Goal: Obtain resource: Download file/media

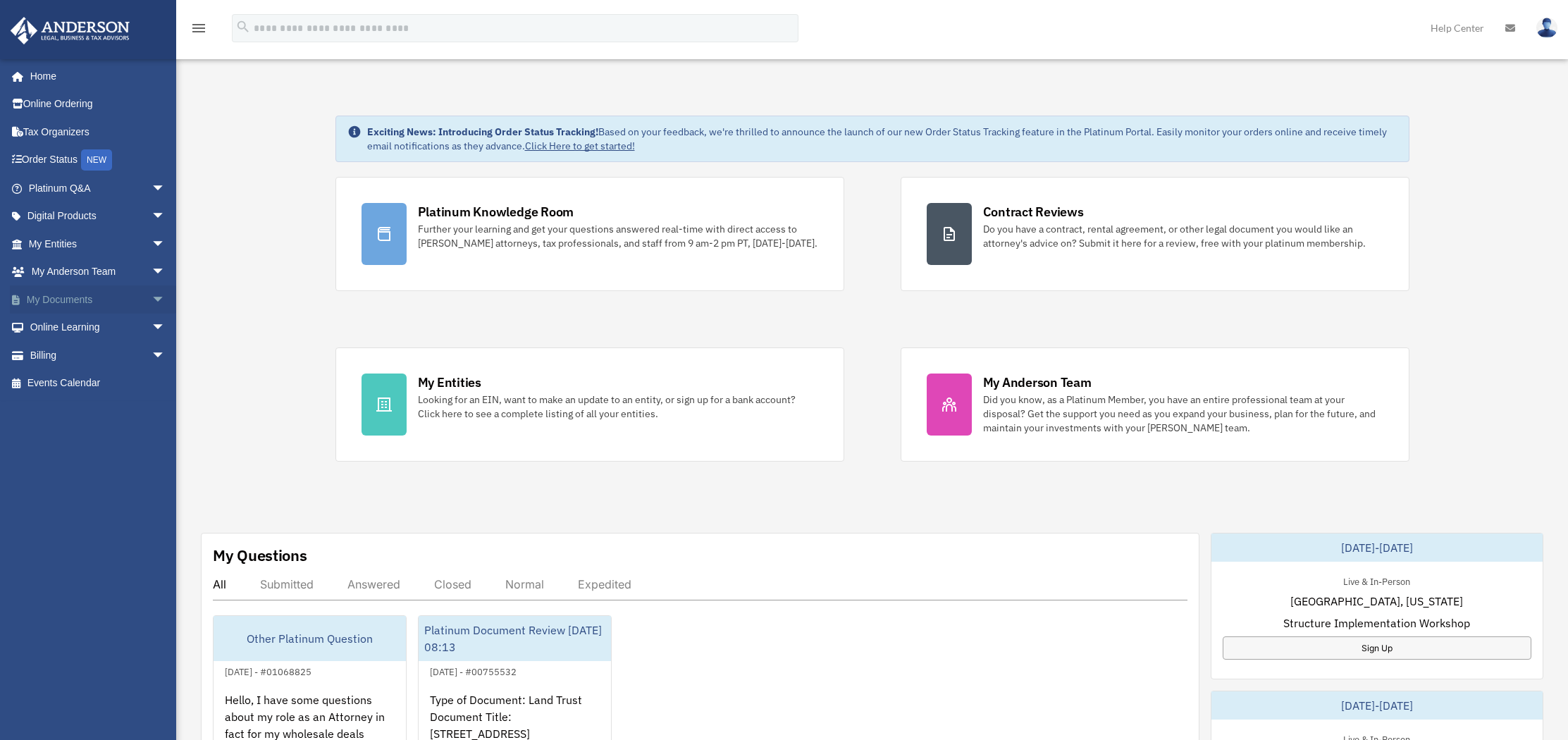
click at [79, 301] on link "My Documents arrow_drop_down" at bounding box center [98, 299] width 177 height 28
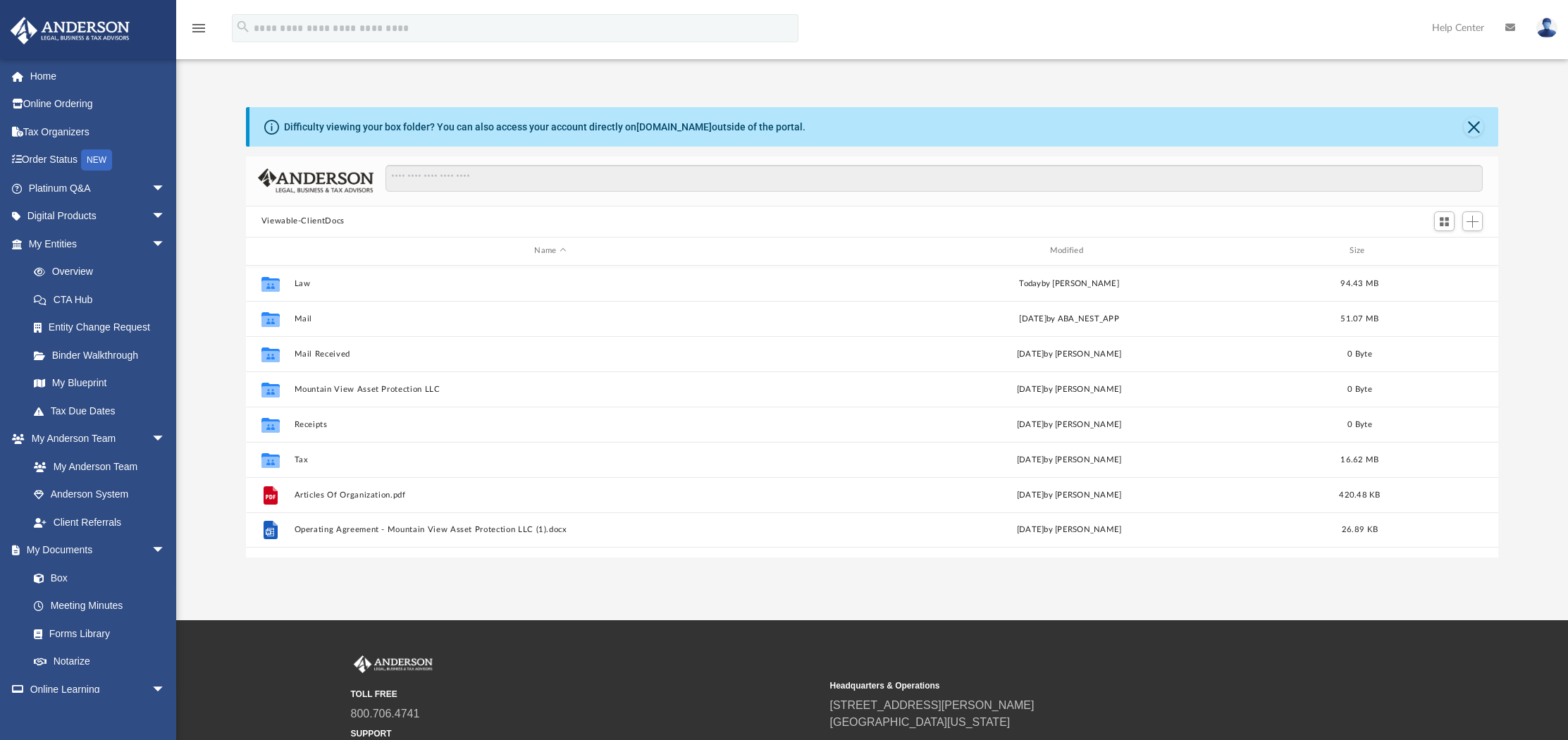
scroll to position [309, 1242]
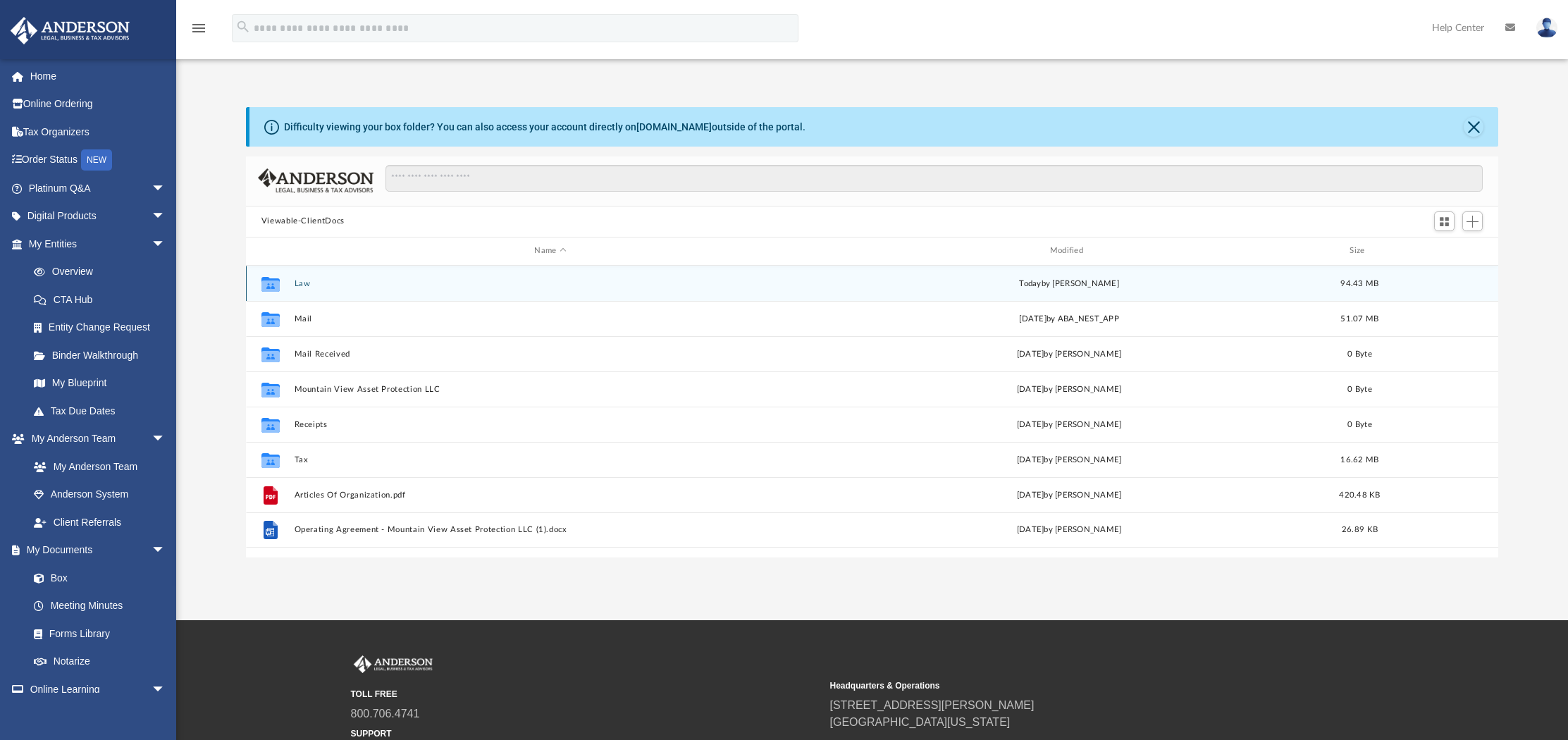
click at [302, 283] on button "Law" at bounding box center [550, 283] width 512 height 9
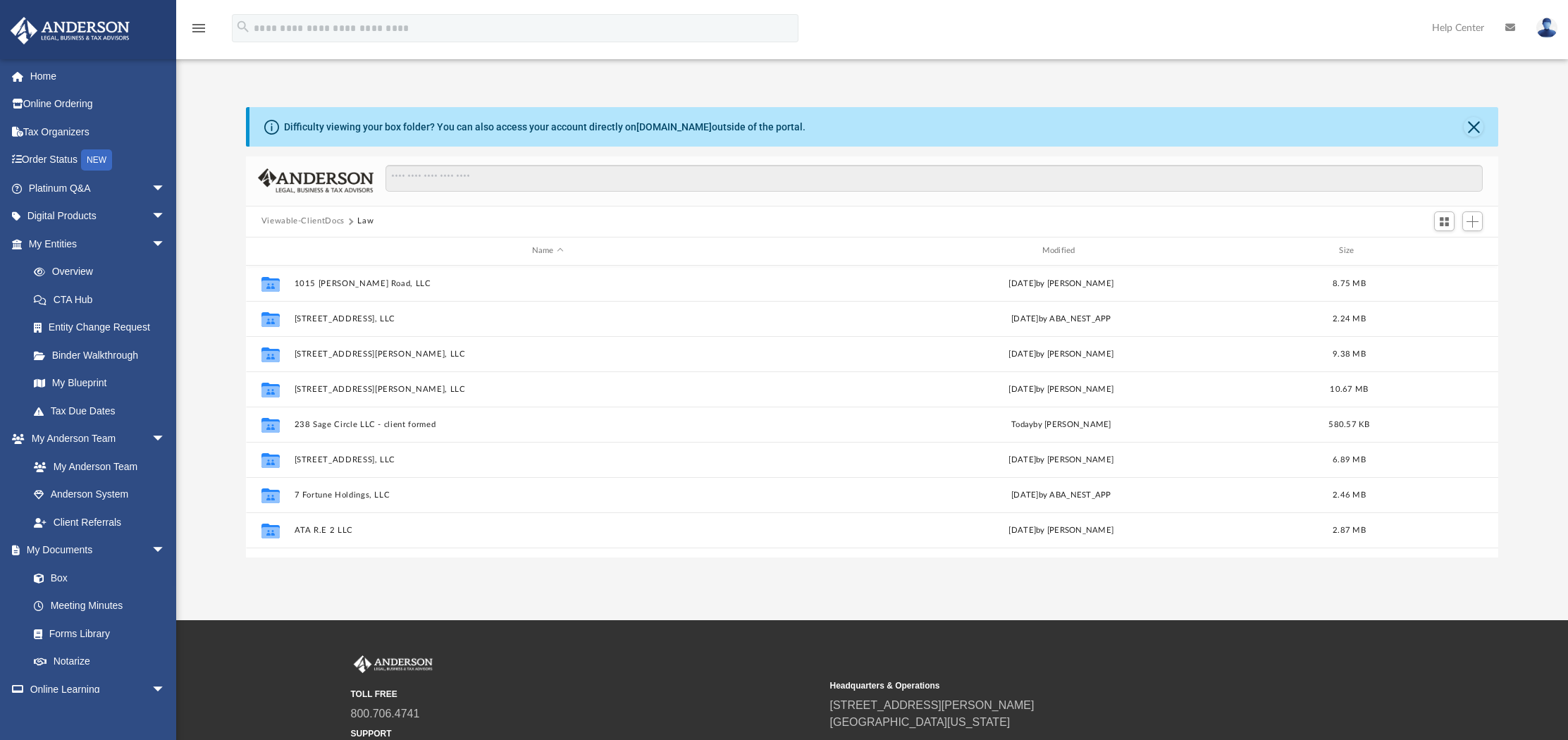
click at [288, 221] on button "Viewable-ClientDocs" at bounding box center [303, 220] width 83 height 12
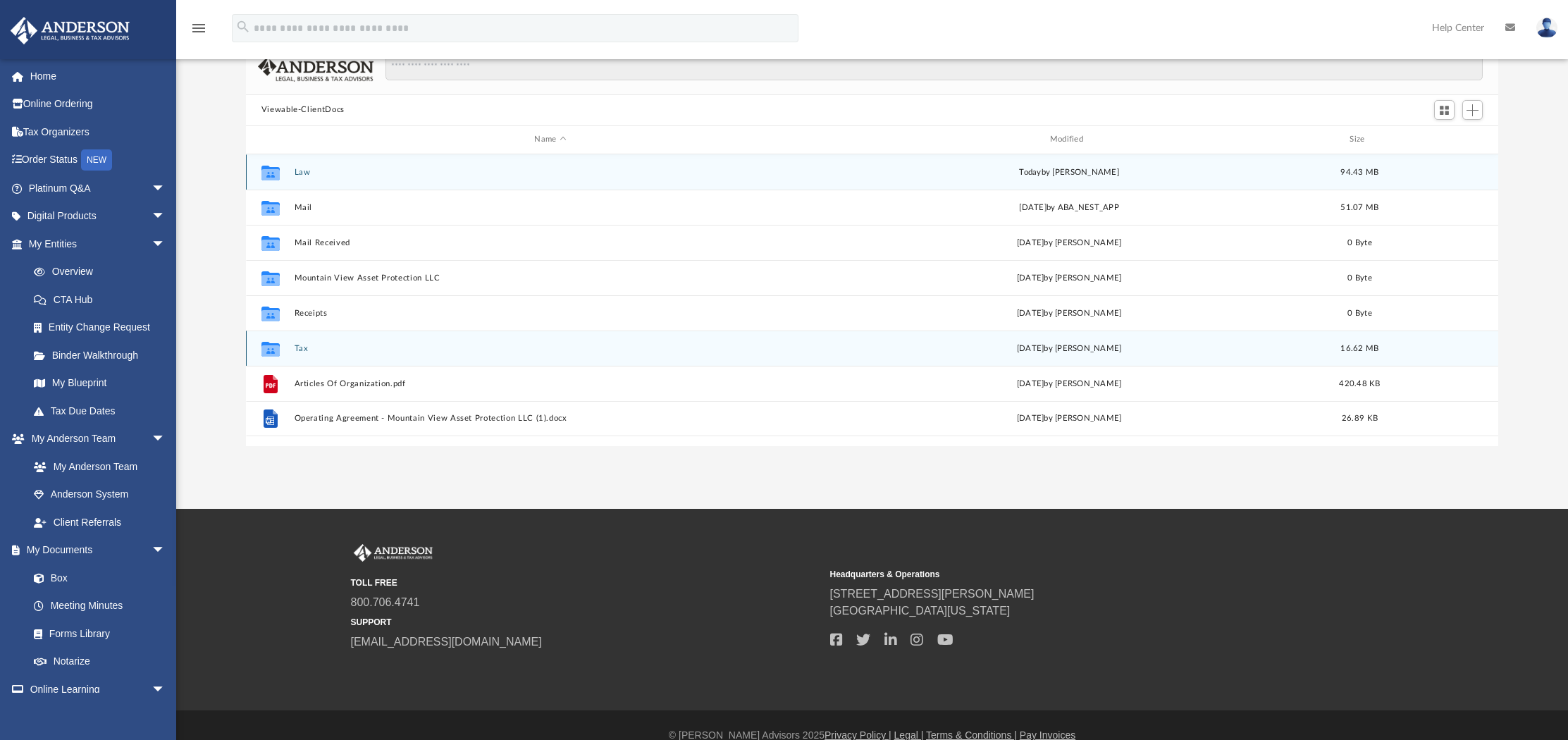
scroll to position [132, 0]
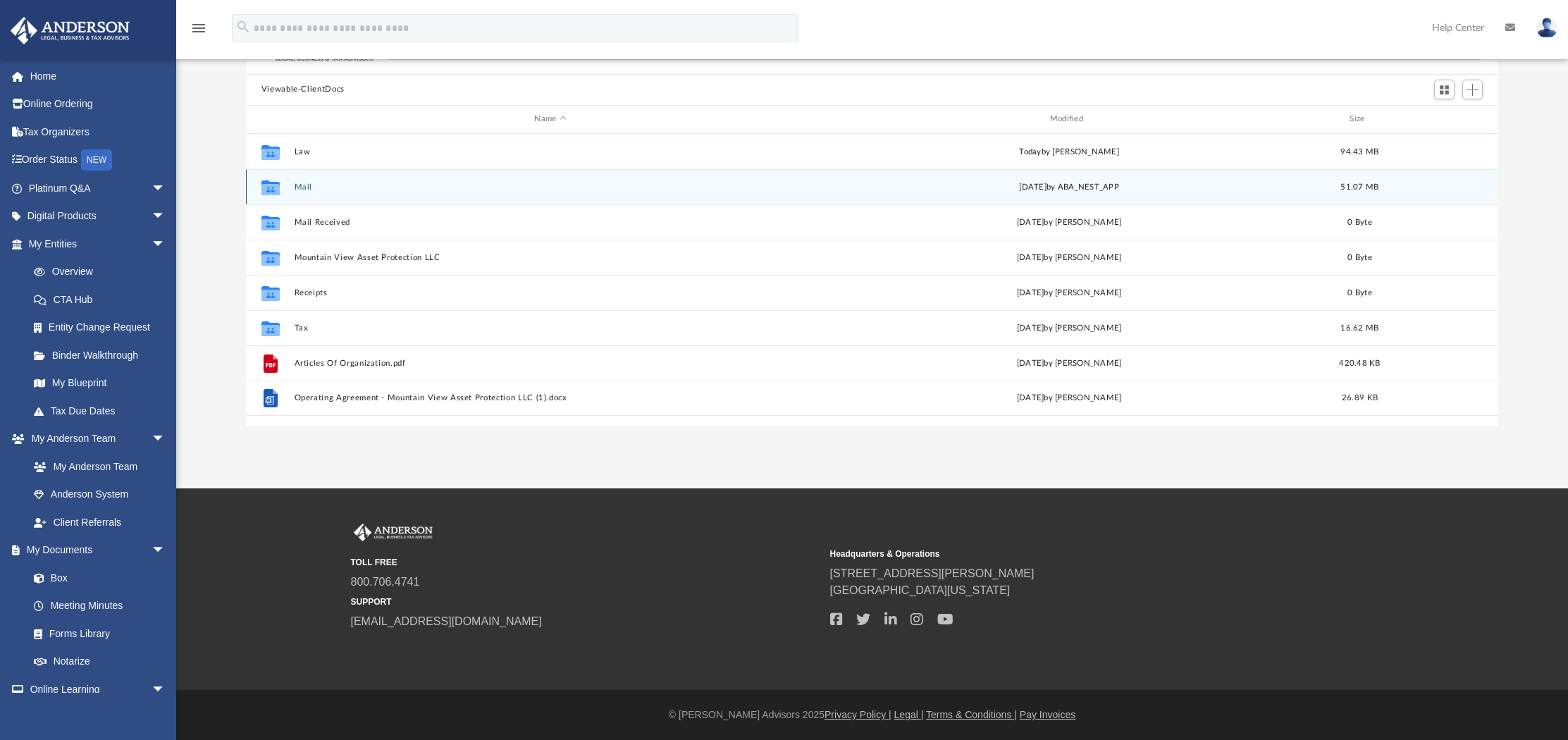
click at [306, 186] on button "Mail" at bounding box center [550, 186] width 512 height 9
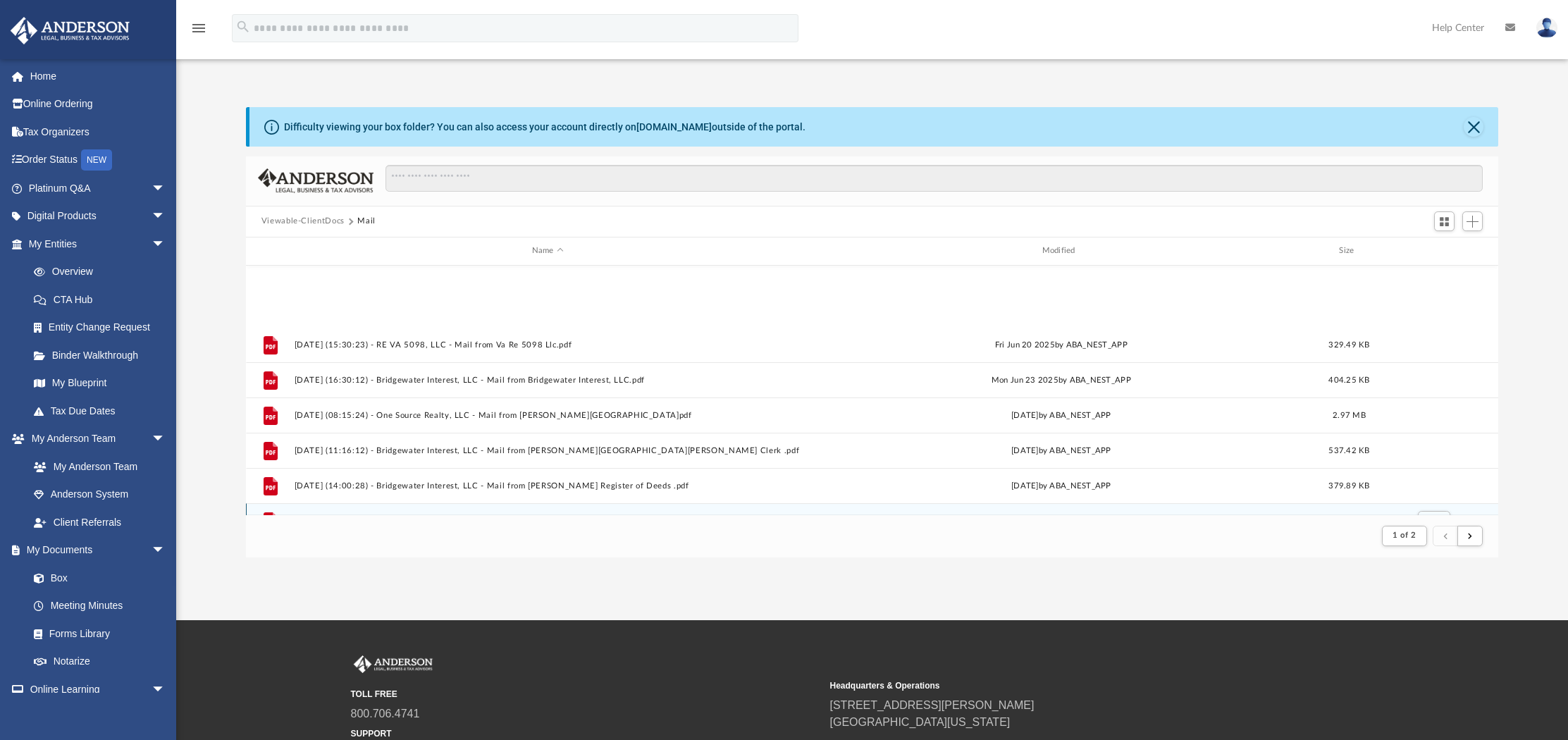
scroll to position [1511, 0]
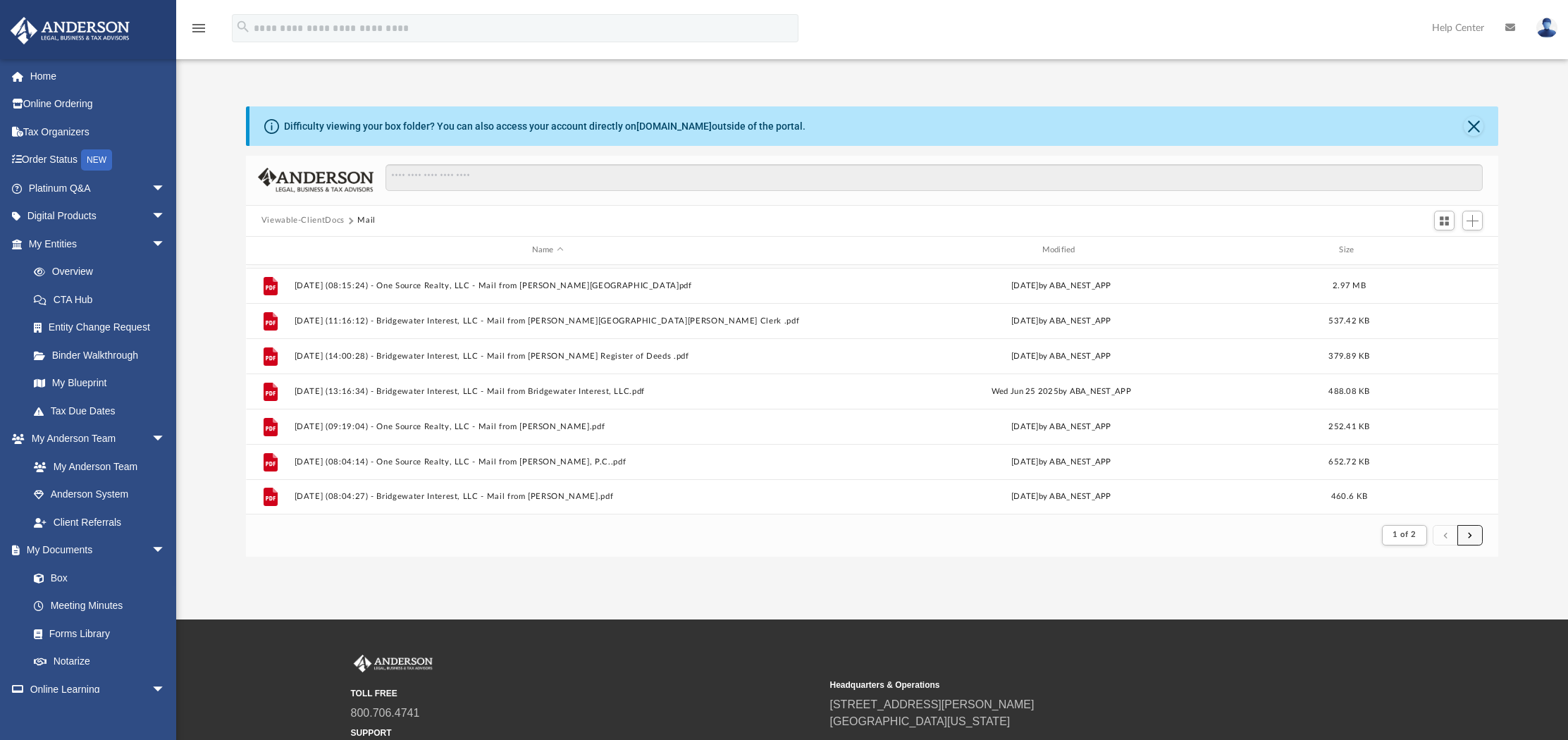
click at [1474, 539] on button "submit" at bounding box center [1470, 534] width 26 height 21
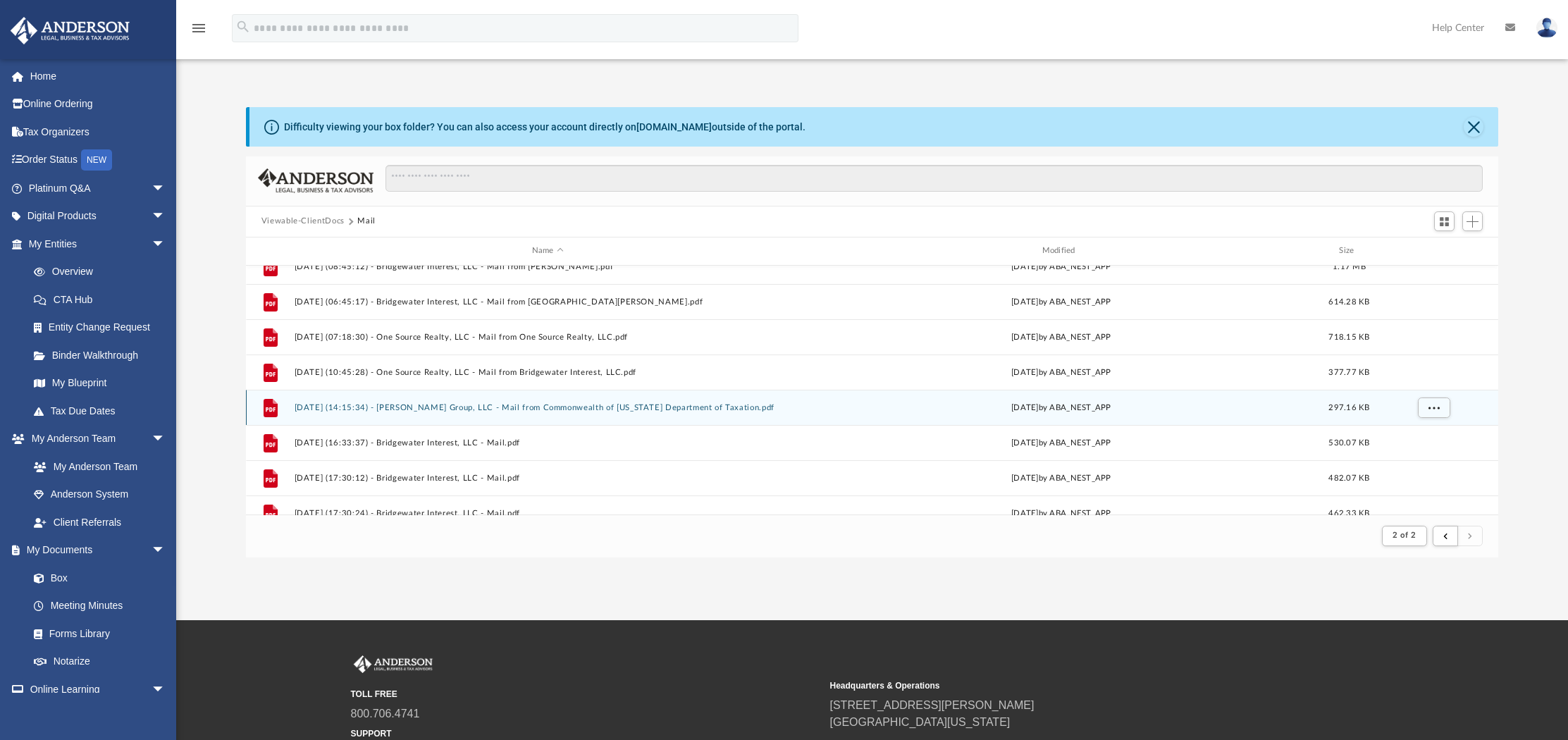
scroll to position [437, 0]
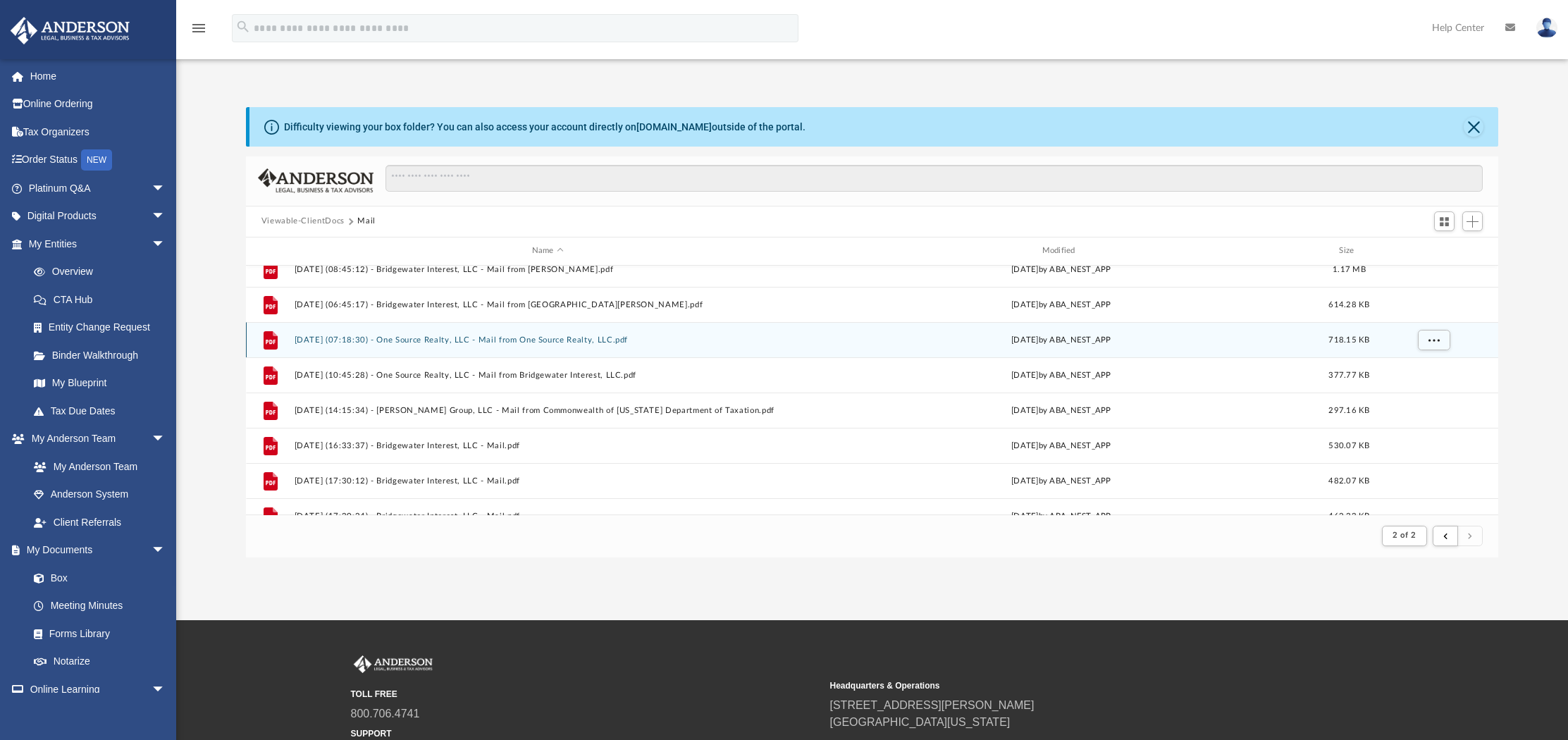
click at [468, 336] on button "2025.08.11 (07:18:30) - One Source Realty, LLC - Mail from One Source Realty, L…" at bounding box center [547, 339] width 507 height 9
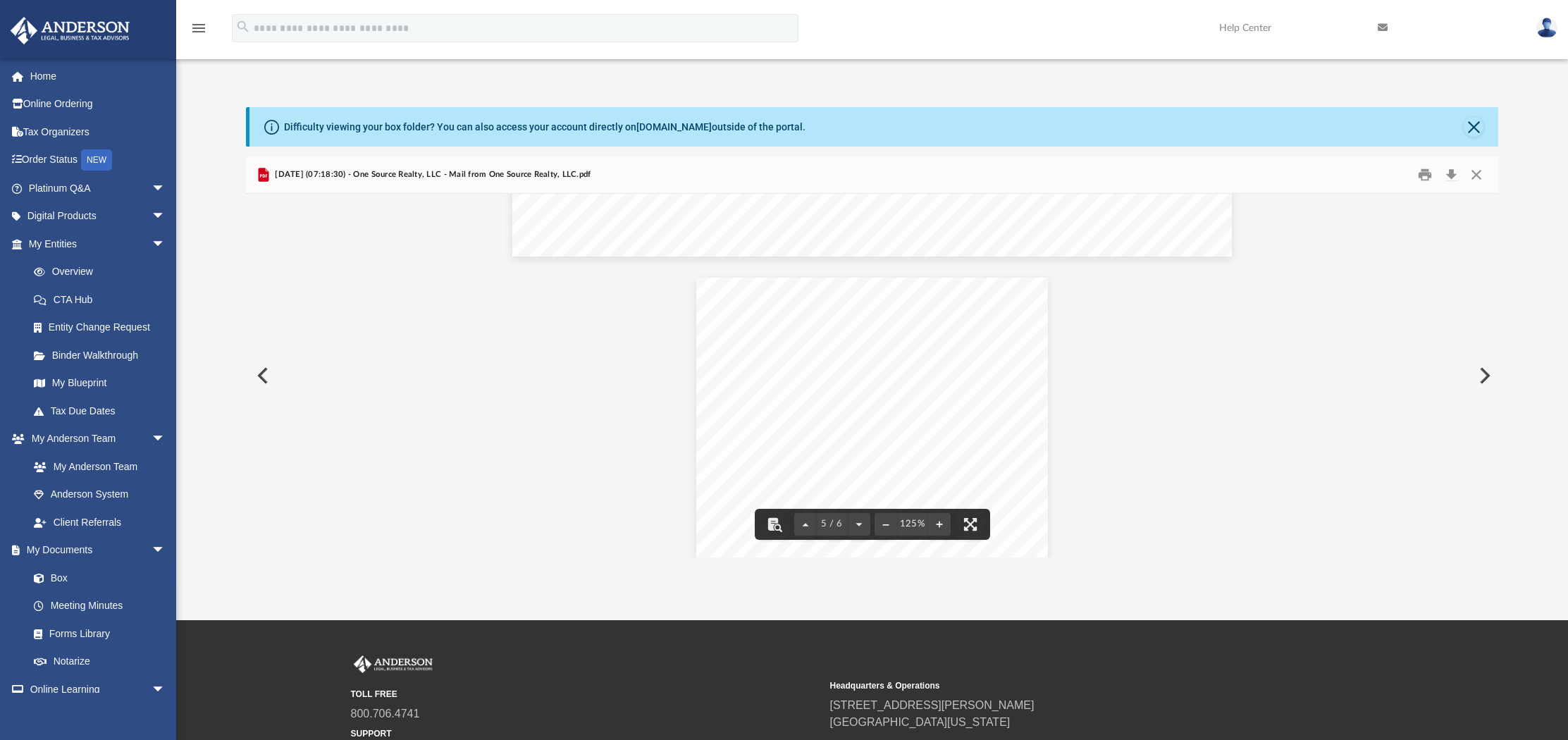
scroll to position [3093, 0]
click at [1472, 172] on button "Close" at bounding box center [1477, 174] width 26 height 22
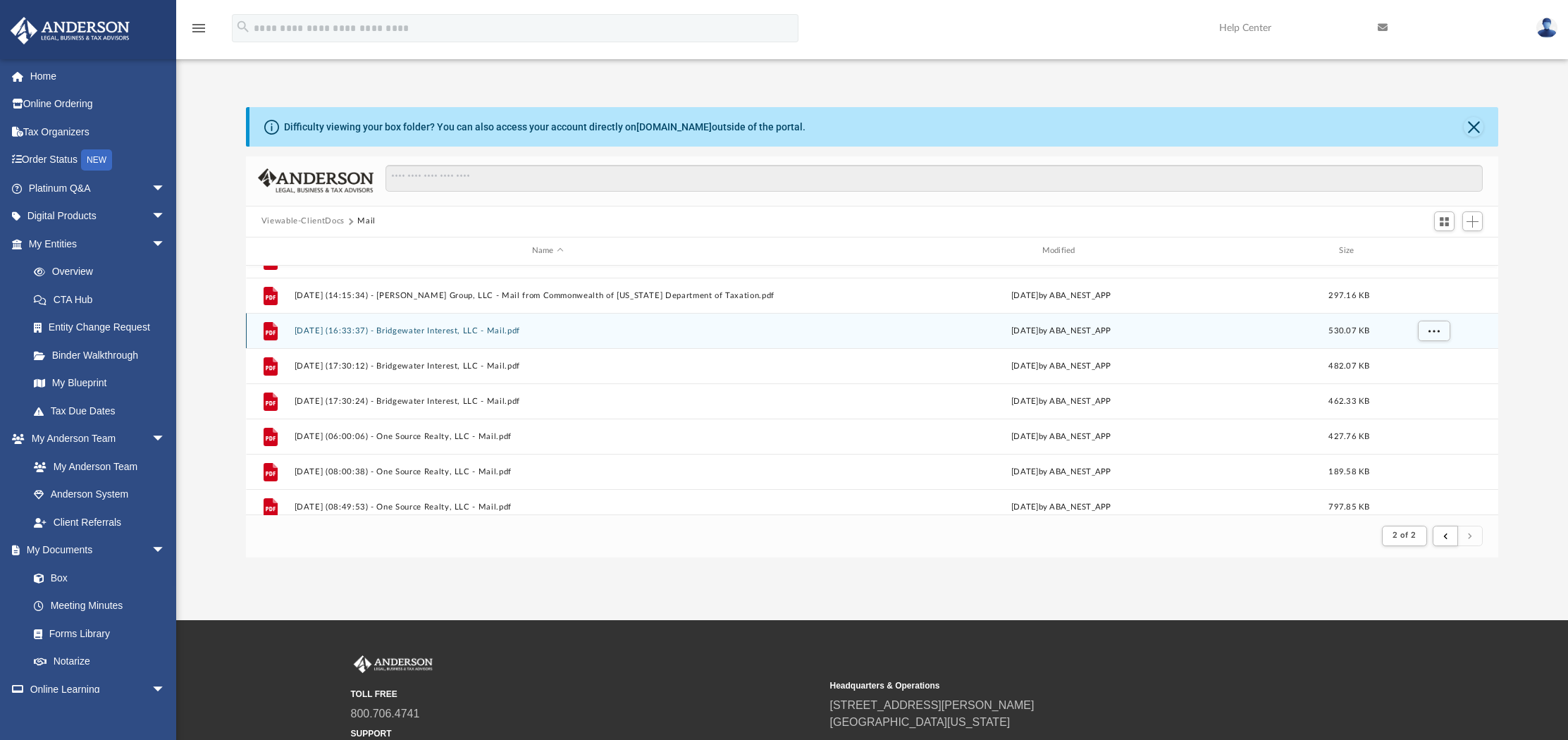
scroll to position [554, 0]
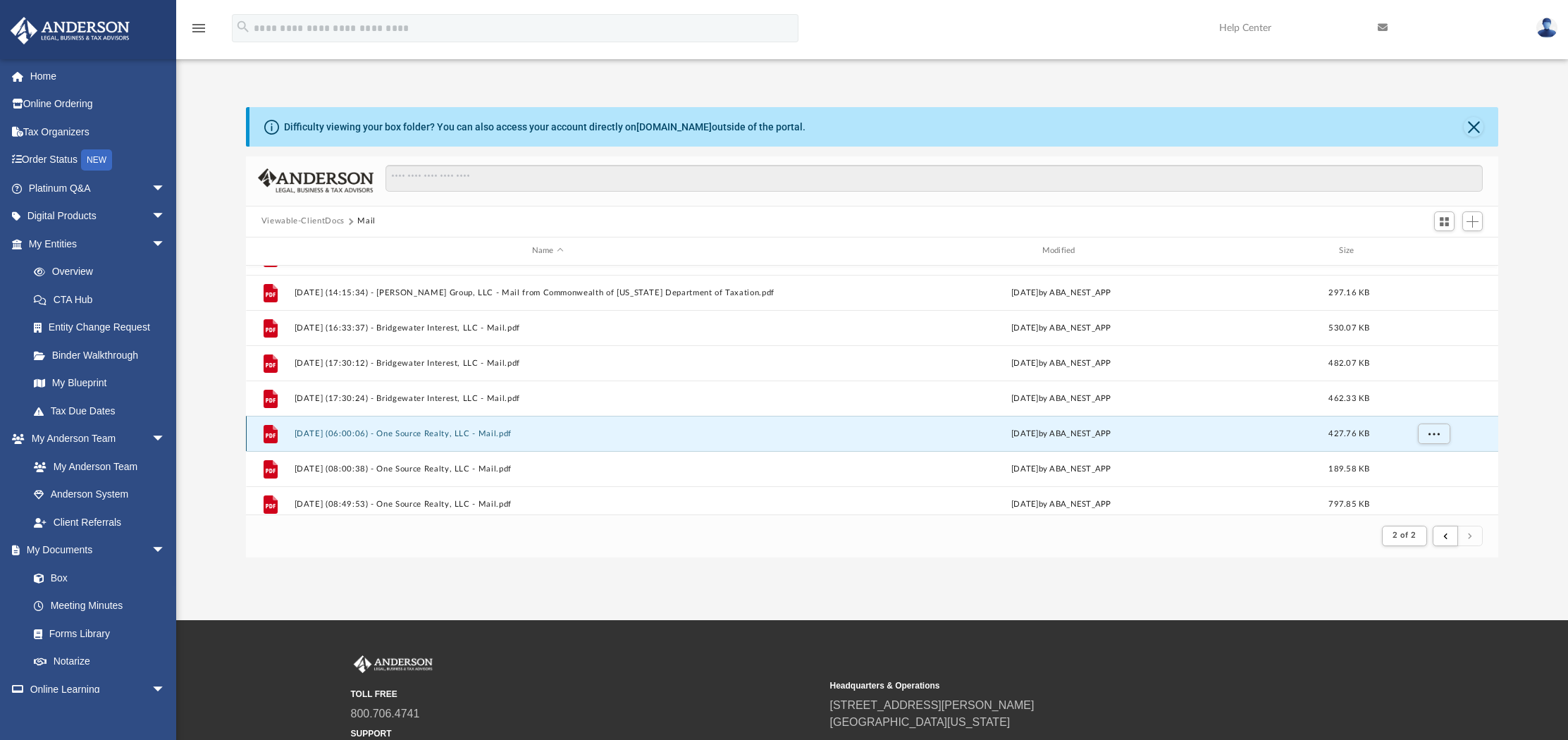
click at [475, 428] on button "2025.09.02 (06:00:06) - One Source Realty, LLC - Mail.pdf" at bounding box center [547, 433] width 507 height 9
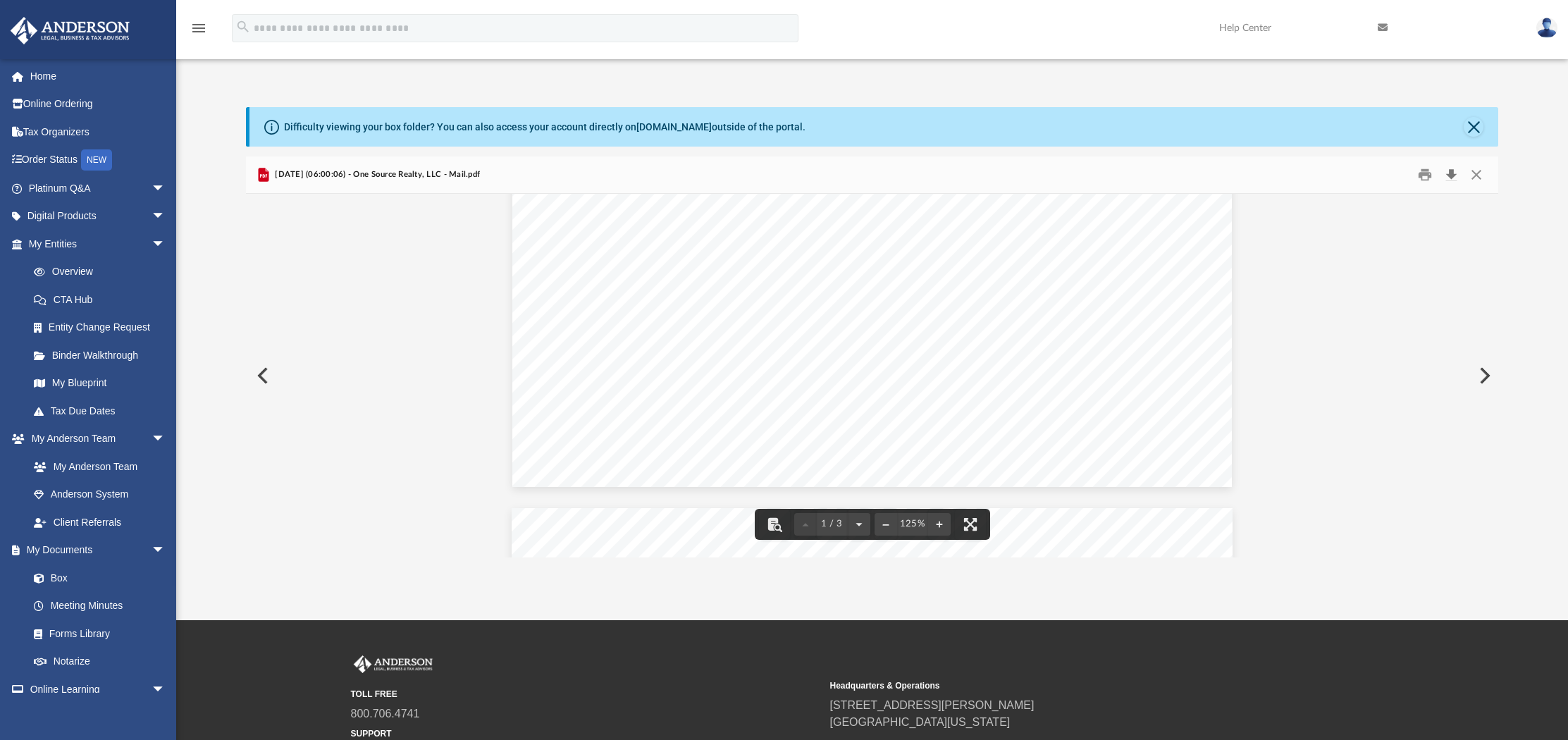
scroll to position [659, 0]
click at [1475, 173] on button "Close" at bounding box center [1477, 174] width 26 height 22
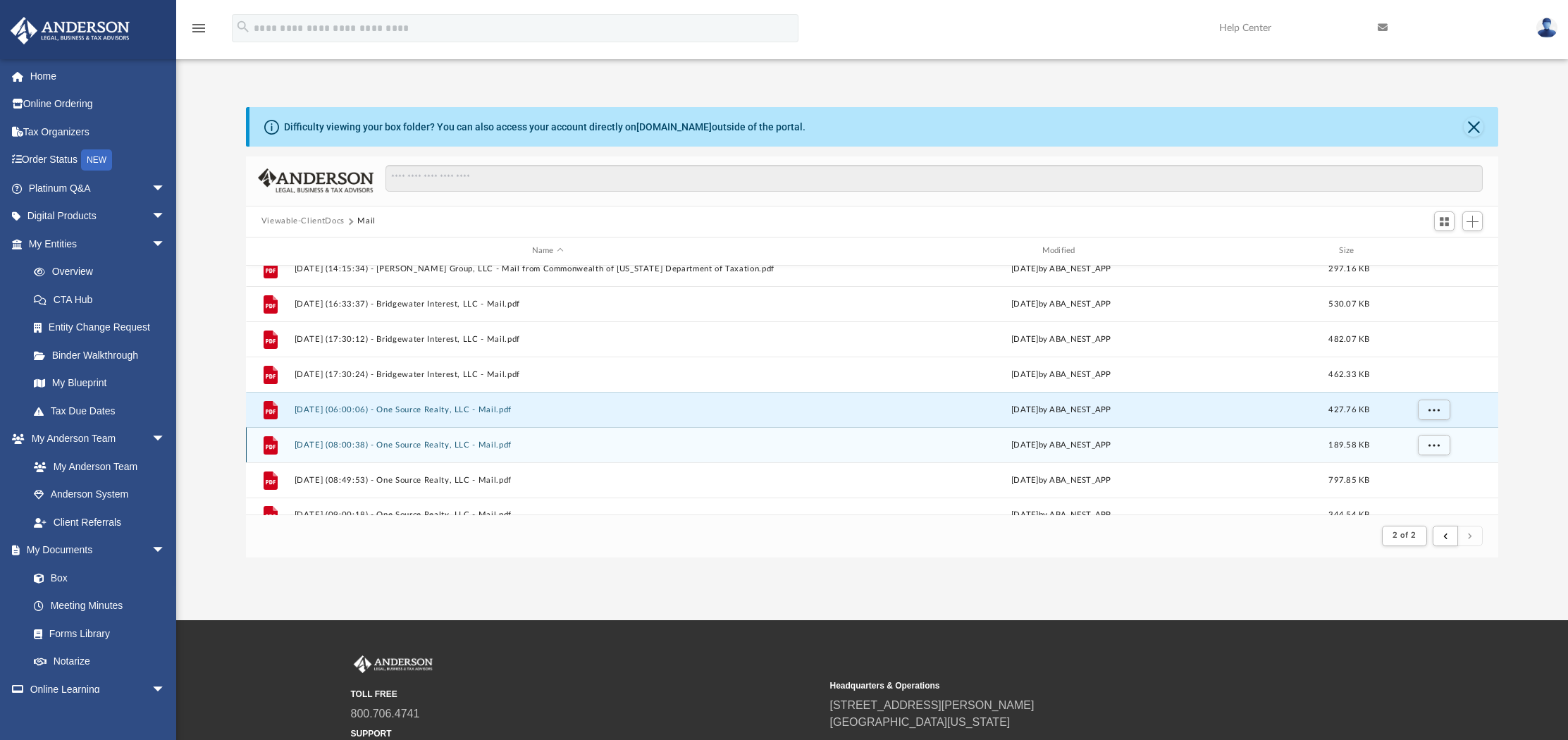
scroll to position [580, 0]
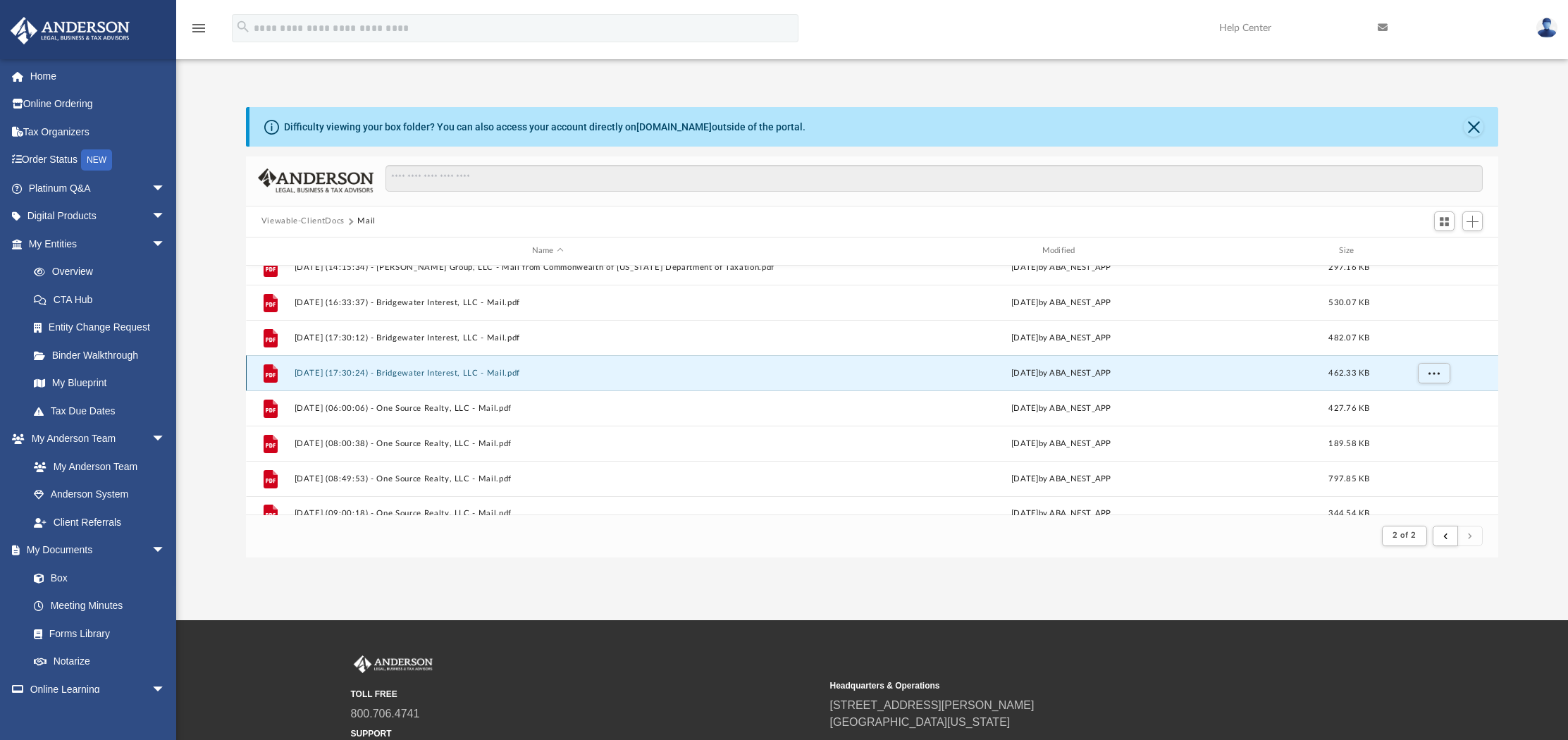
click at [456, 368] on button "2025.08.28 (17:30:24) - Bridgewater Interest, LLC - Mail.pdf" at bounding box center [547, 372] width 507 height 9
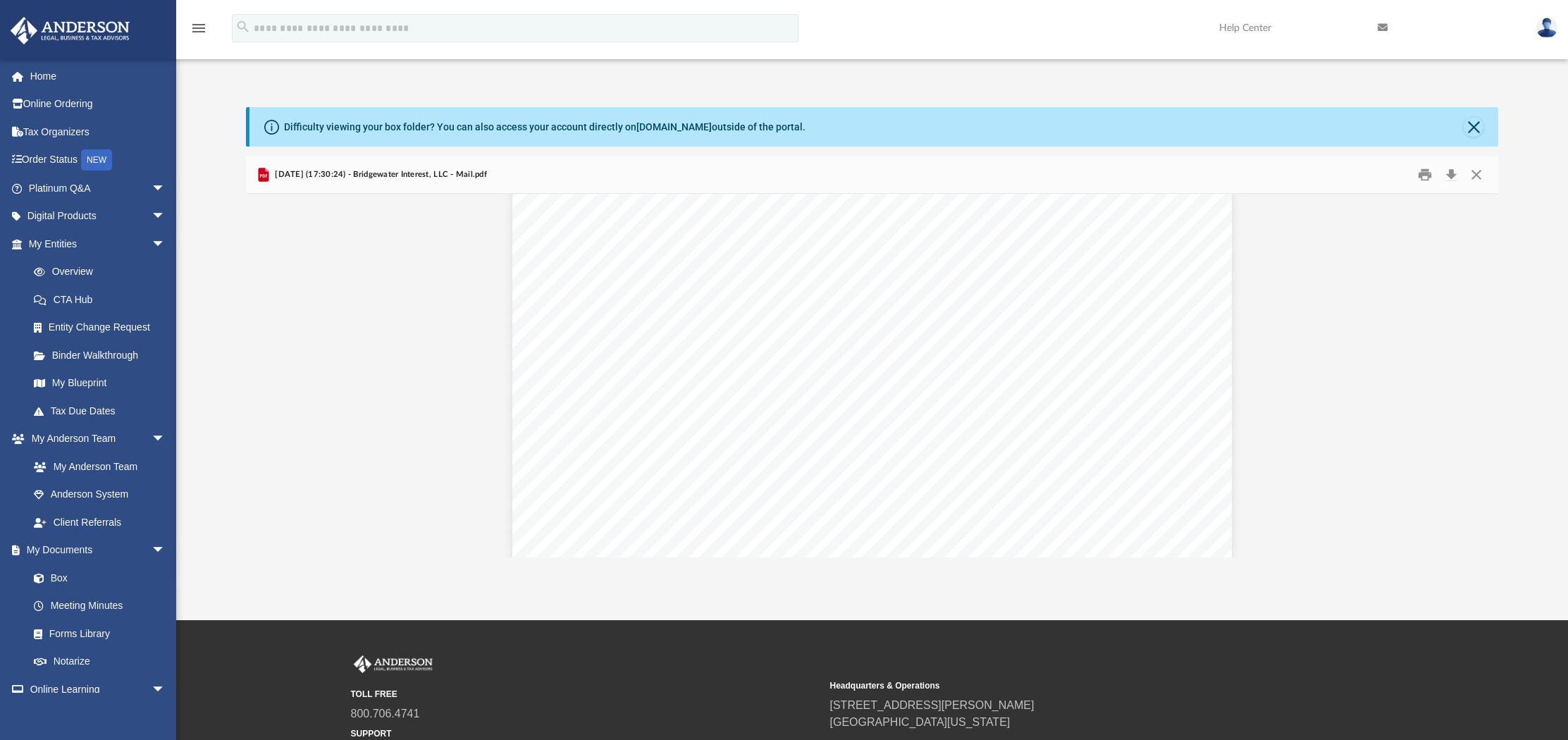
scroll to position [233, 0]
click at [1447, 179] on button "Download" at bounding box center [1451, 174] width 26 height 22
click at [1488, 175] on button "Close" at bounding box center [1477, 174] width 26 height 22
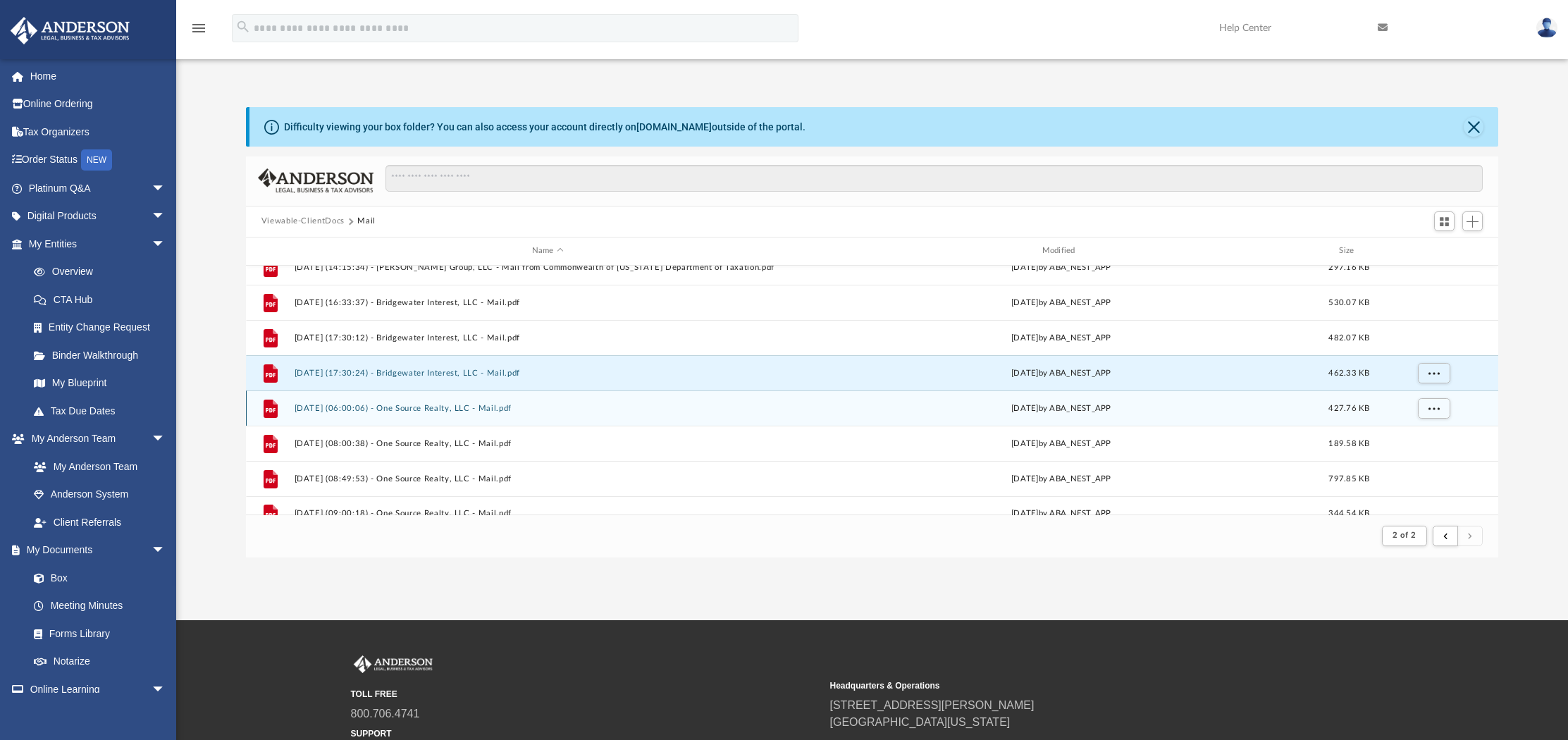
click at [424, 401] on div "File 2025.09.02 (06:00:06) - One Source Realty, LLC - Mail.pdf Tue Sep 2 2025 b…" at bounding box center [872, 408] width 1253 height 36
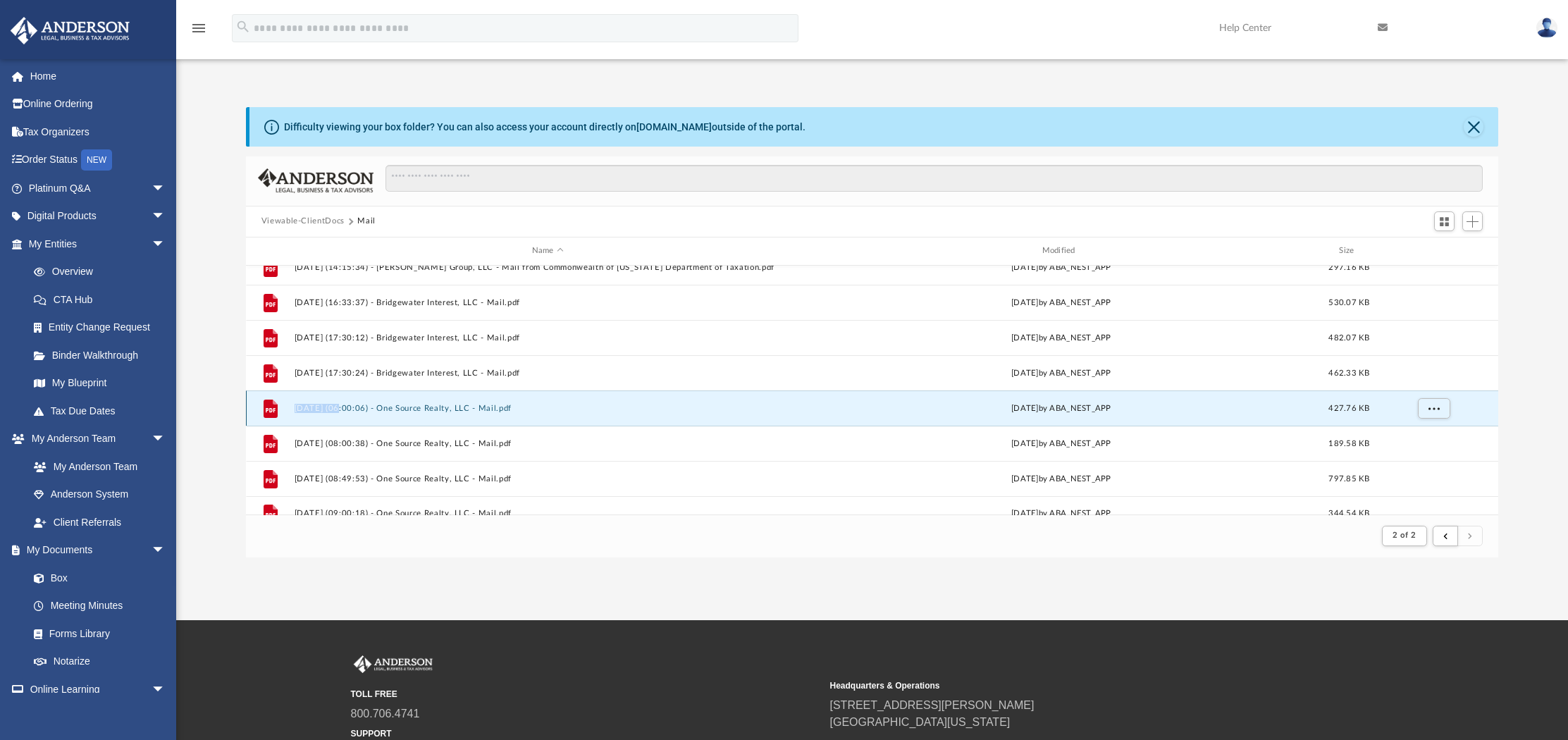
click at [424, 401] on div "File 2025.09.02 (06:00:06) - One Source Realty, LLC - Mail.pdf Tue Sep 2 2025 b…" at bounding box center [872, 408] width 1253 height 36
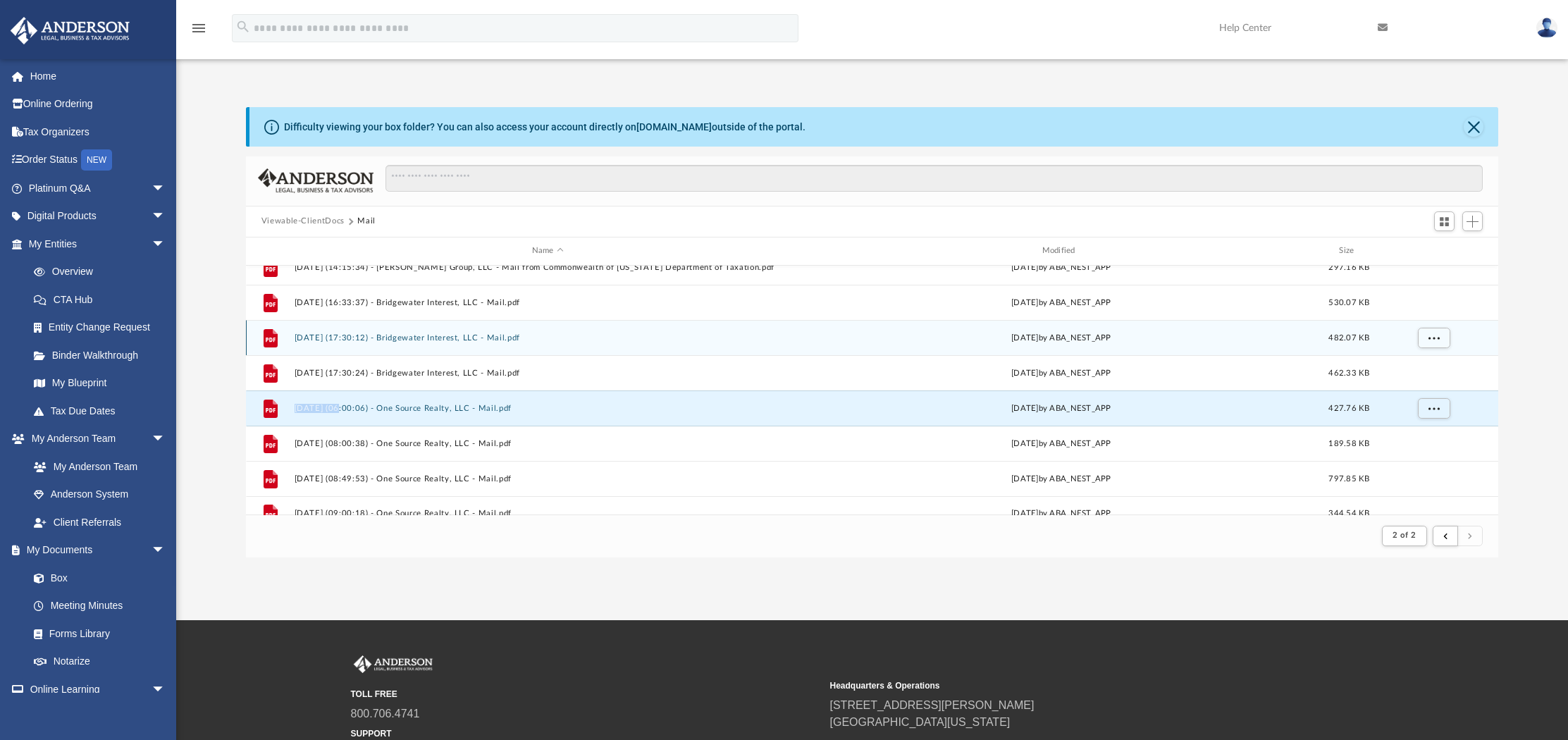
click at [425, 335] on button "2025.08.28 (17:30:12) - Bridgewater Interest, LLC - Mail.pdf" at bounding box center [547, 336] width 507 height 9
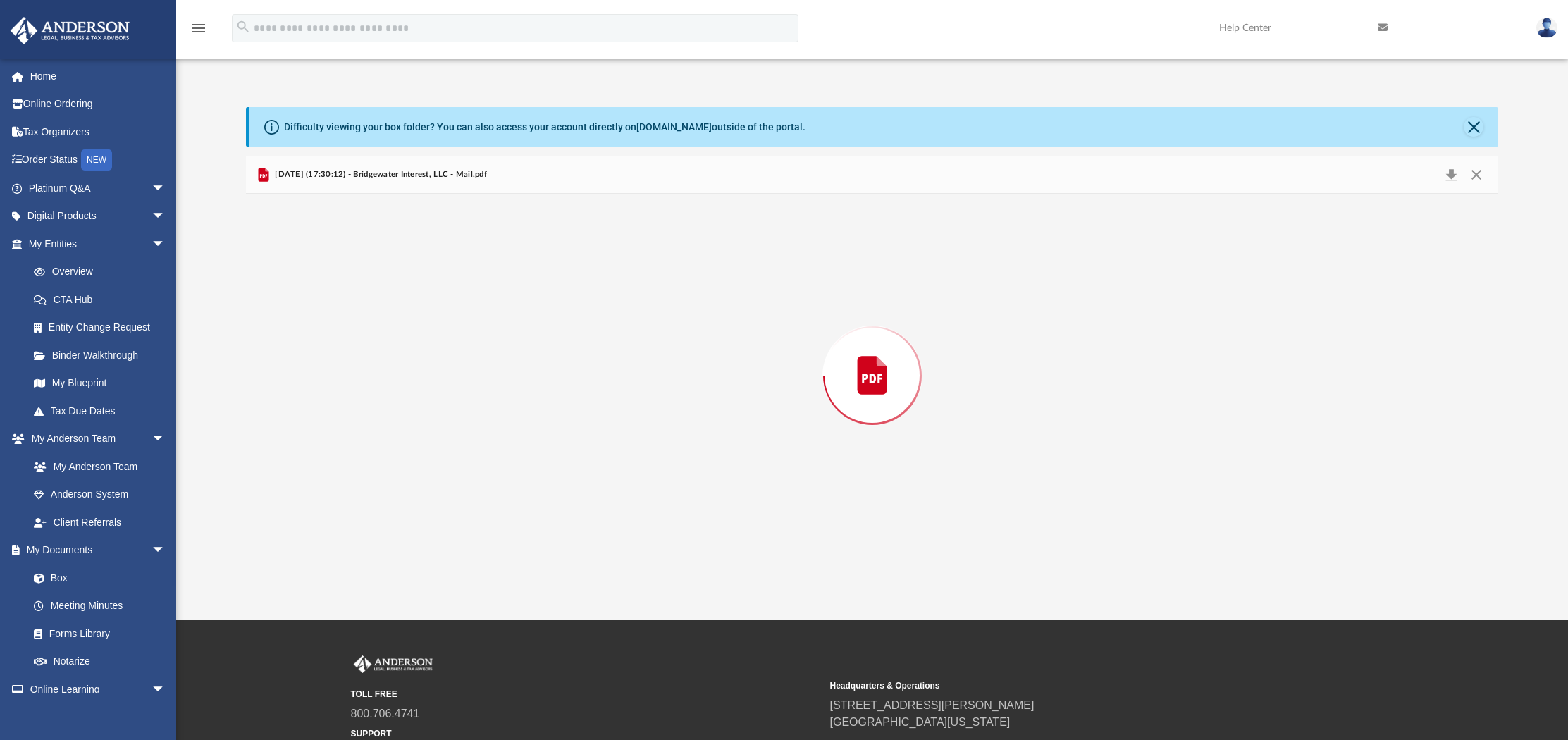
click at [425, 335] on div "Preview" at bounding box center [872, 375] width 1253 height 364
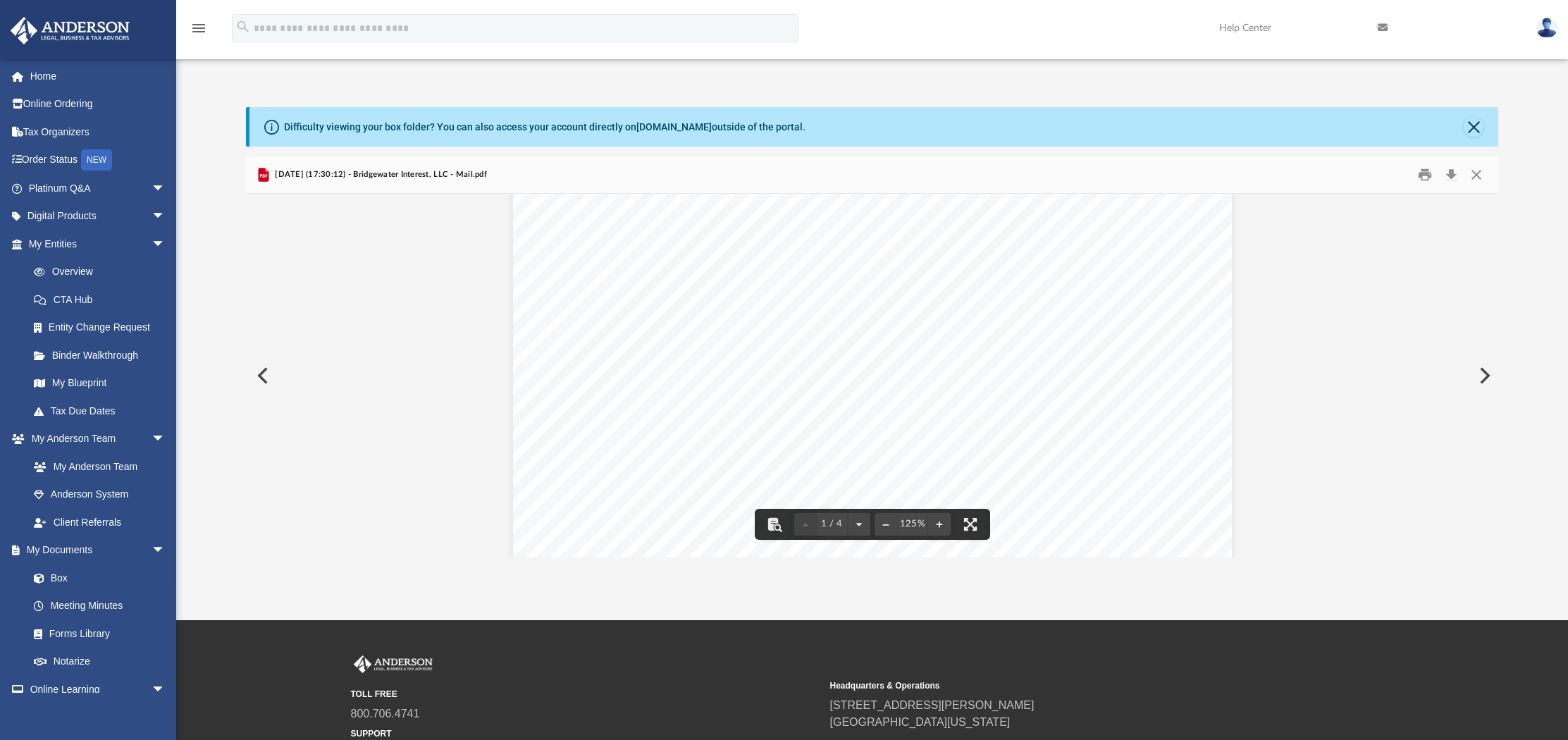
scroll to position [183, 0]
click at [1483, 172] on button "Close" at bounding box center [1477, 174] width 26 height 22
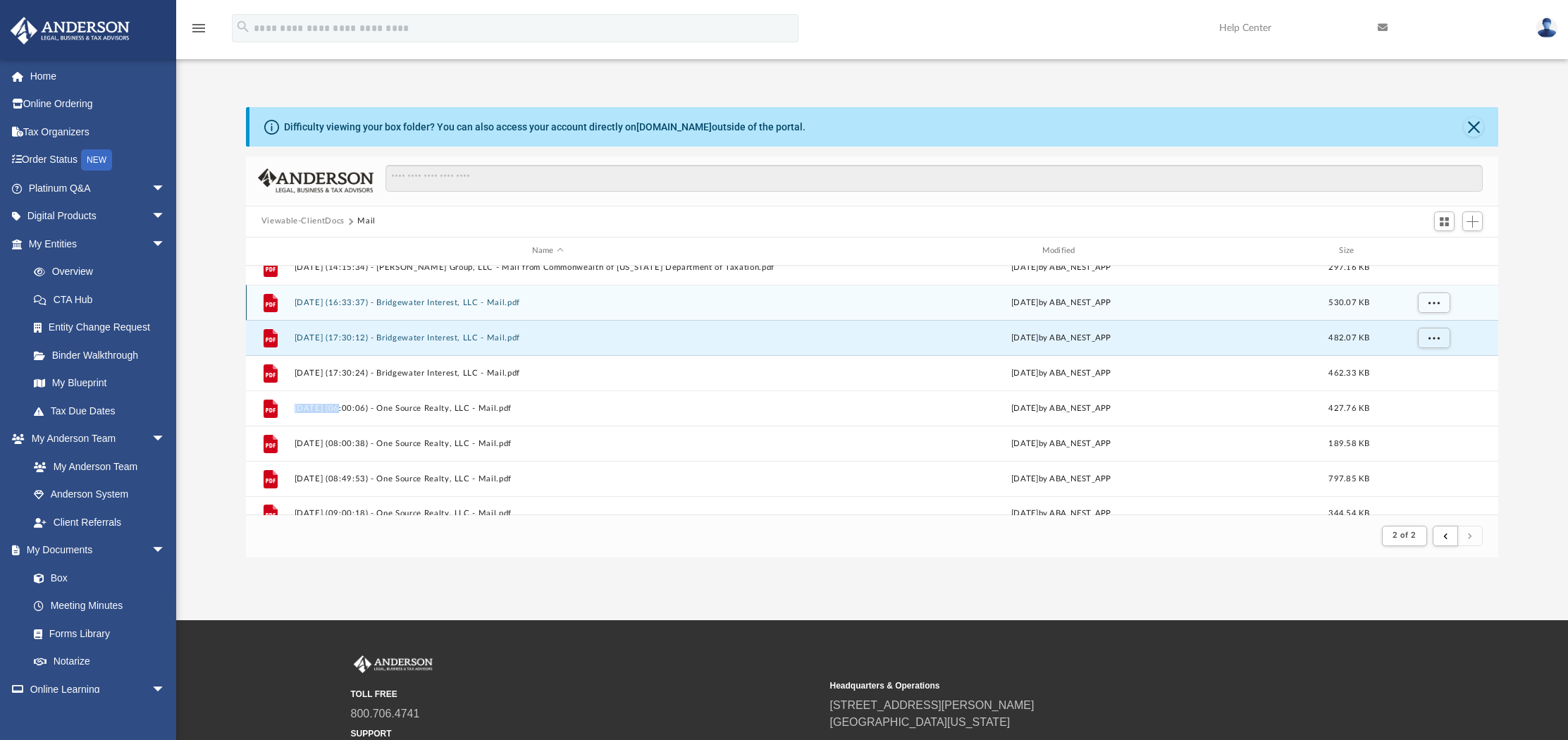
click at [492, 298] on button "2025.08.27 (16:33:37) - Bridgewater Interest, LLC - Mail.pdf" at bounding box center [547, 302] width 507 height 9
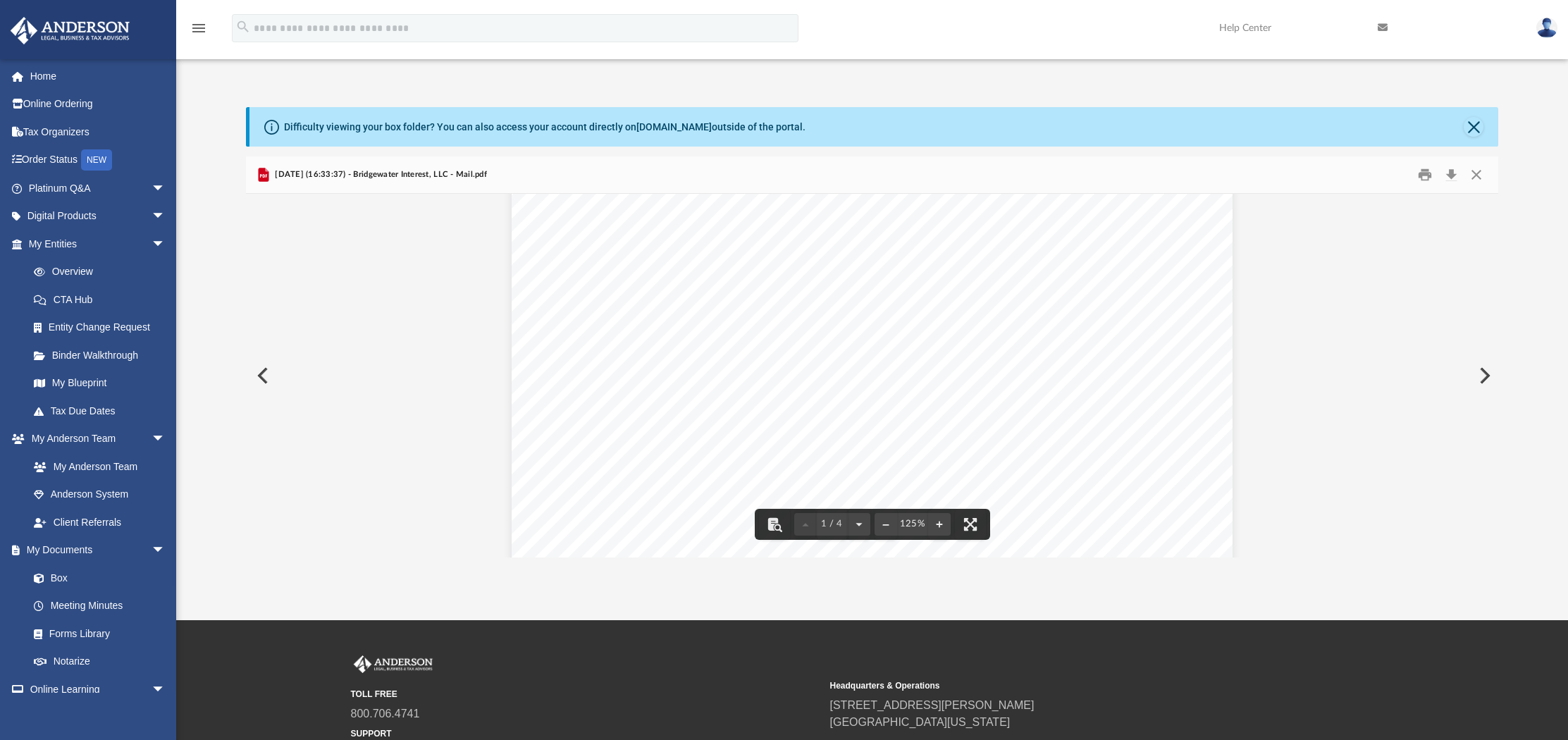
scroll to position [0, 0]
click at [1478, 177] on button "Close" at bounding box center [1477, 174] width 26 height 22
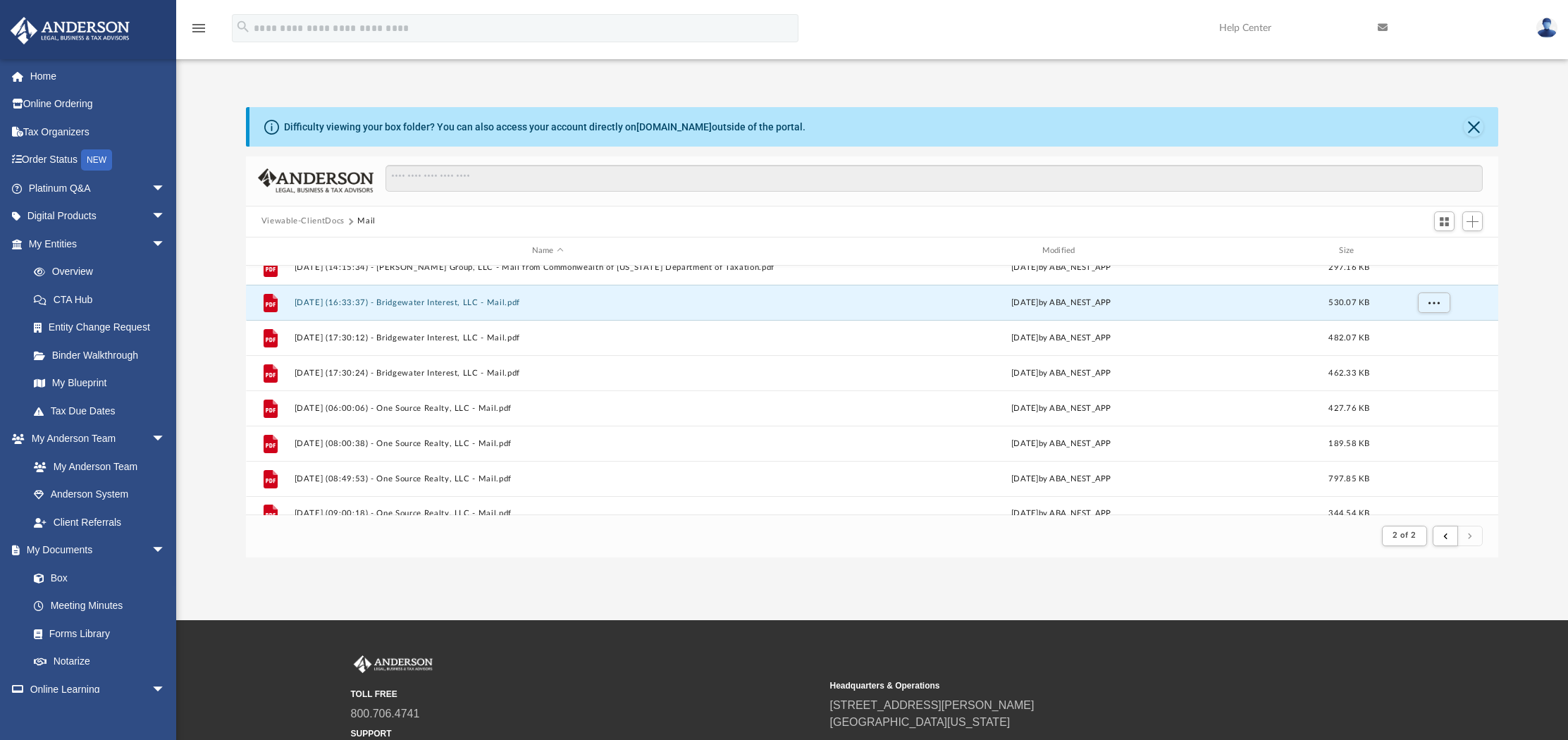
click at [236, 399] on div "Difficulty viewing your box folder? You can also access your account directly o…" at bounding box center [872, 331] width 1392 height 450
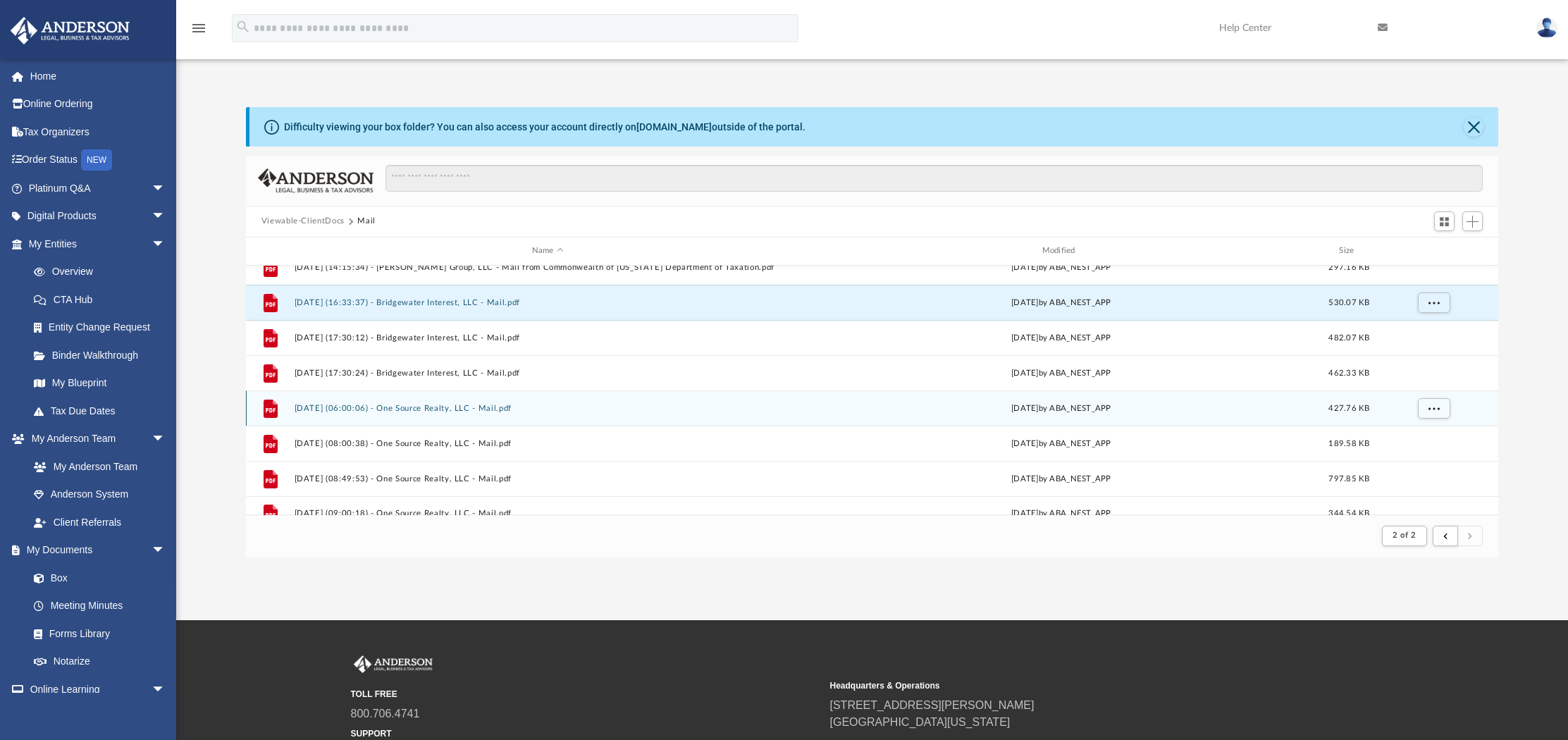
click at [491, 409] on button "2025.09.02 (06:00:06) - One Source Realty, LLC - Mail.pdf" at bounding box center [547, 407] width 507 height 9
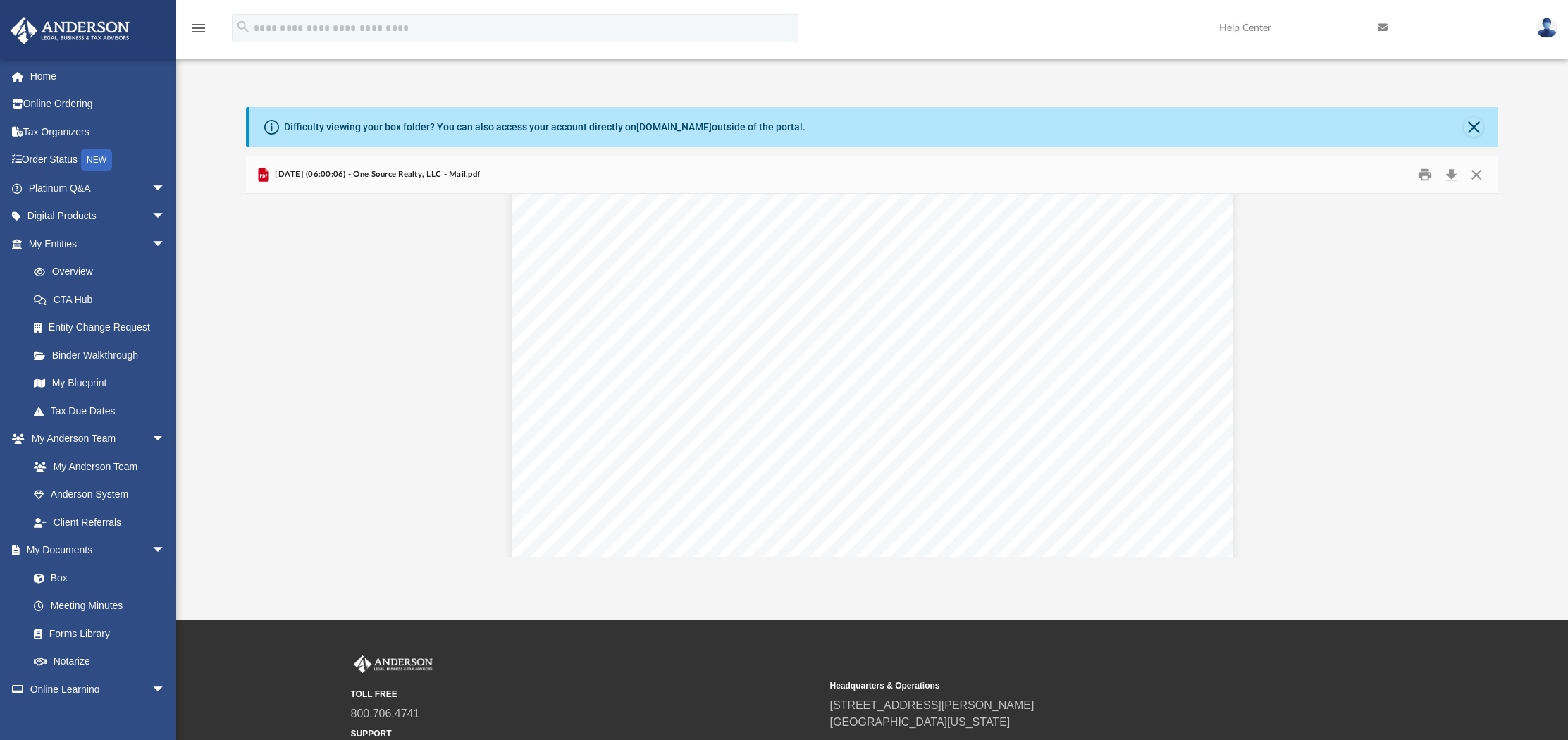
scroll to position [1112, 0]
click at [1473, 176] on button "Close" at bounding box center [1477, 174] width 26 height 22
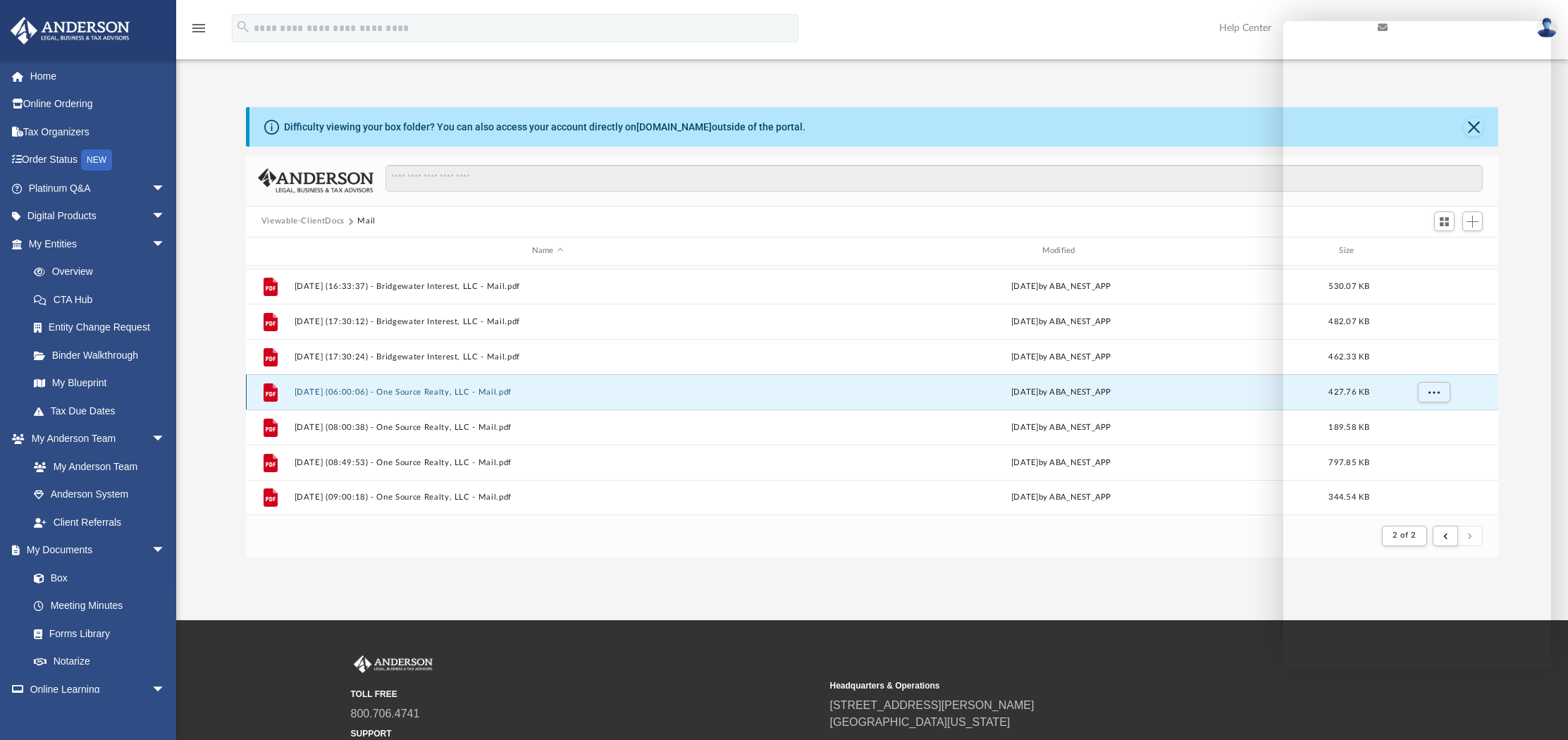
scroll to position [594, 0]
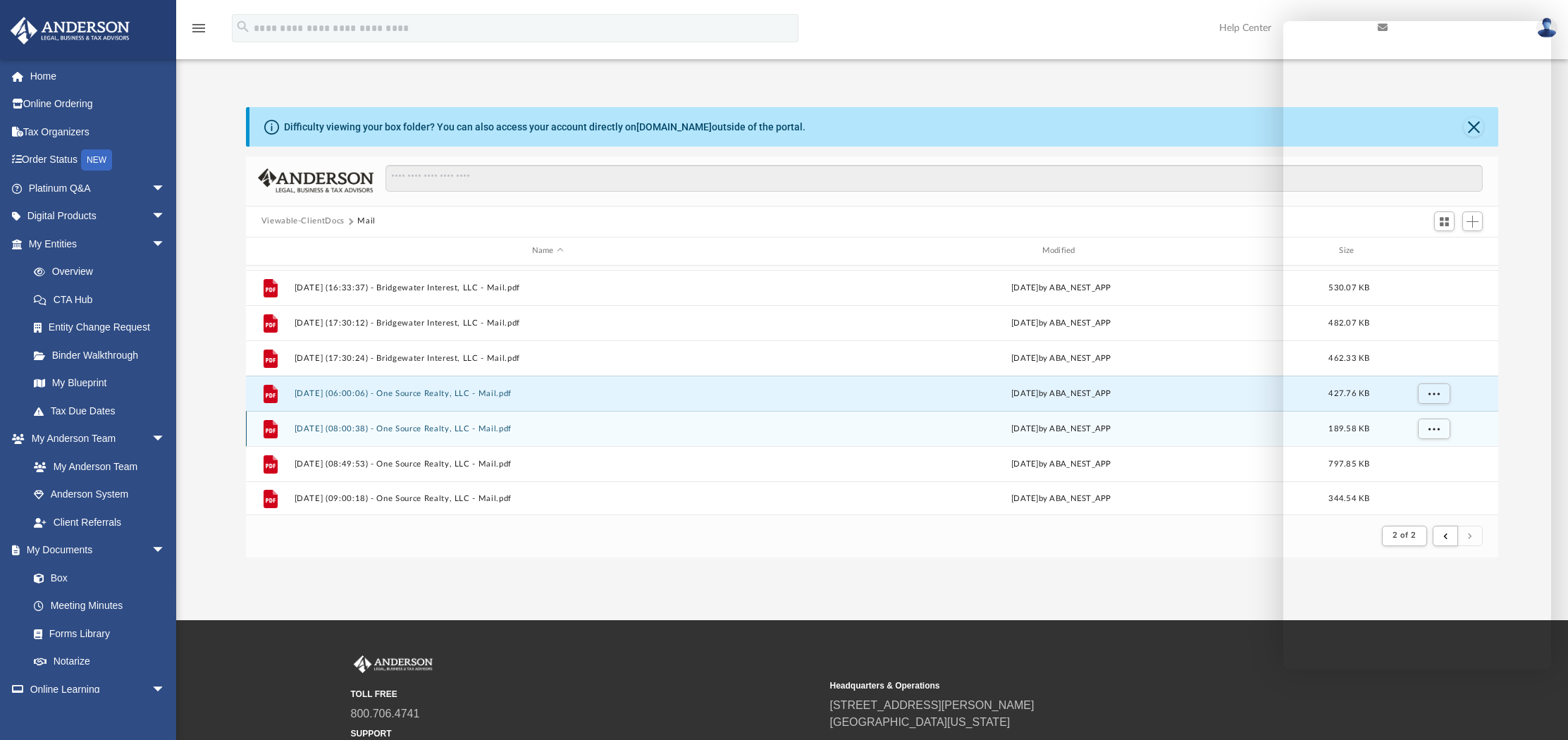
click at [469, 425] on button "2025.09.03 (08:00:38) - One Source Realty, LLC - Mail.pdf" at bounding box center [547, 428] width 507 height 9
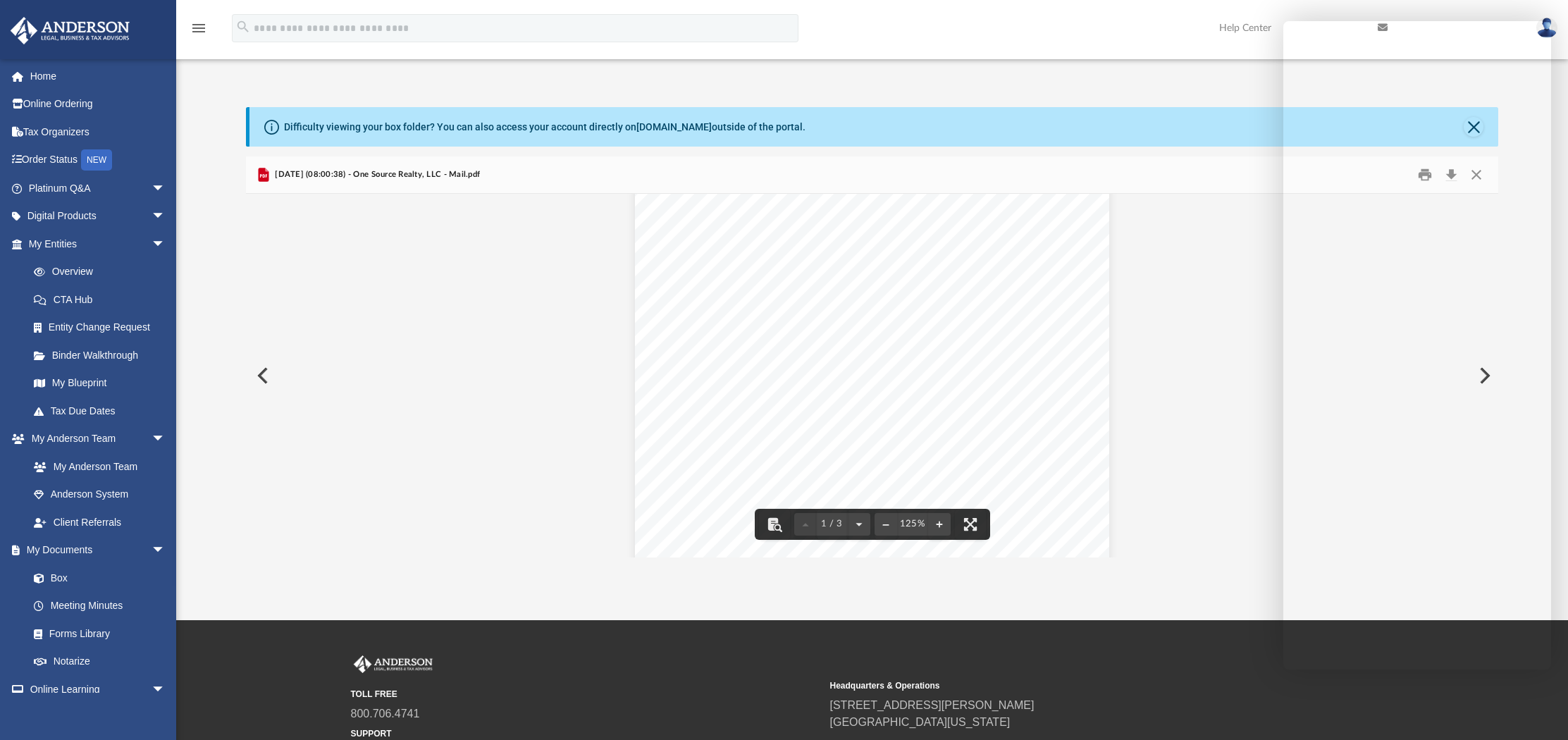
scroll to position [23, 0]
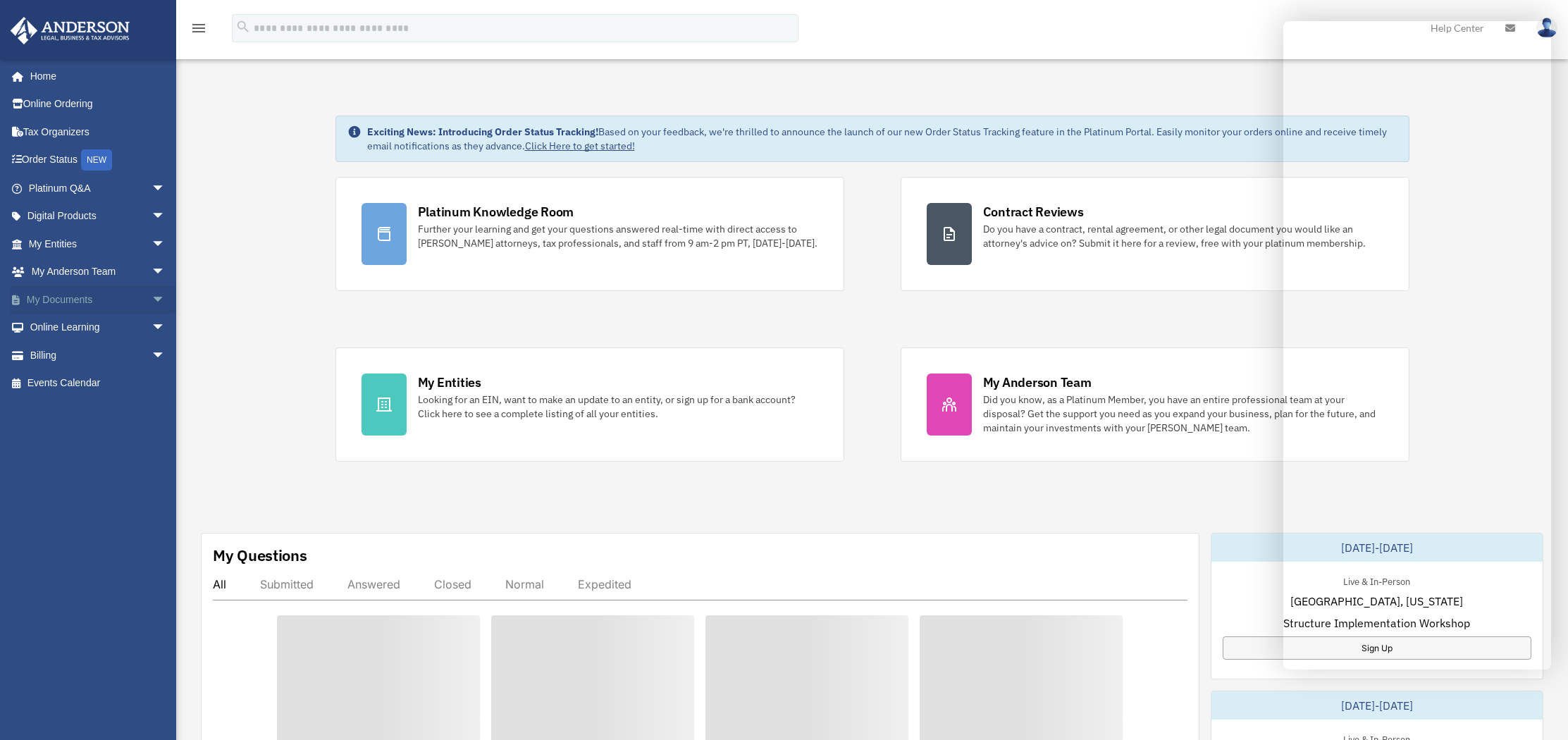
click at [152, 298] on span "arrow_drop_down" at bounding box center [166, 299] width 28 height 29
click at [56, 328] on link "Box" at bounding box center [103, 327] width 167 height 28
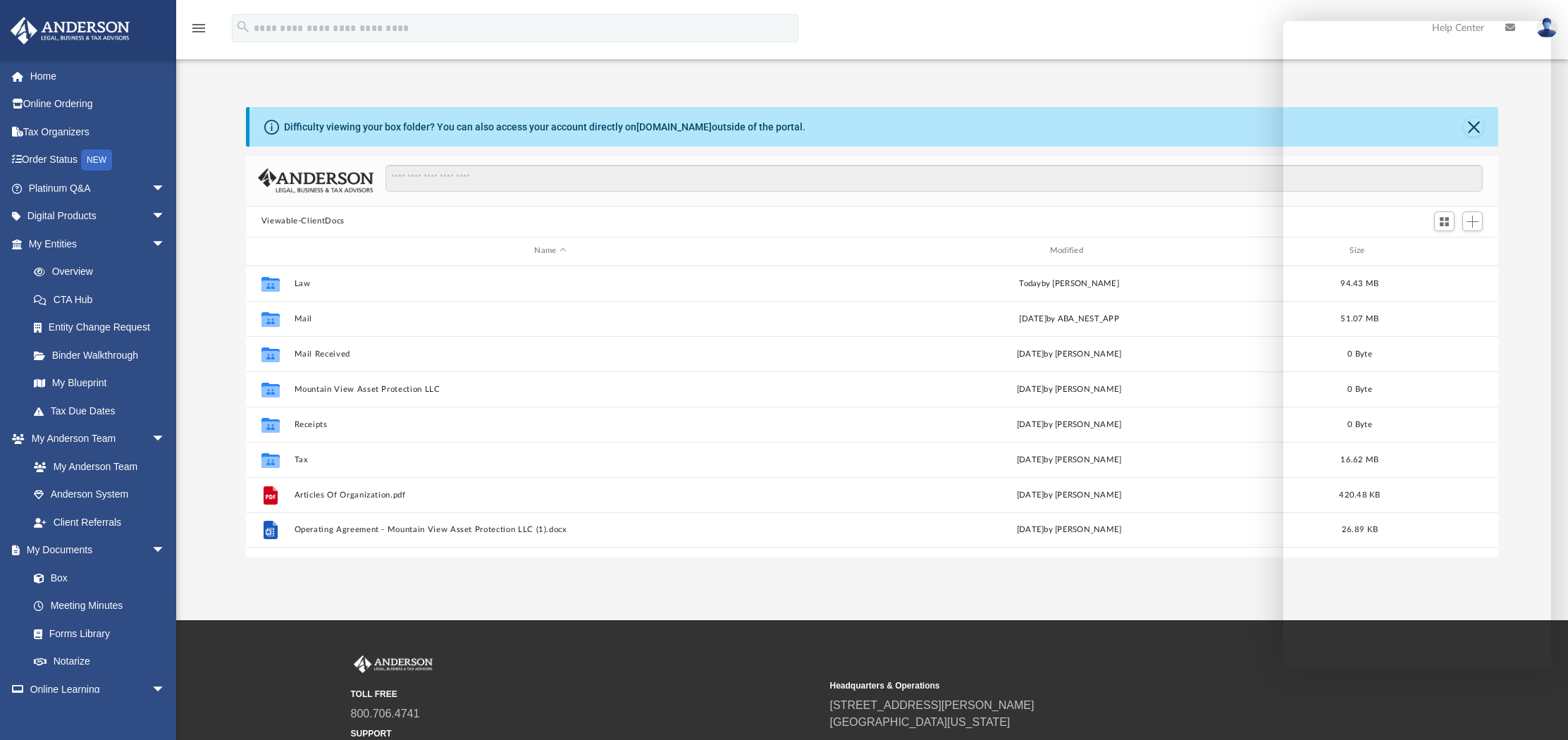
scroll to position [309, 1242]
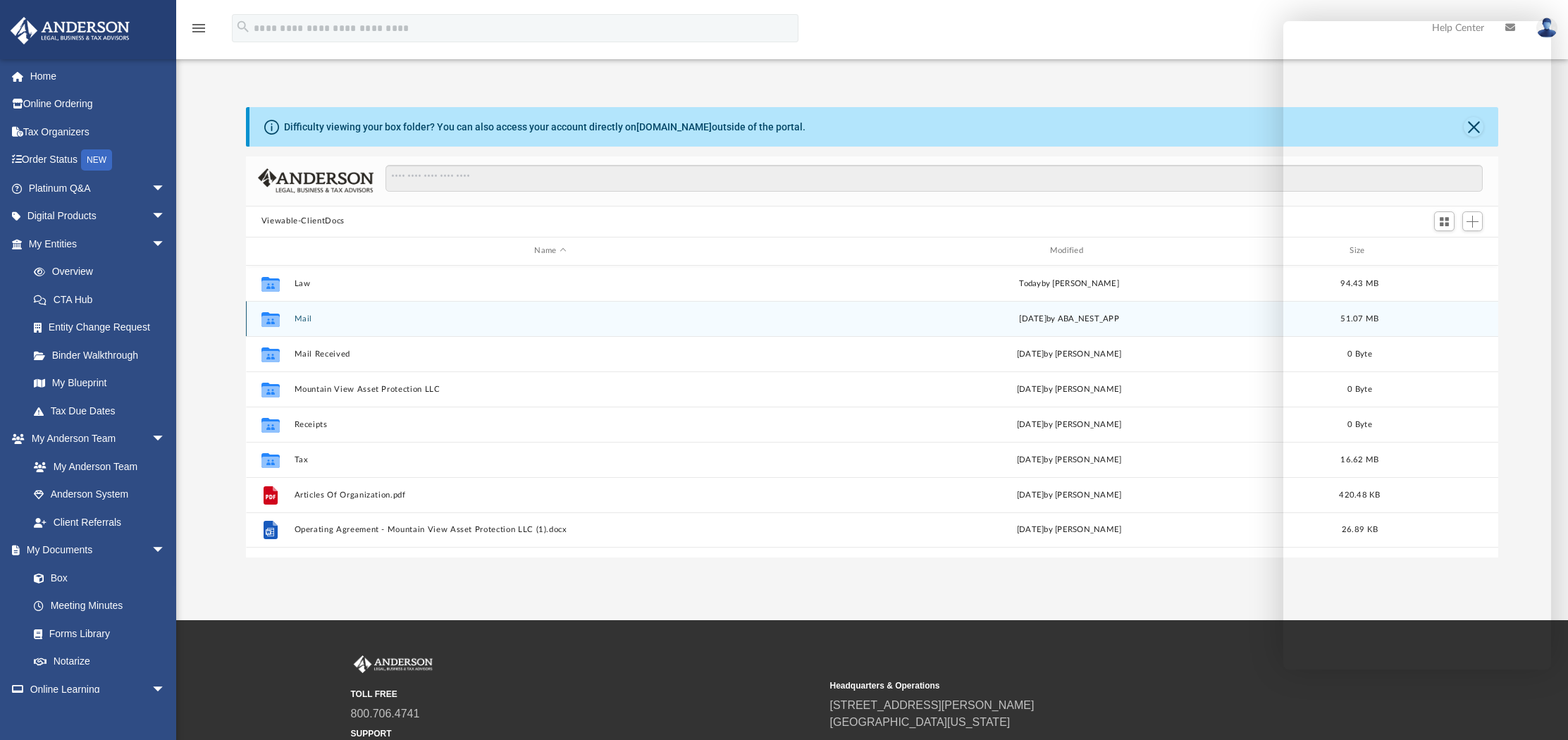
click at [299, 315] on button "Mail" at bounding box center [550, 317] width 512 height 9
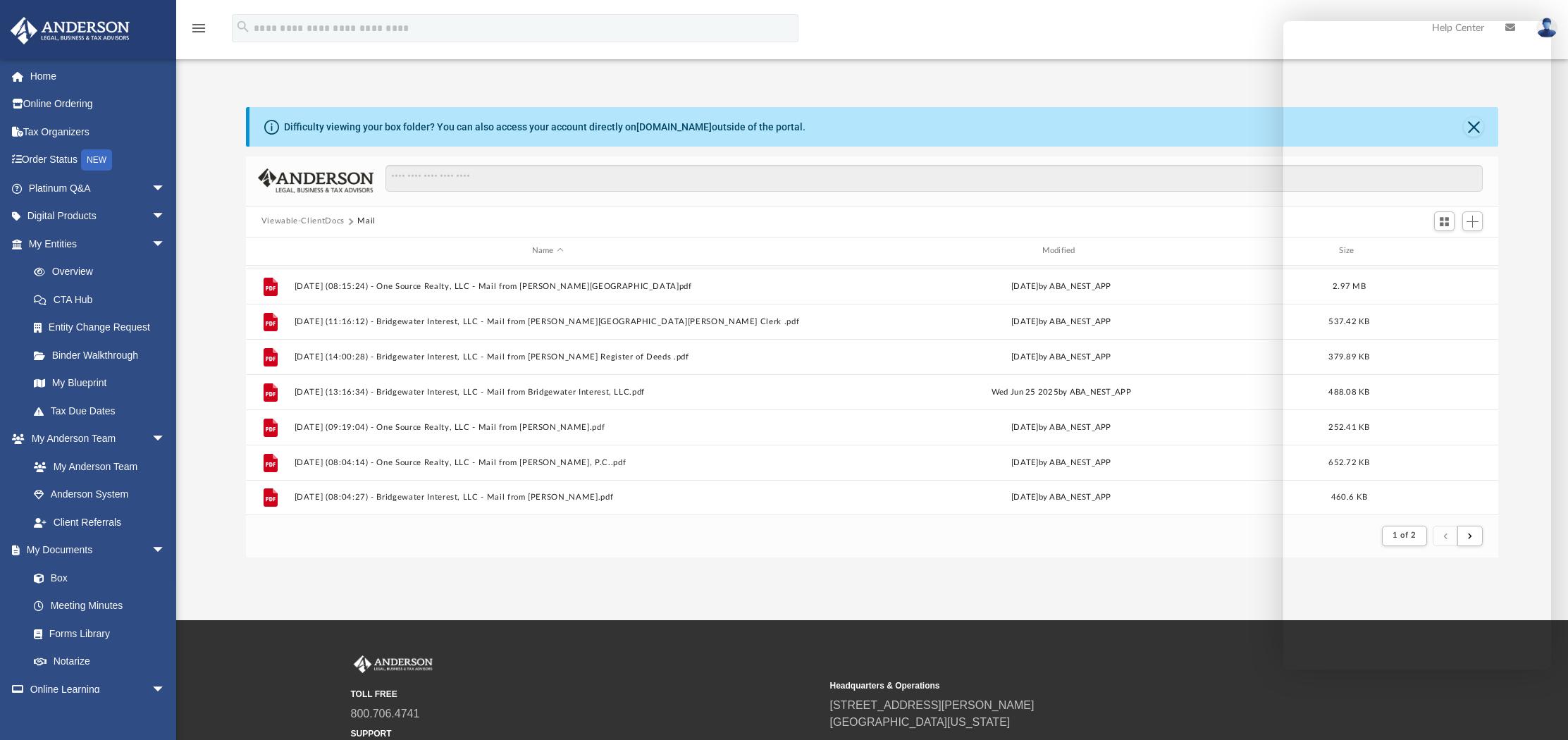
scroll to position [0, 0]
click at [1014, 532] on footer "1 of 2" at bounding box center [872, 536] width 1253 height 43
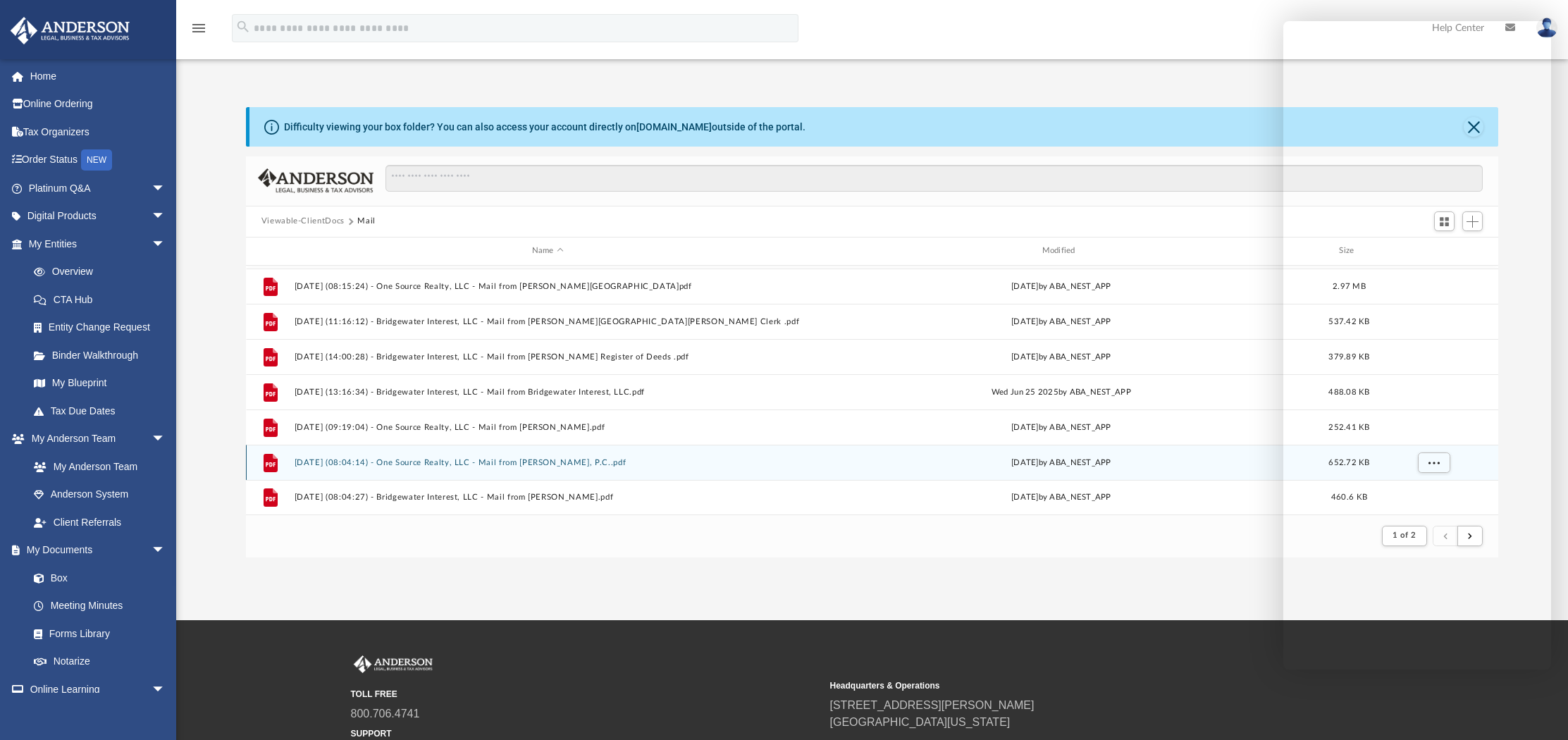
click at [597, 462] on button "2025.07.01 (08:04:14) - One Source Realty, LLC - Mail from Samuel I. White, P.C…" at bounding box center [547, 462] width 507 height 9
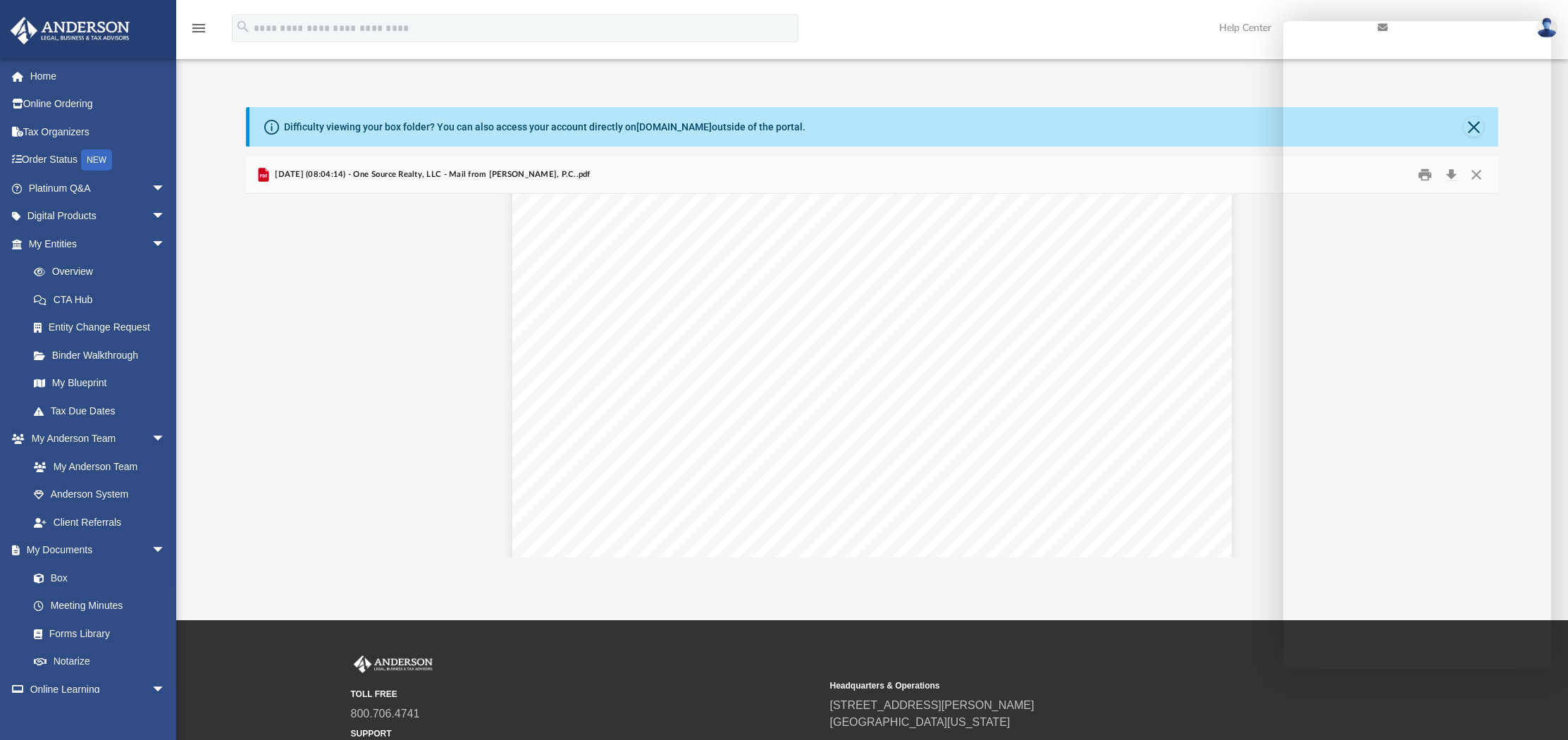
scroll to position [2866, 0]
click at [423, 181] on span "2025.07.01 (08:04:14) - One Source Realty, LLC - Mail from Samuel I. White, P.C…" at bounding box center [431, 174] width 318 height 12
click at [337, 177] on span "2025.07.01 (08:04:14) - One Source Realty, LLC - Mail from Samuel I. White, P.C…" at bounding box center [431, 174] width 318 height 12
click at [579, 174] on span "2025.07.01 (08:04:14) - One Source Realty, LLC - Mail from Samuel I. White, P.C…" at bounding box center [431, 174] width 318 height 12
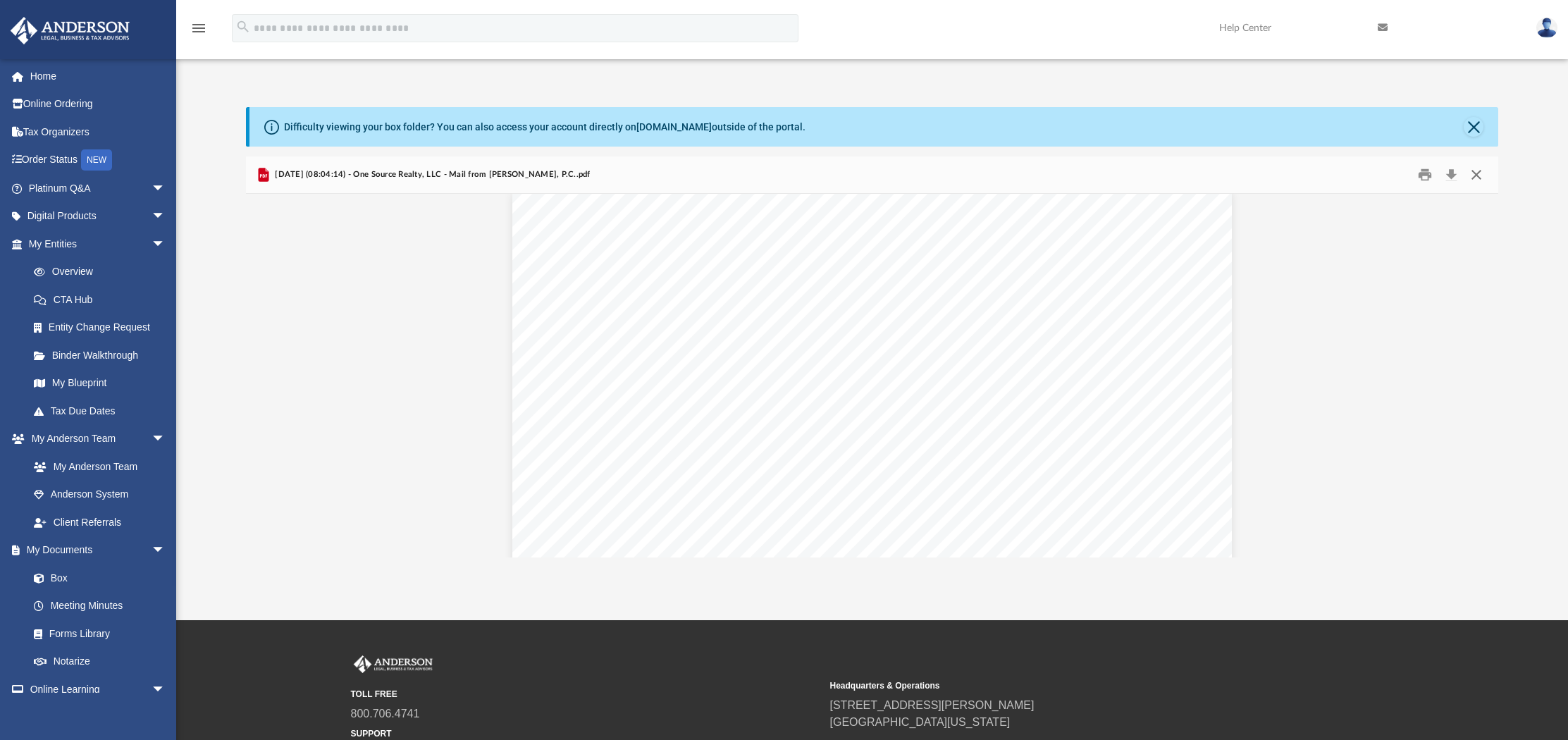
click at [1477, 174] on button "Close" at bounding box center [1477, 174] width 26 height 22
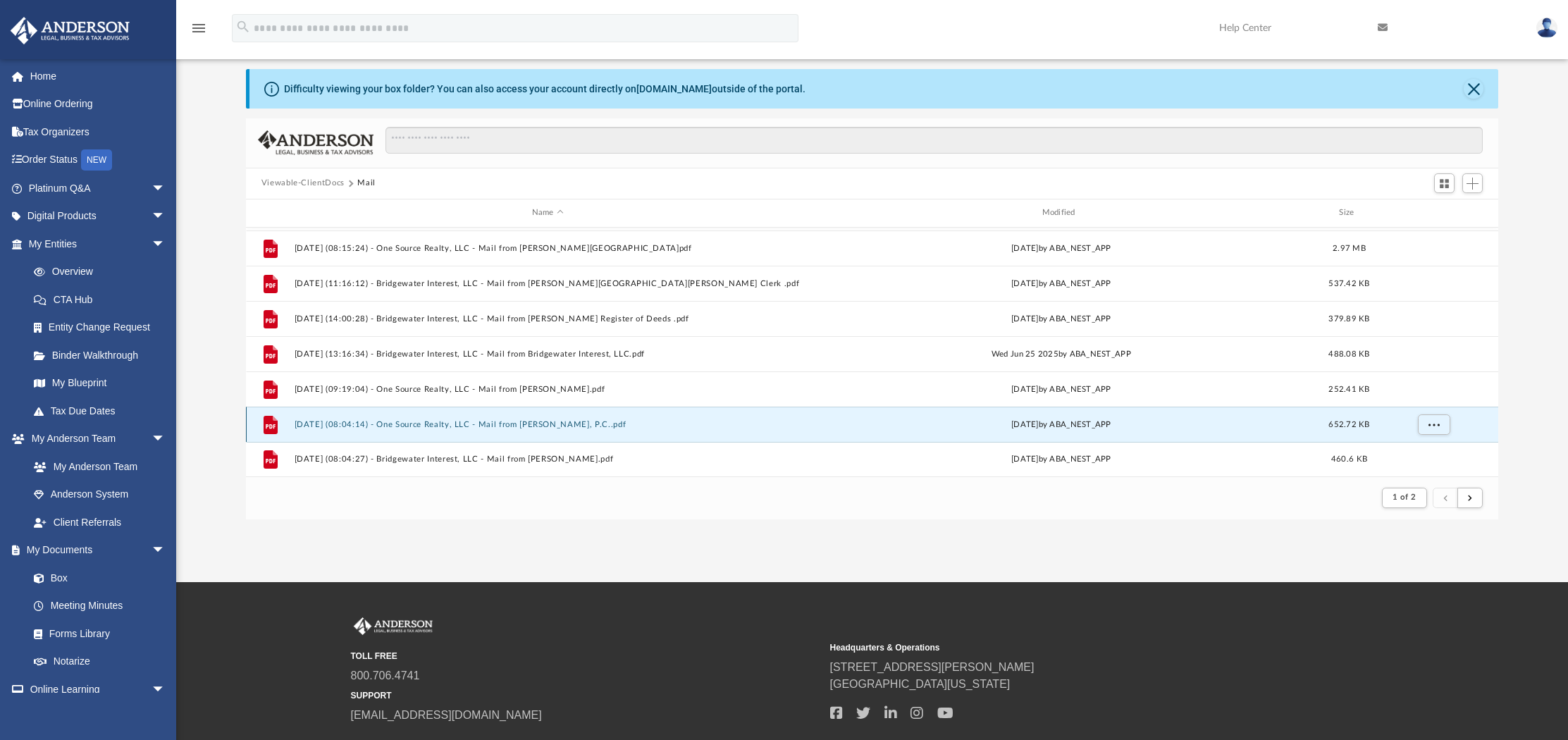
scroll to position [48, 0]
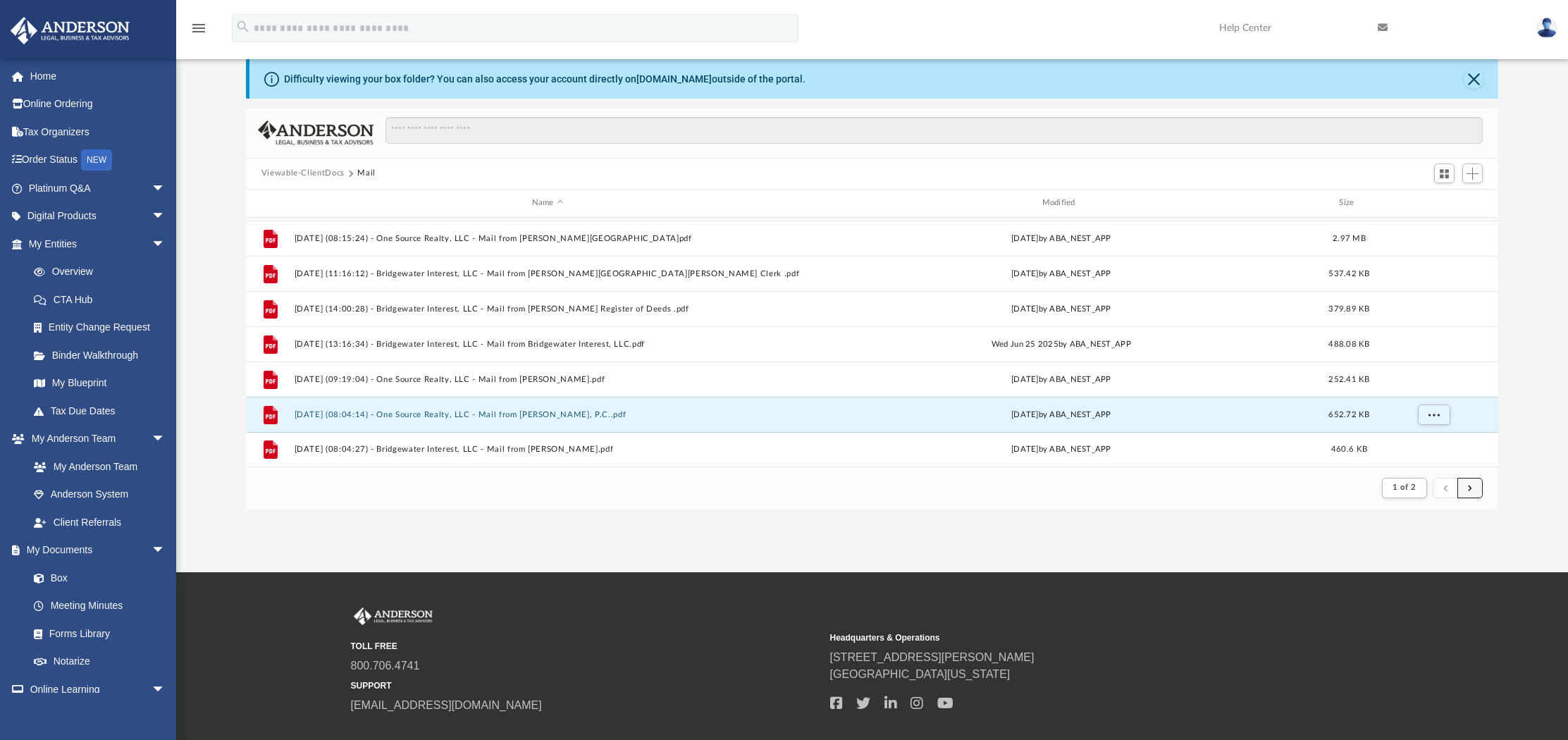
click at [1478, 491] on button "submit" at bounding box center [1470, 487] width 26 height 21
click at [1468, 487] on button "submit" at bounding box center [1470, 487] width 26 height 21
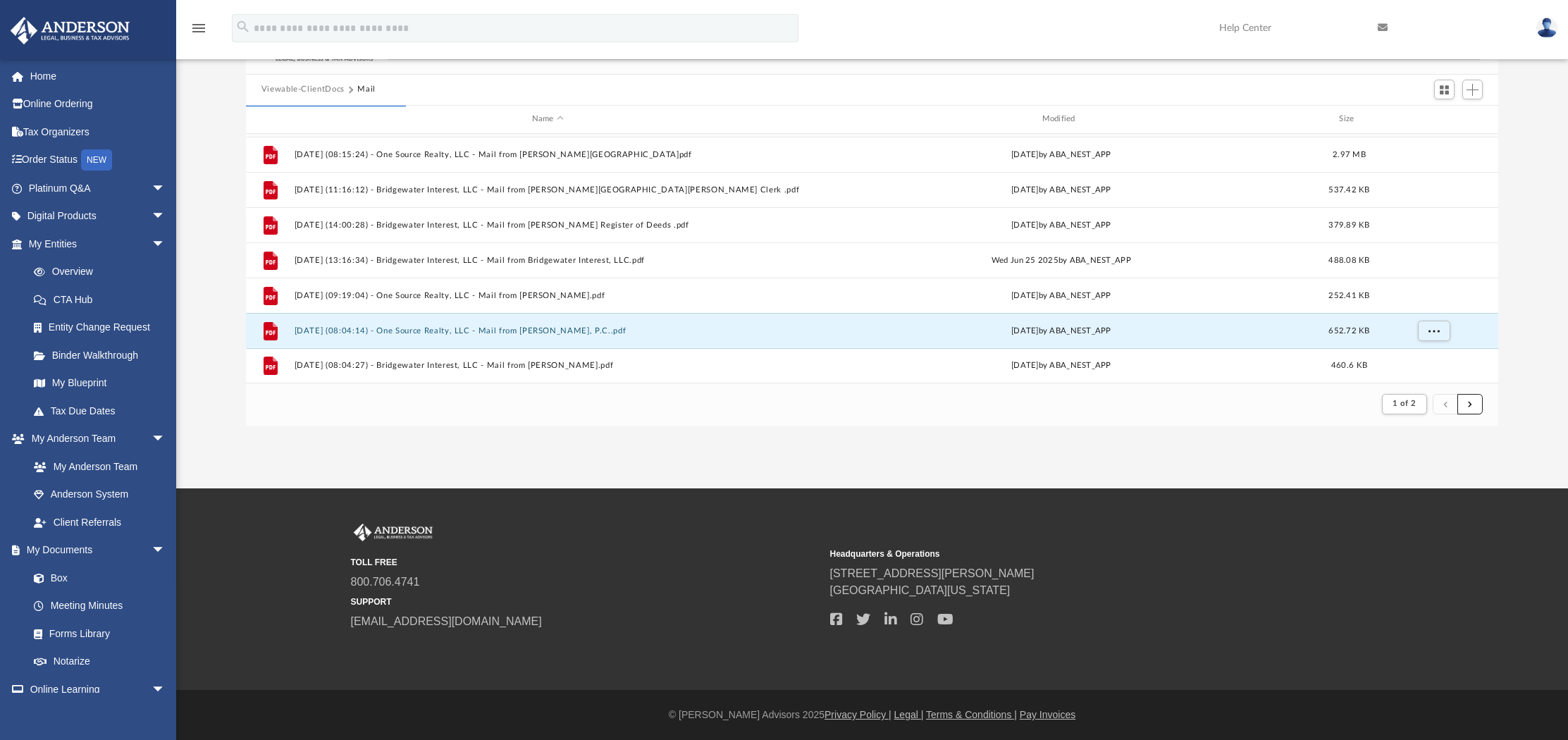
scroll to position [0, 0]
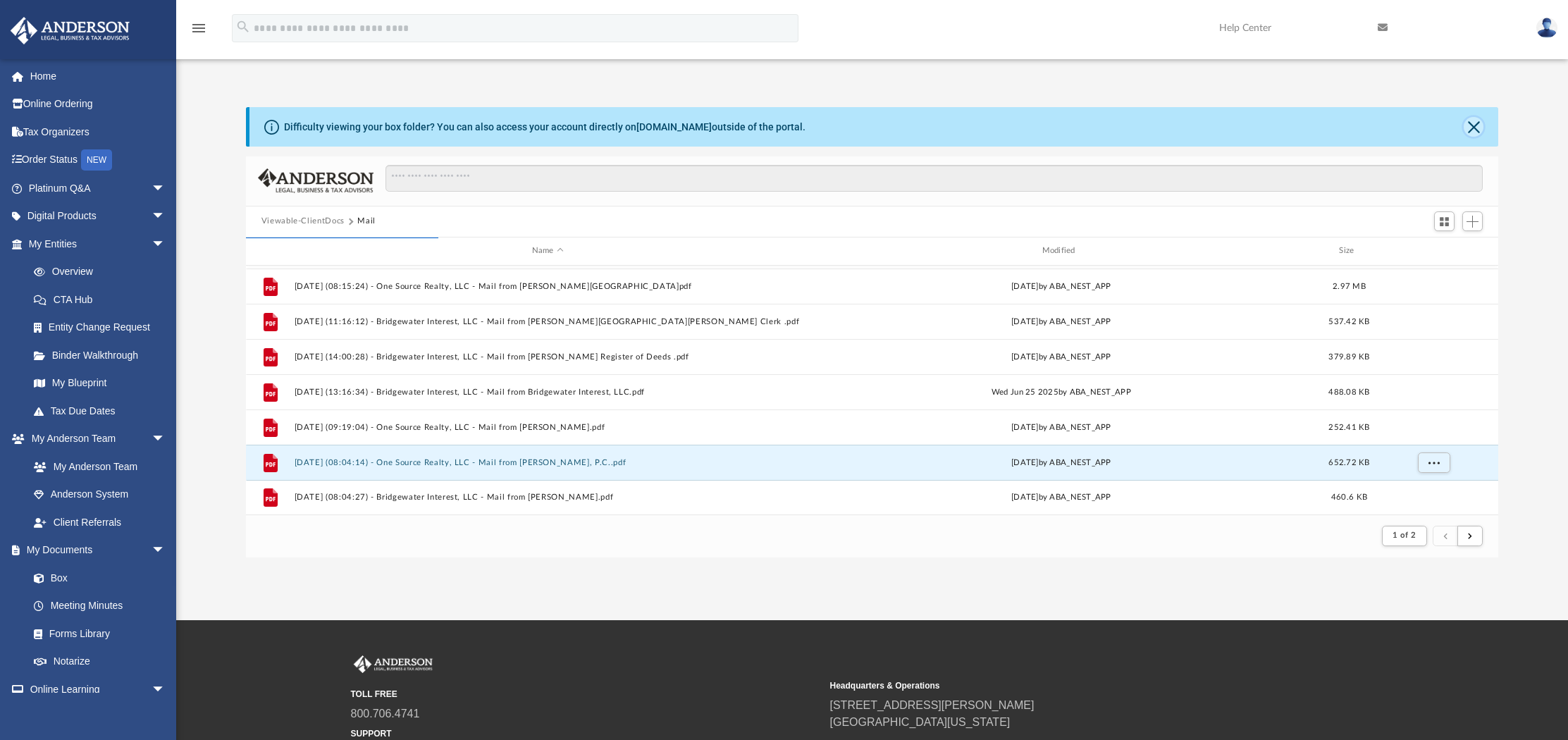
click at [1473, 126] on button "Close" at bounding box center [1474, 127] width 20 height 20
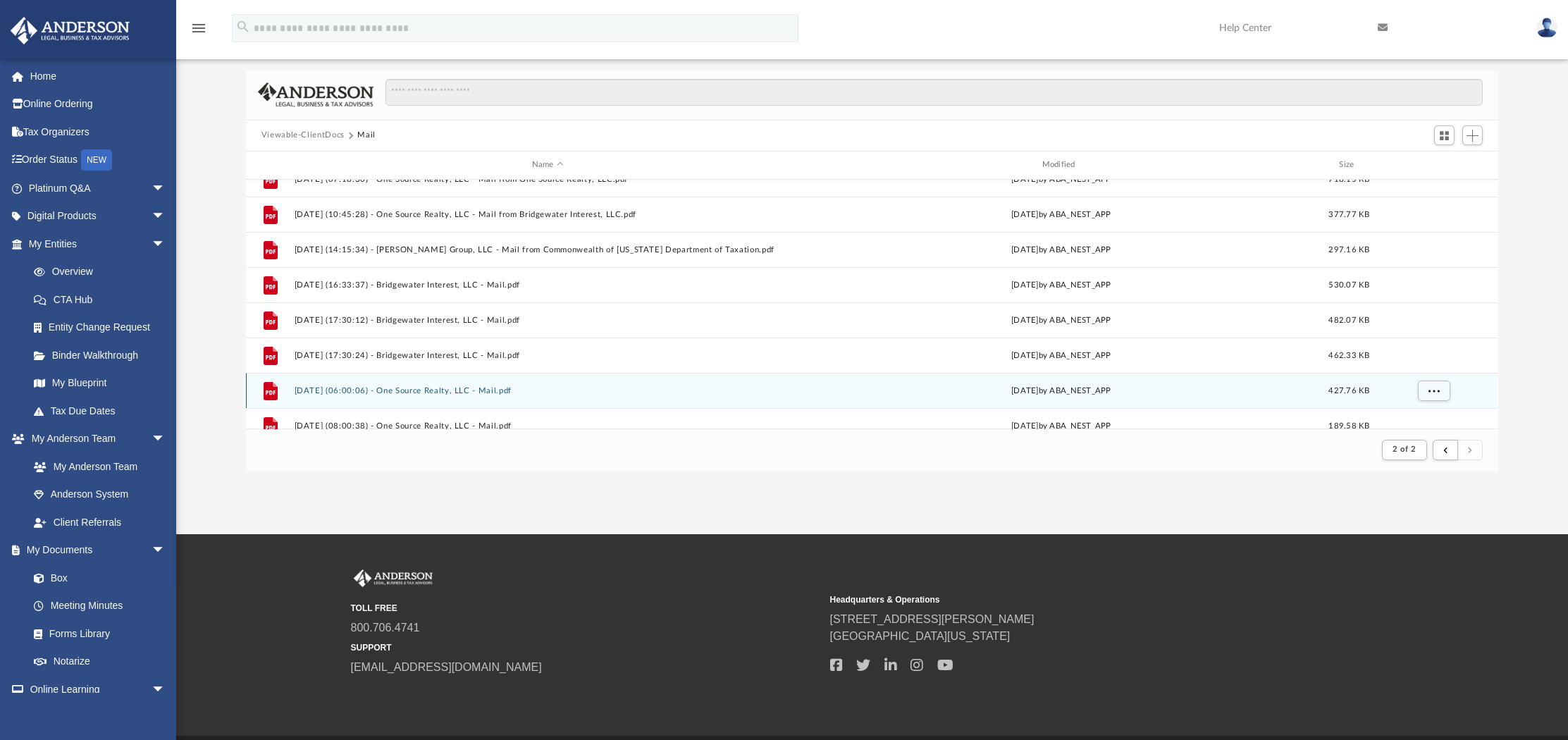
scroll to position [554, 0]
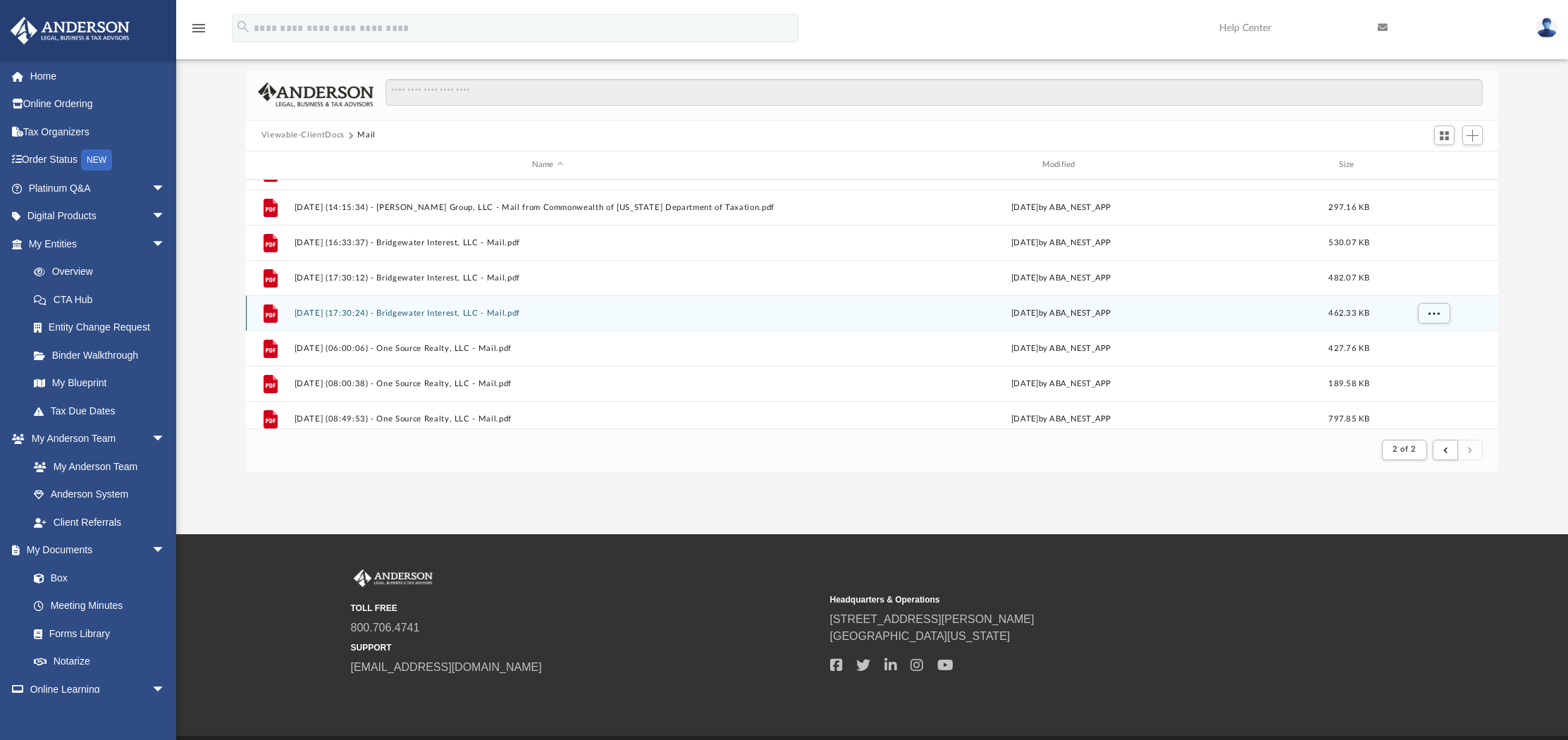
click at [508, 312] on button "2025.08.28 (17:30:24) - Bridgewater Interest, LLC - Mail.pdf" at bounding box center [547, 312] width 507 height 9
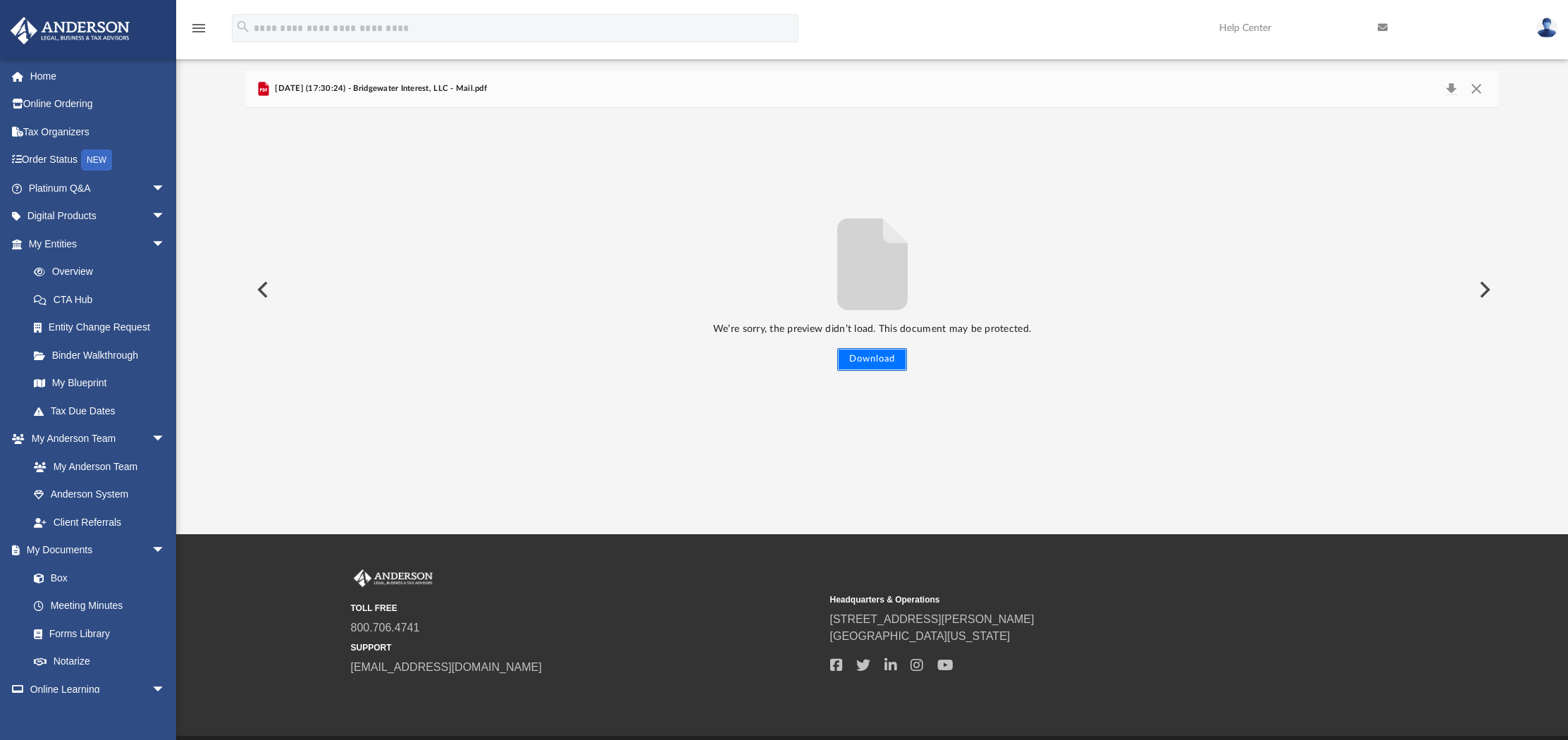
click at [862, 359] on button "Download" at bounding box center [872, 359] width 70 height 22
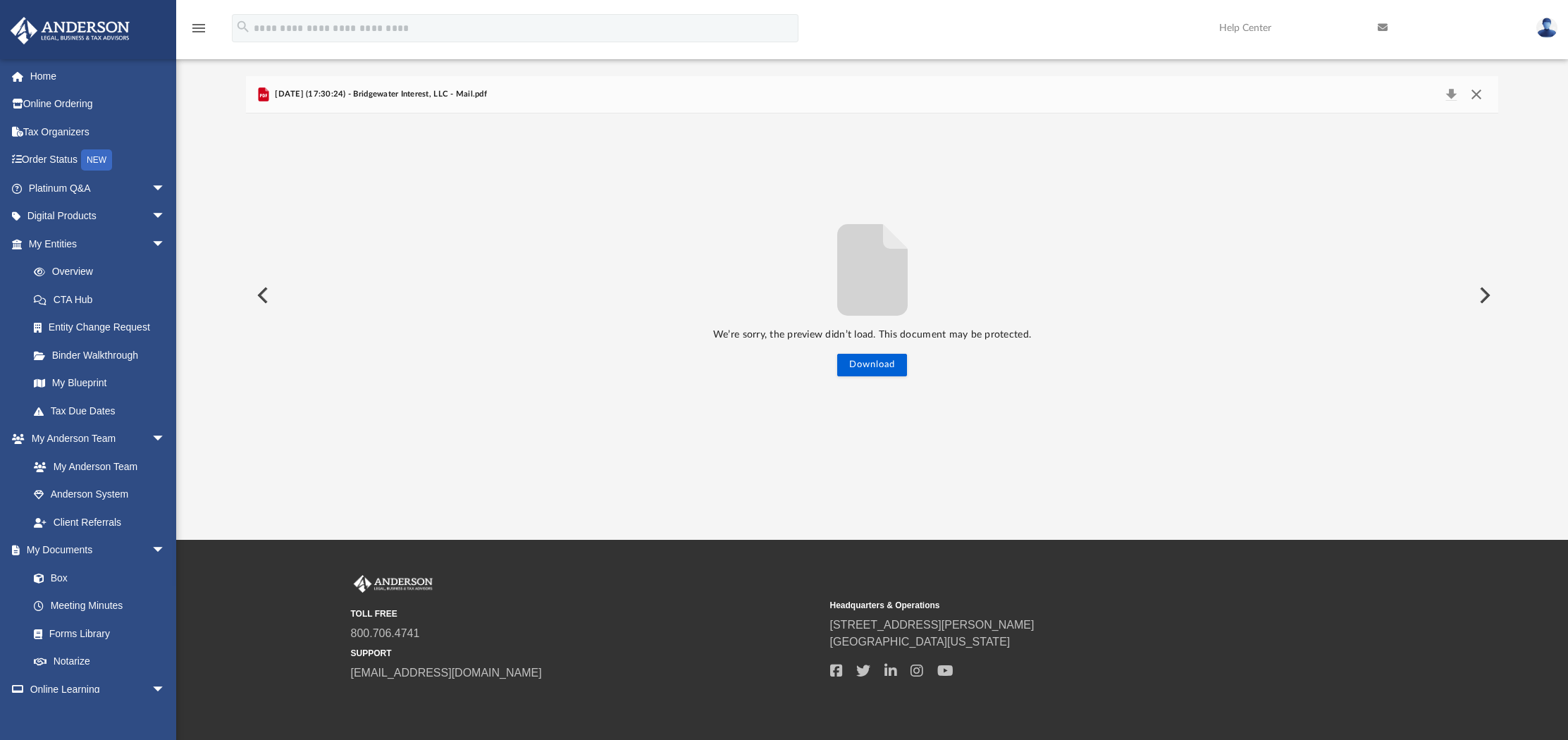
click at [1473, 94] on button "Close" at bounding box center [1477, 94] width 26 height 20
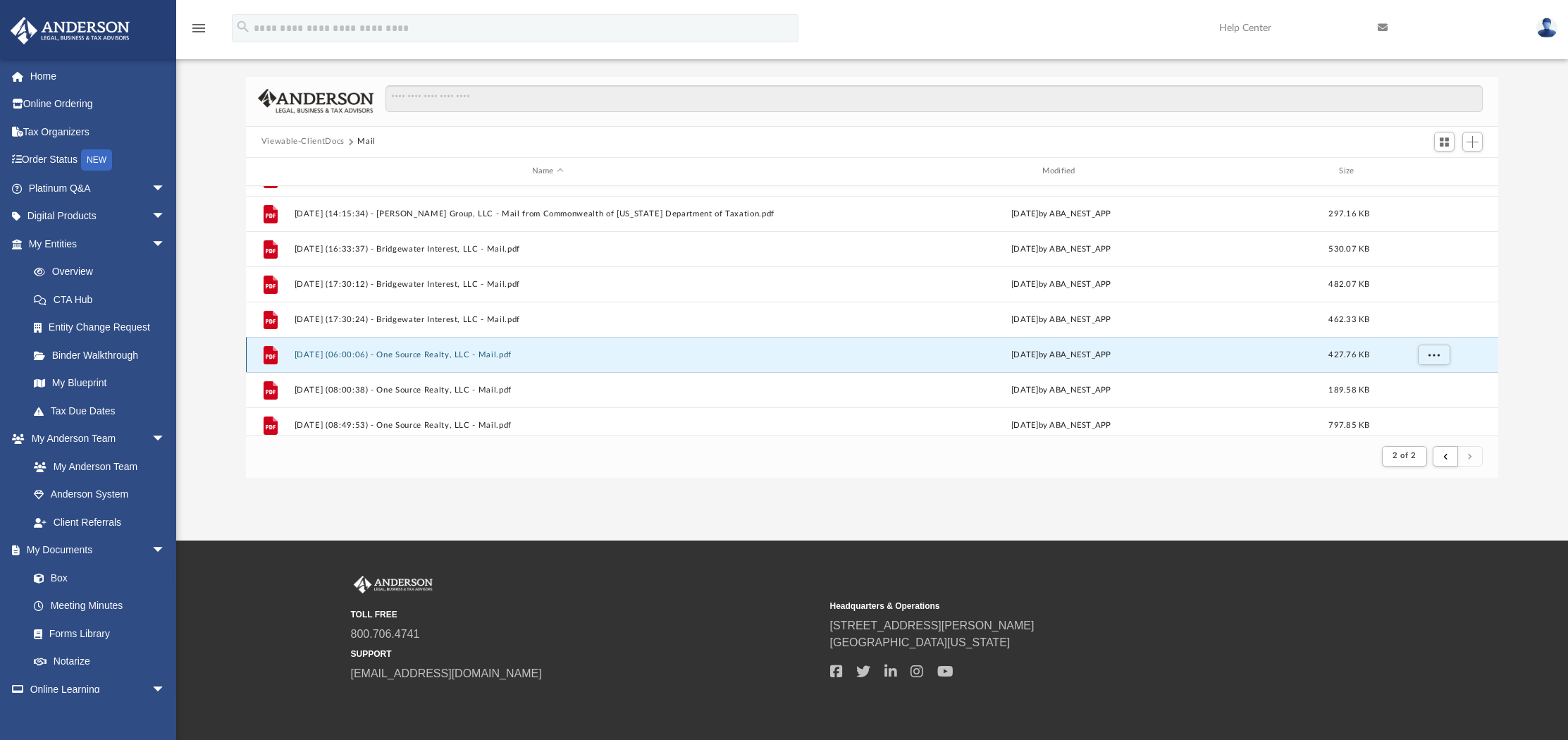
click at [491, 353] on button "2025.09.02 (06:00:06) - One Source Realty, LLC - Mail.pdf" at bounding box center [547, 354] width 507 height 9
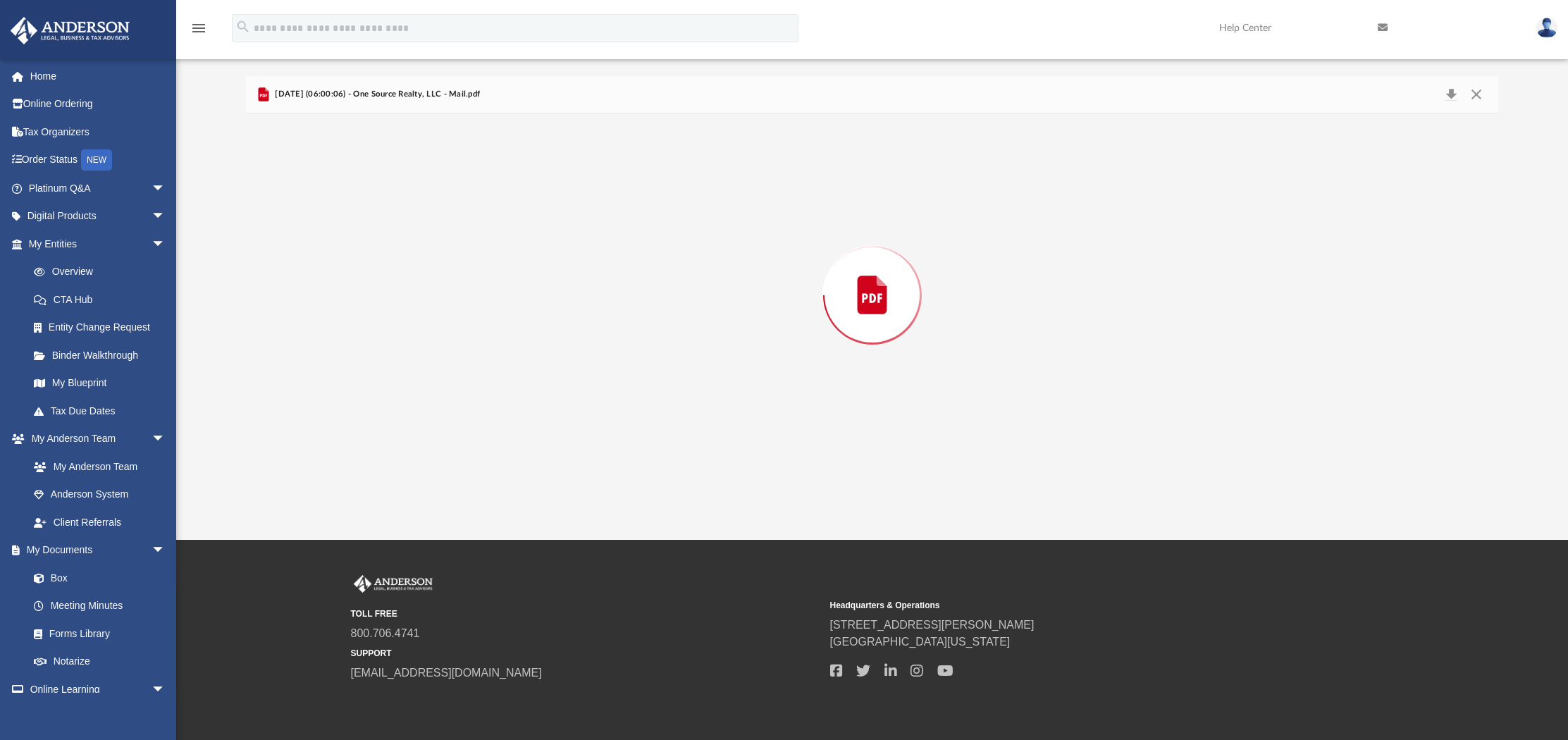
scroll to position [31, 0]
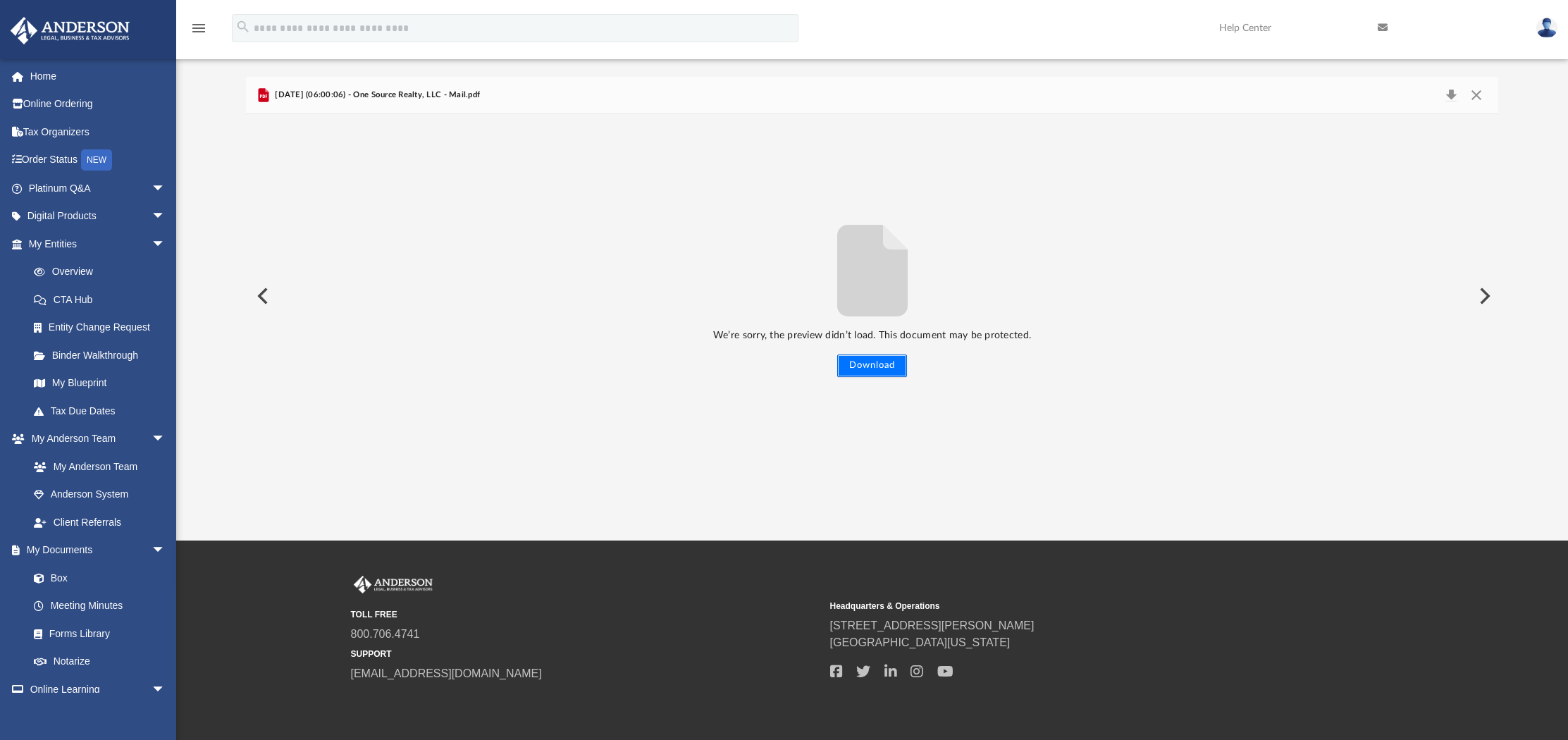
click at [861, 365] on button "Download" at bounding box center [872, 365] width 70 height 22
click at [1477, 99] on button "Close" at bounding box center [1477, 95] width 26 height 20
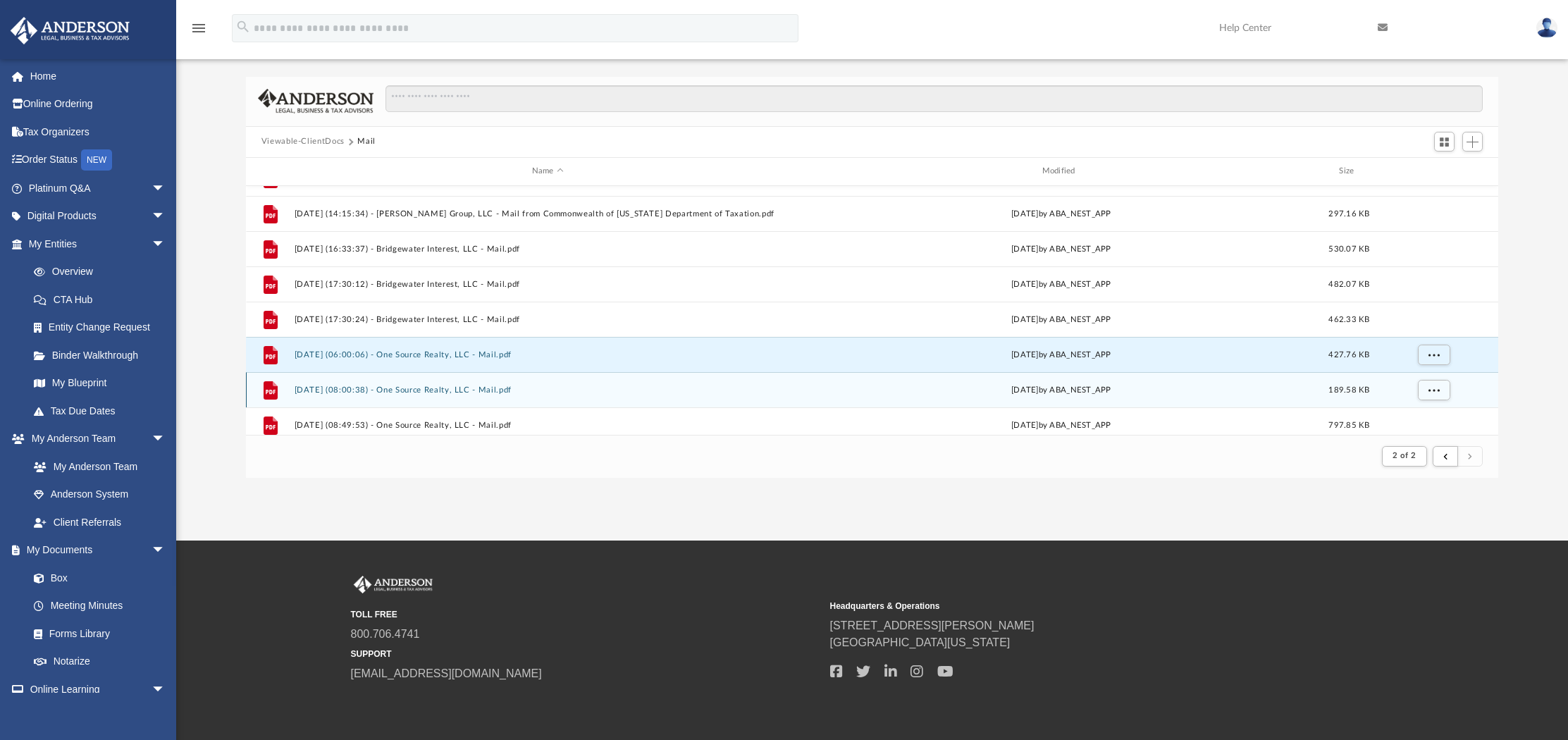
click at [442, 385] on button "2025.09.03 (08:00:38) - One Source Realty, LLC - Mail.pdf" at bounding box center [547, 389] width 507 height 9
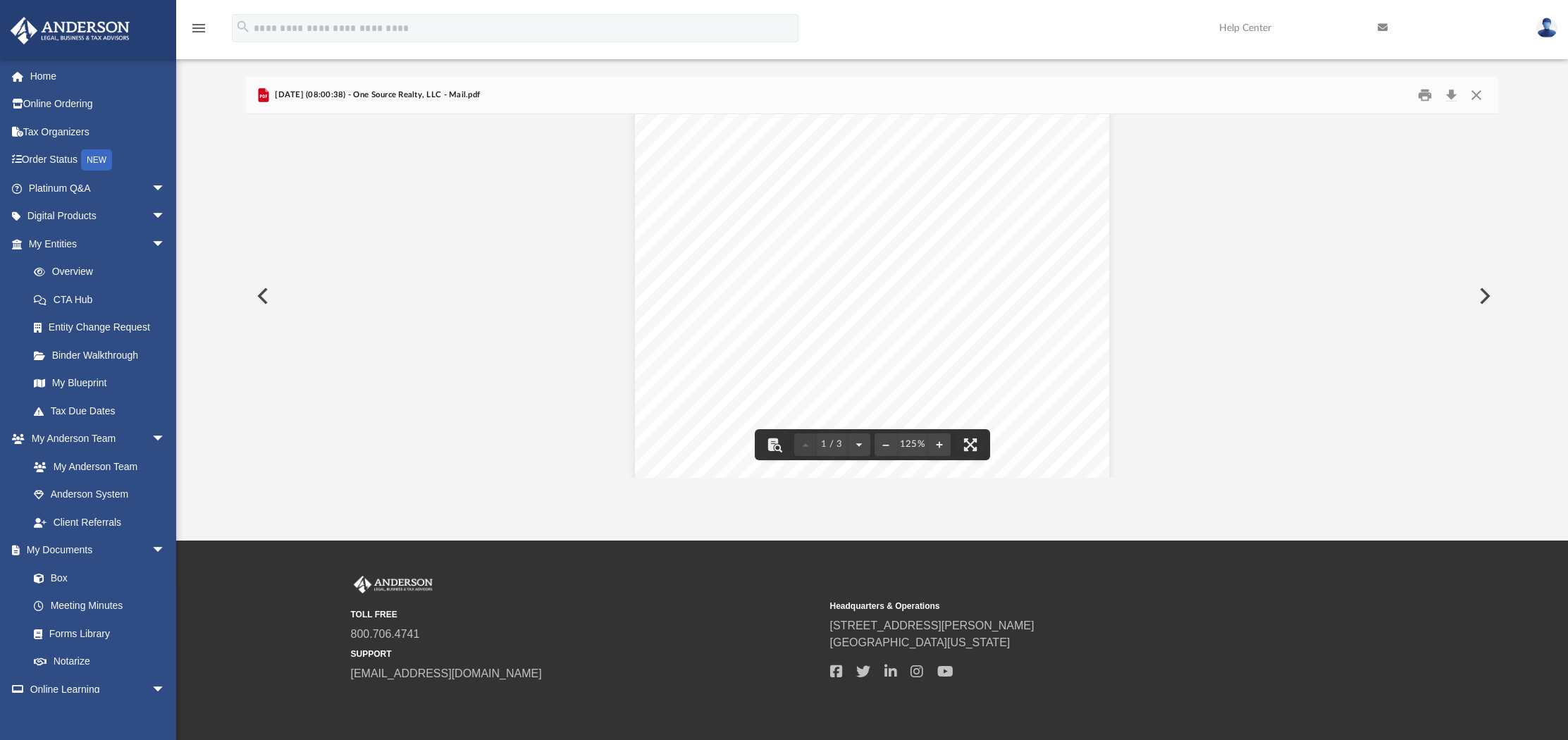
scroll to position [48, 0]
click at [1478, 89] on button "Close" at bounding box center [1477, 94] width 26 height 22
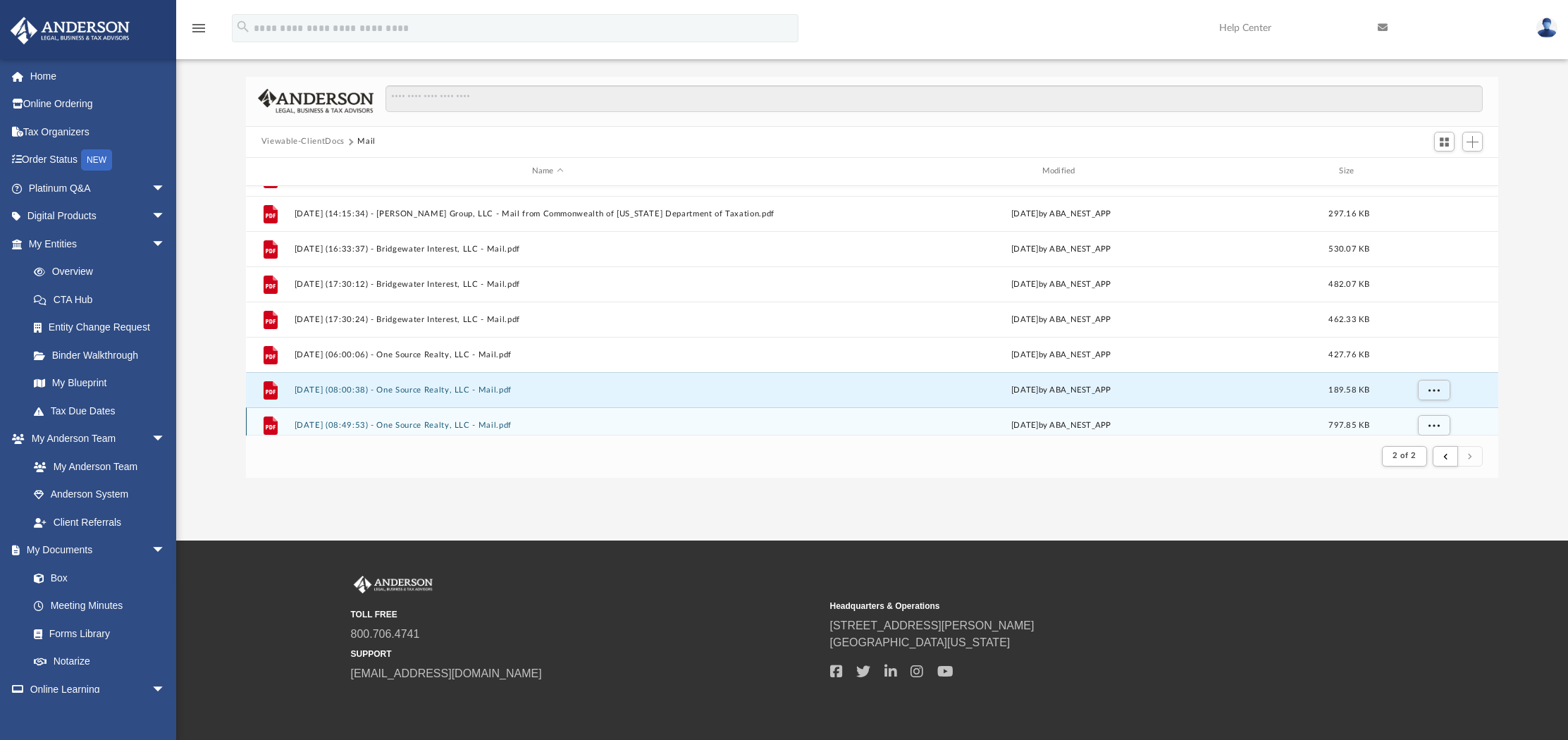
scroll to position [596, 0]
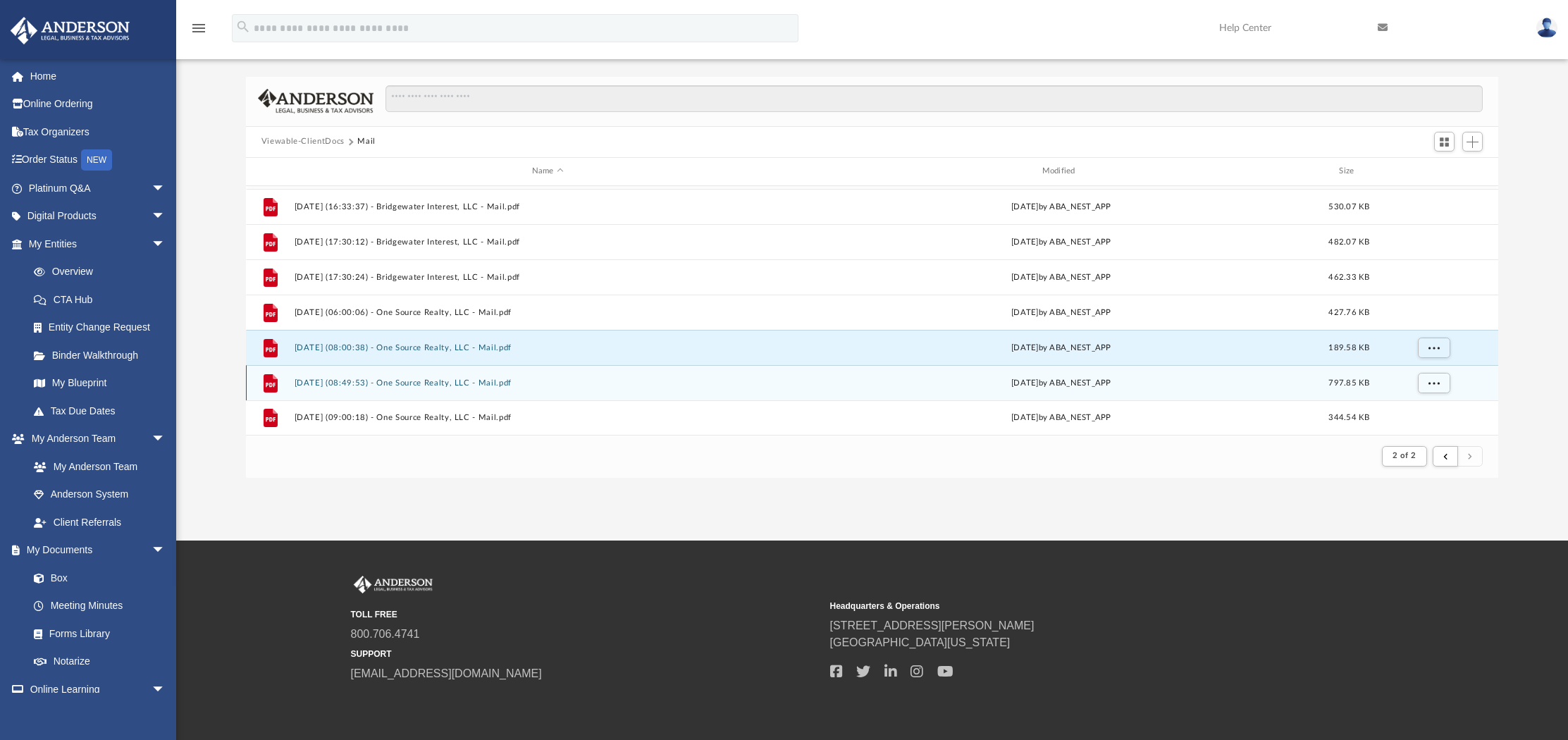
click at [487, 385] on button "2025.09.03 (08:49:53) - One Source Realty, LLC - Mail.pdf" at bounding box center [547, 382] width 507 height 9
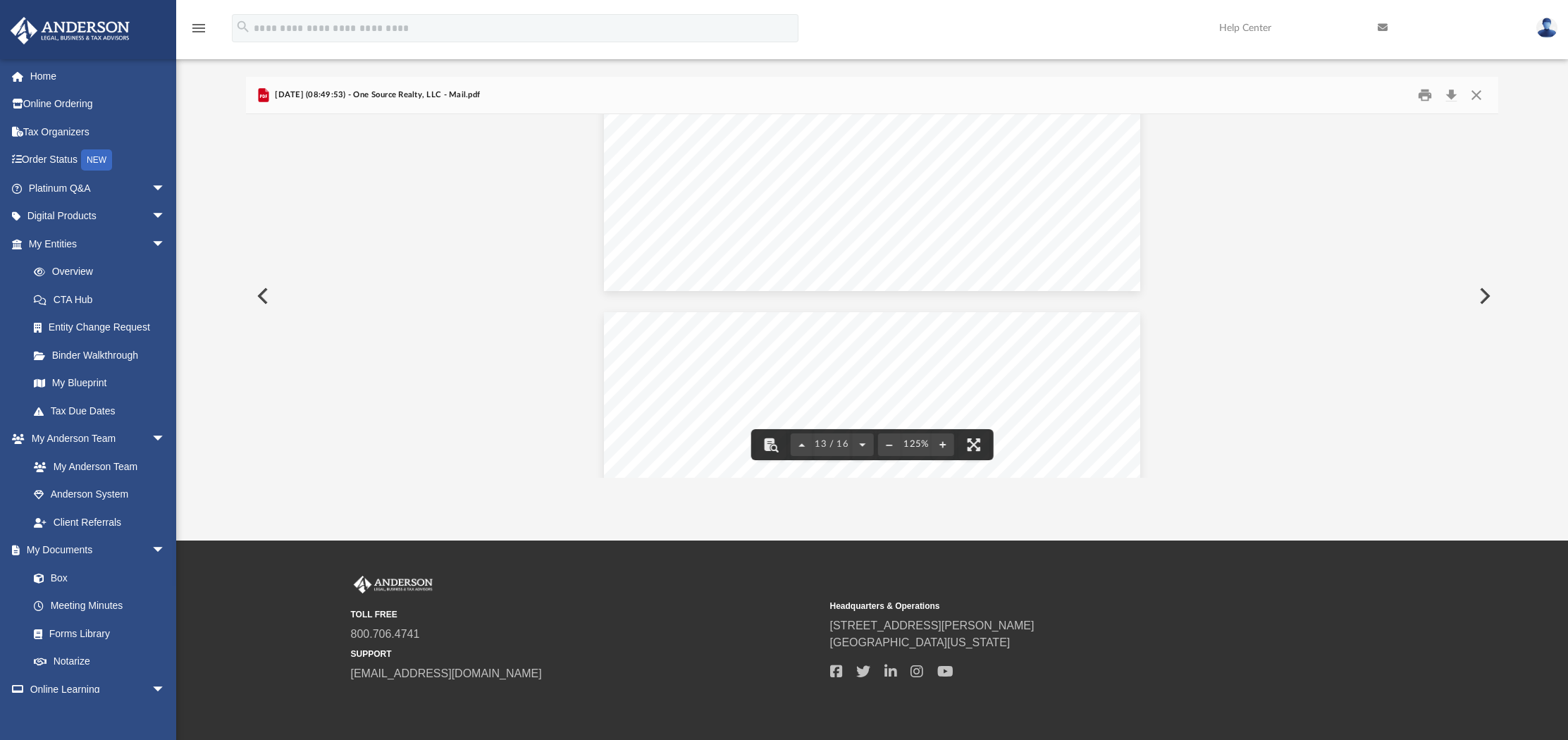
scroll to position [6793, 0]
click at [1478, 94] on button "Close" at bounding box center [1477, 94] width 26 height 22
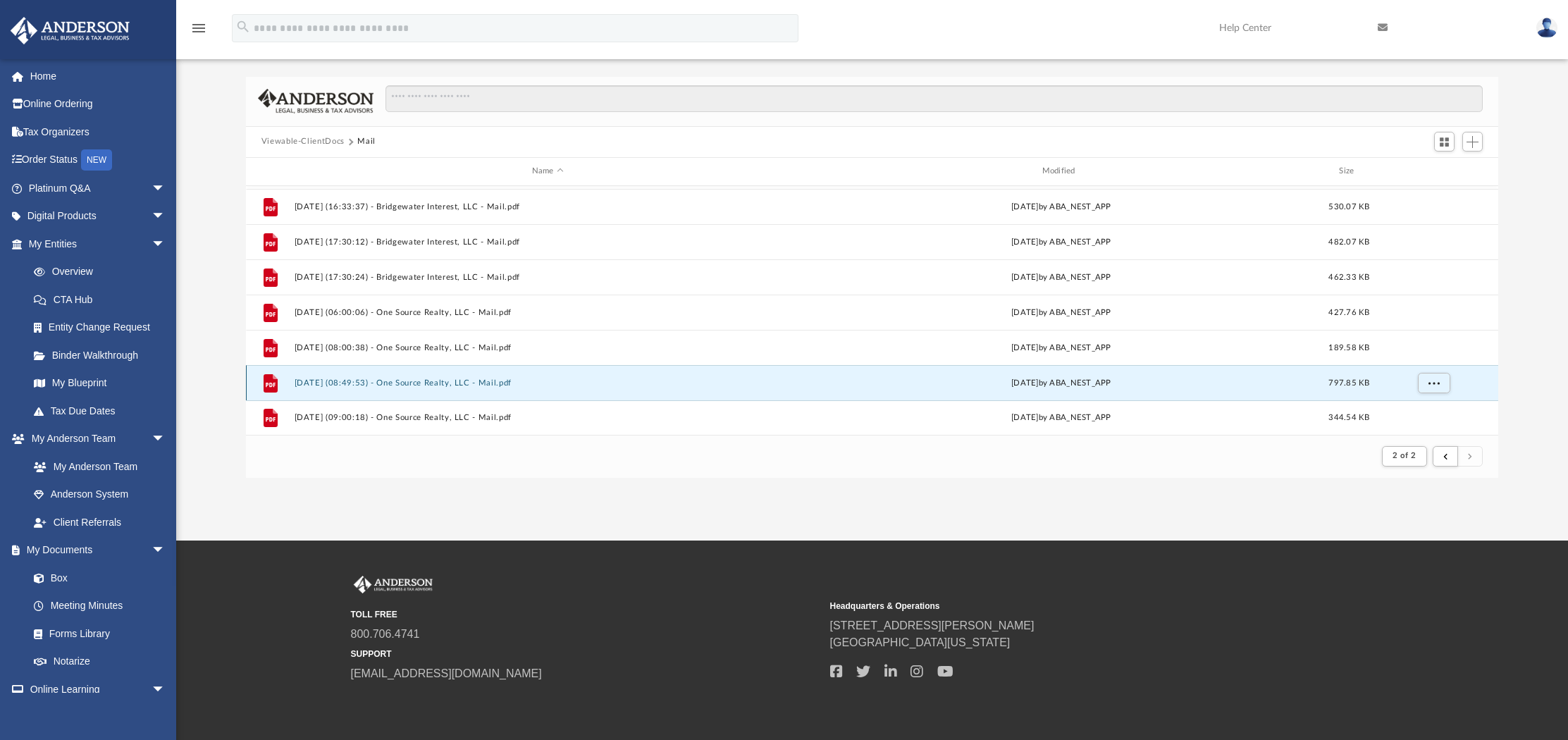
scroll to position [82, 0]
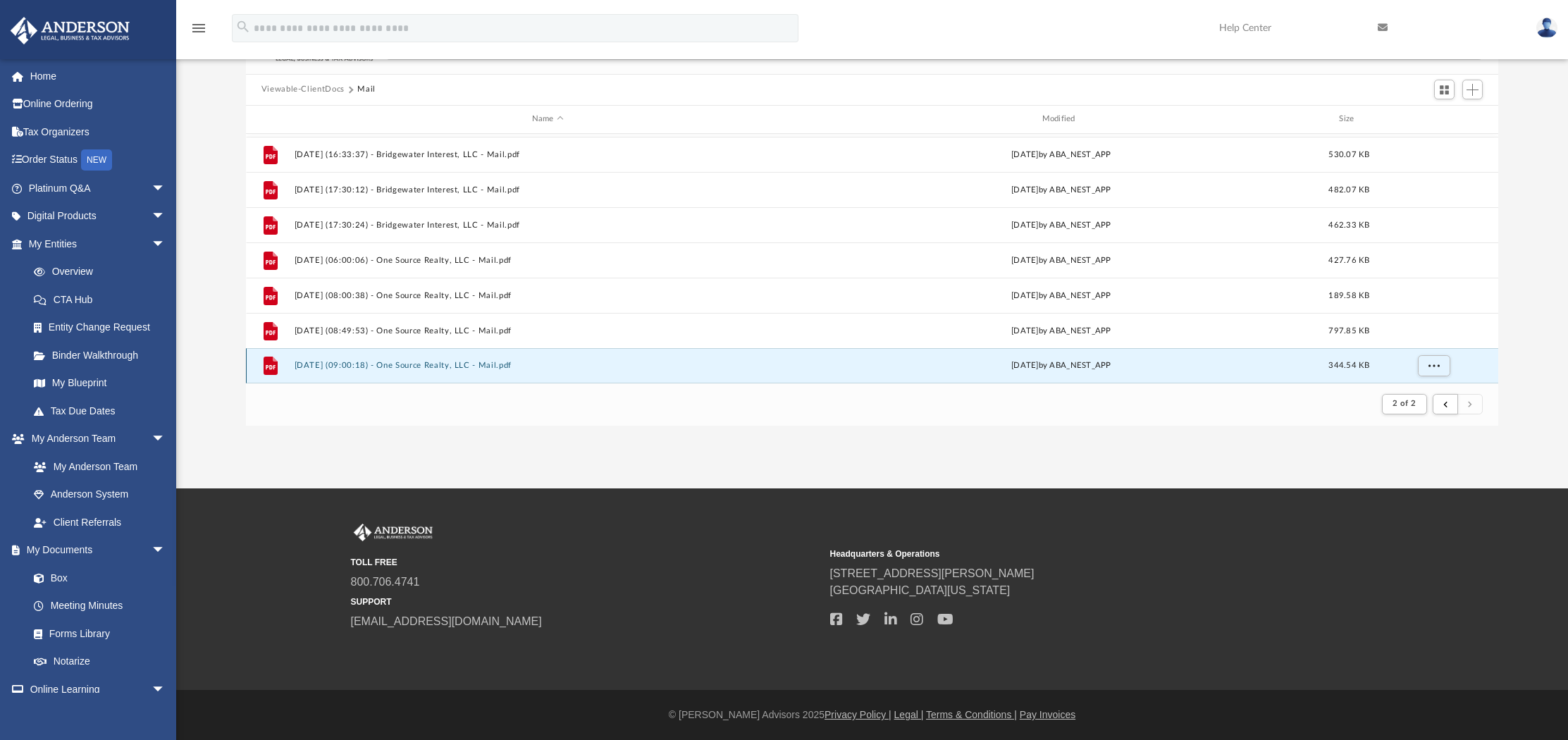
click at [415, 369] on button "2025.09.03 (09:00:18) - One Source Realty, LLC - Mail.pdf" at bounding box center [547, 365] width 507 height 9
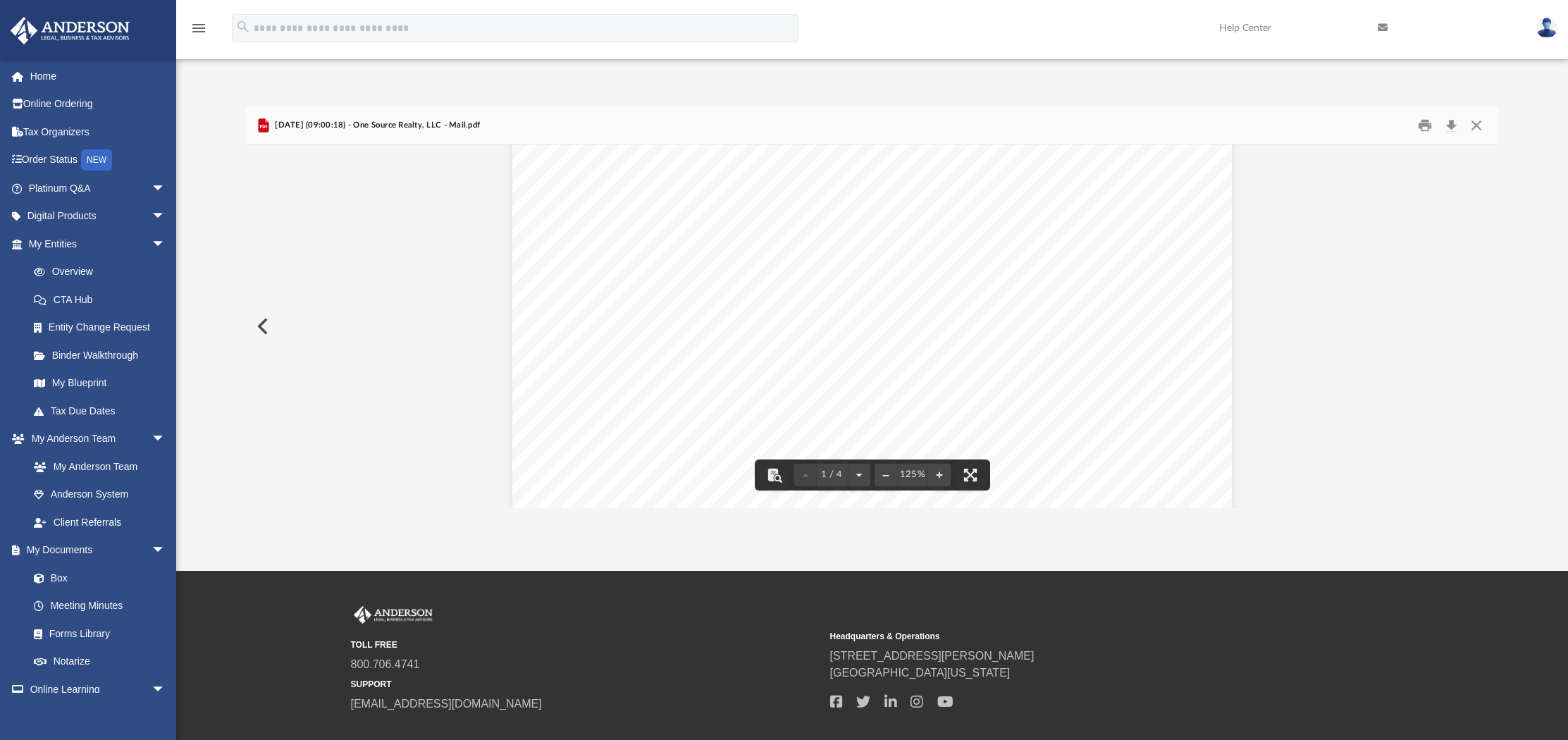
scroll to position [0, 0]
click at [1478, 127] on button "Close" at bounding box center [1477, 125] width 26 height 22
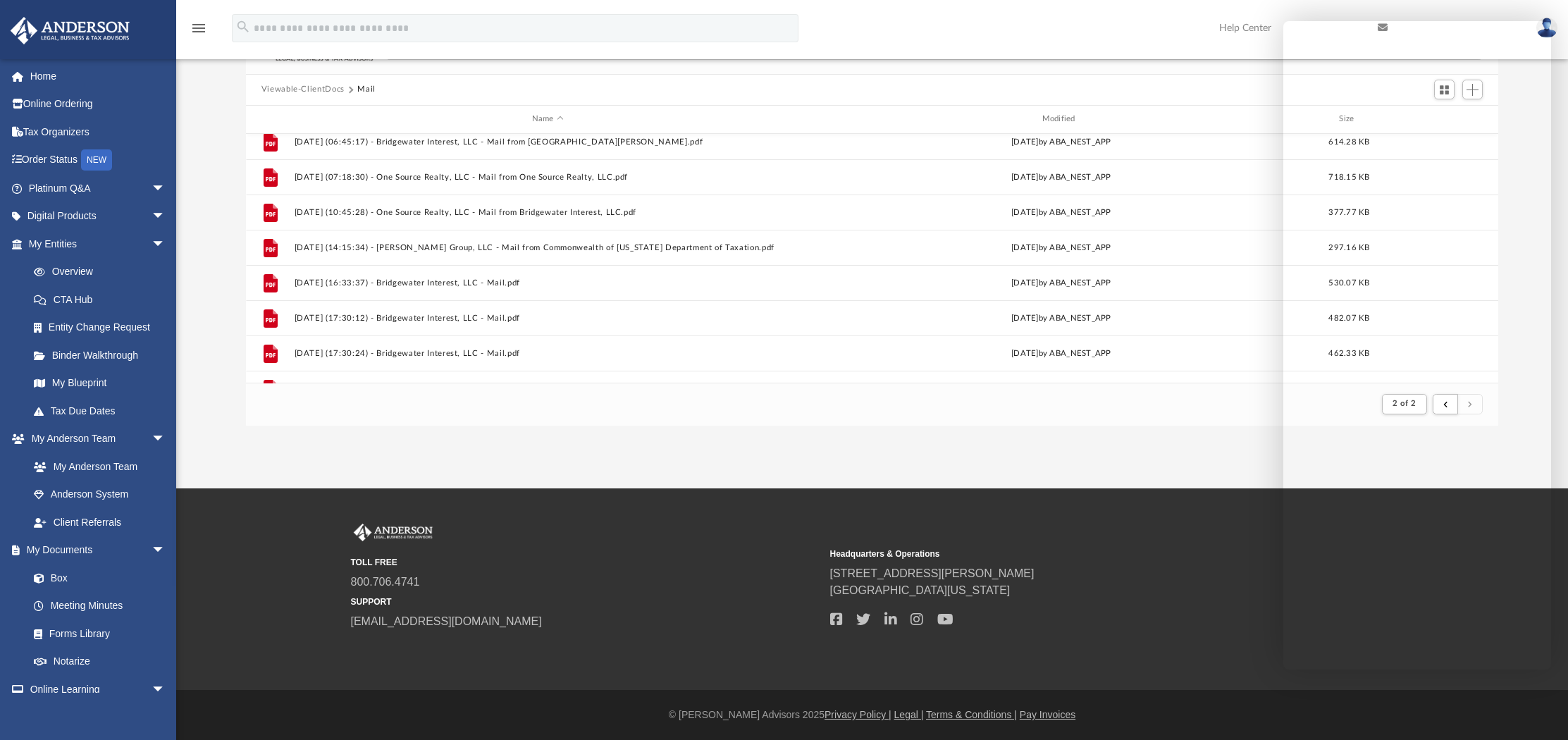
scroll to position [466, 0]
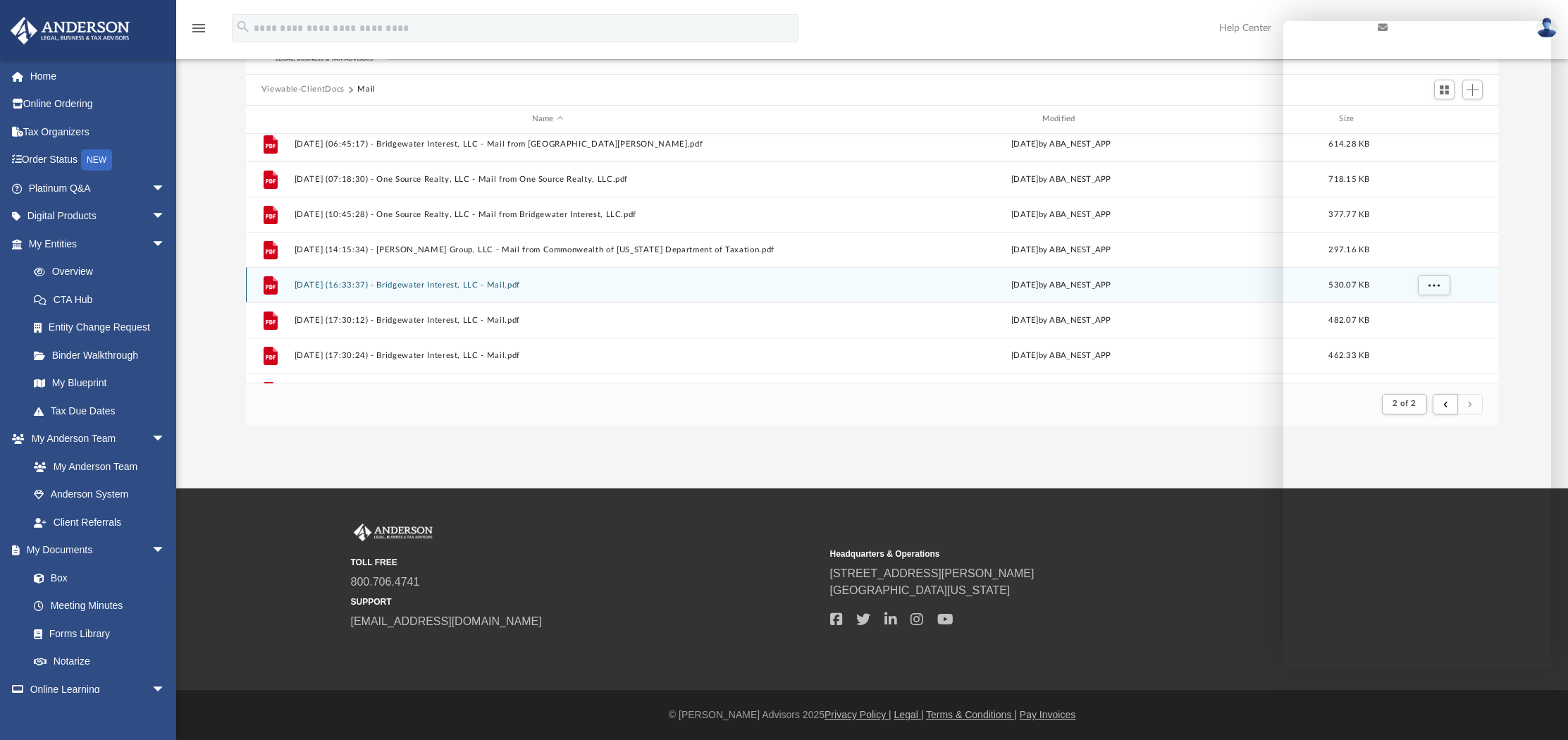
click at [420, 282] on button "2025.08.27 (16:33:37) - Bridgewater Interest, LLC - Mail.pdf" at bounding box center [547, 283] width 507 height 9
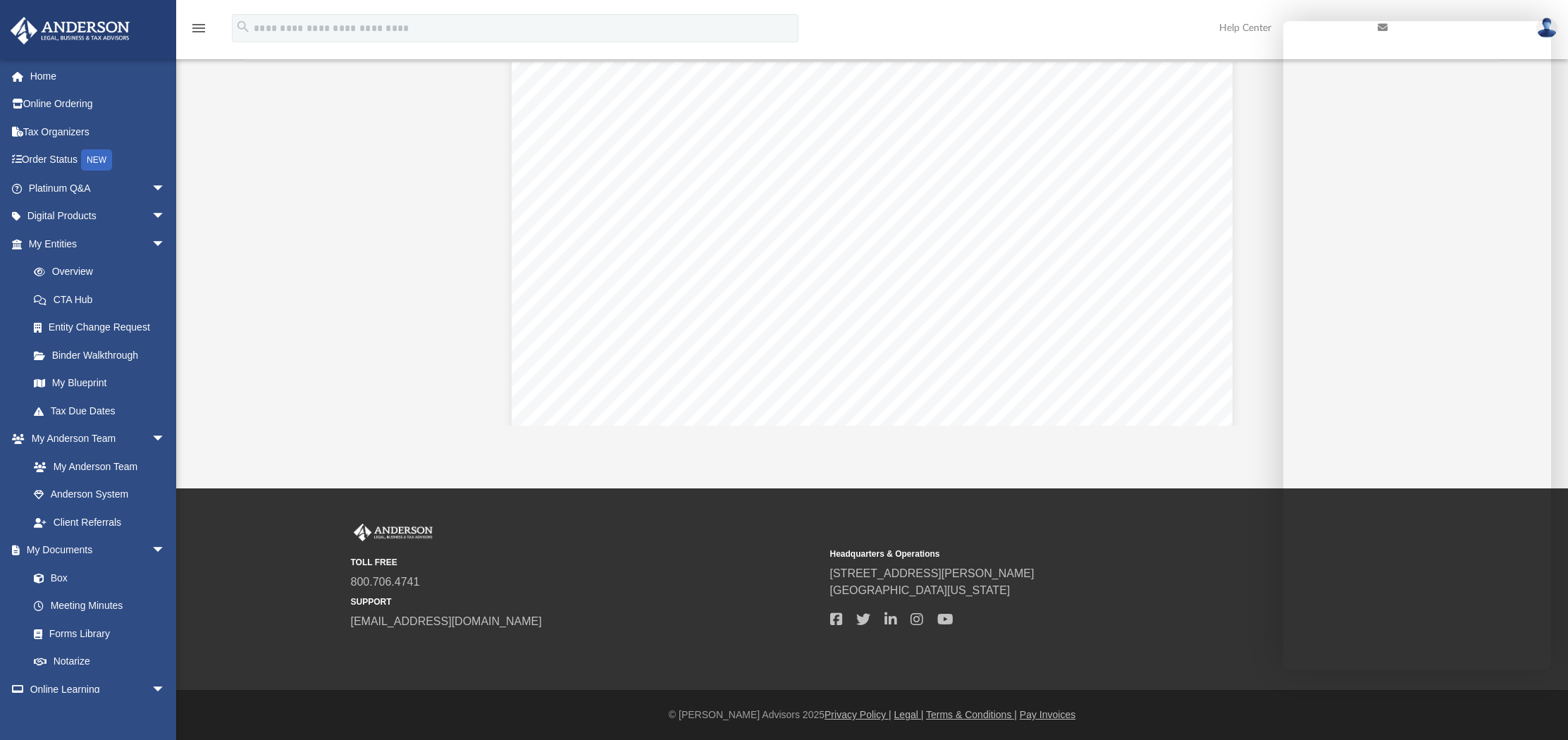
scroll to position [0, 0]
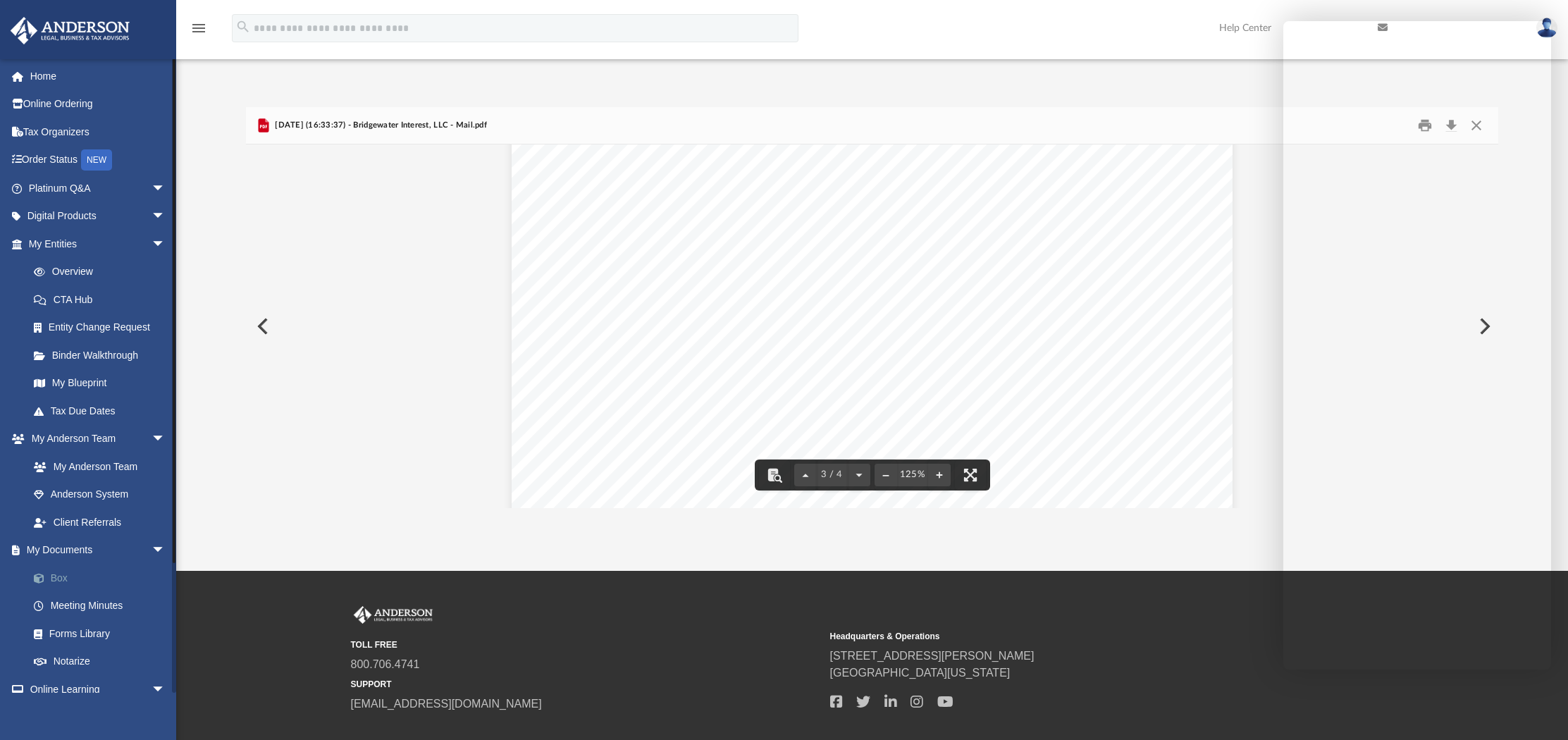
click at [73, 579] on link "Box" at bounding box center [103, 578] width 167 height 28
